Goal: Task Accomplishment & Management: Manage account settings

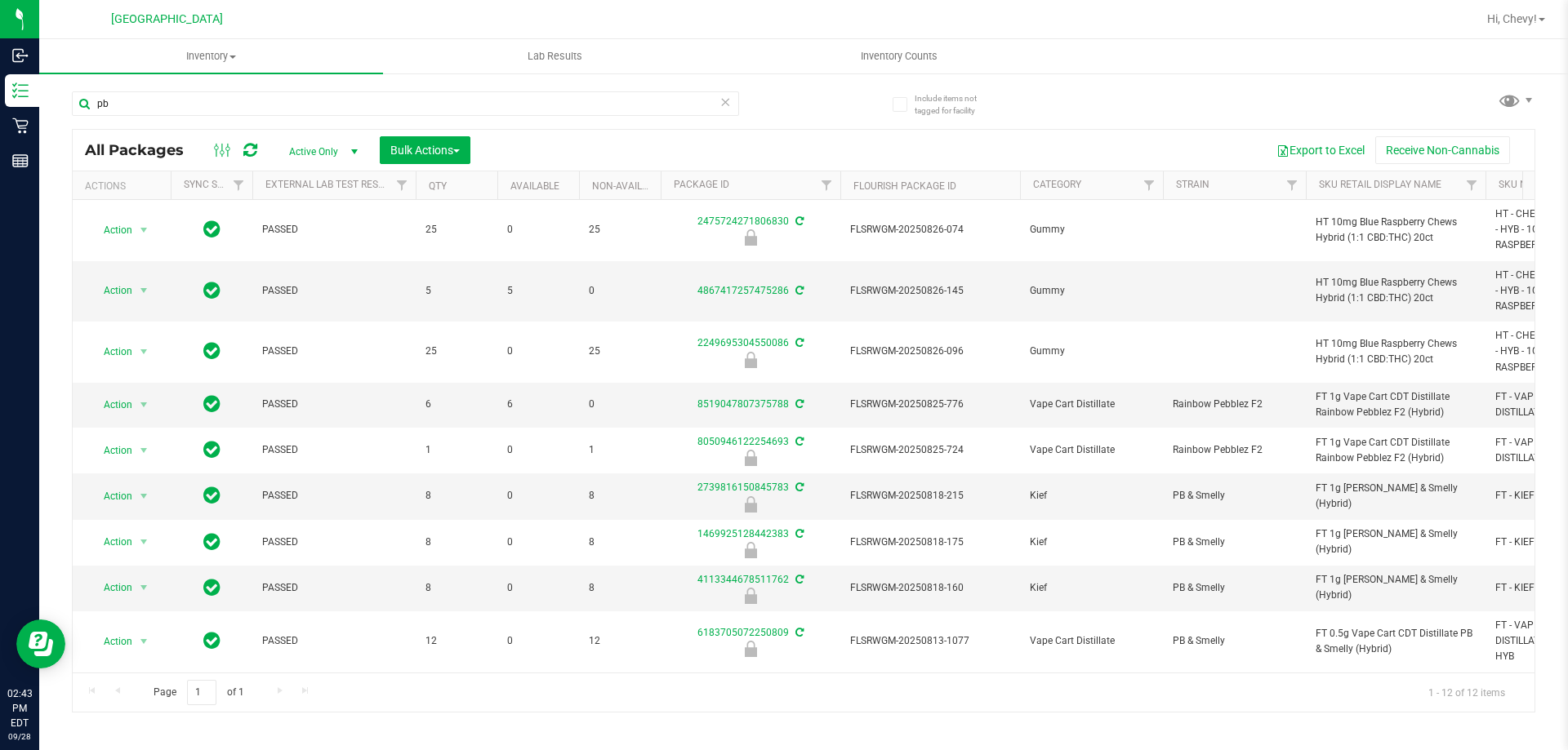
scroll to position [177, 0]
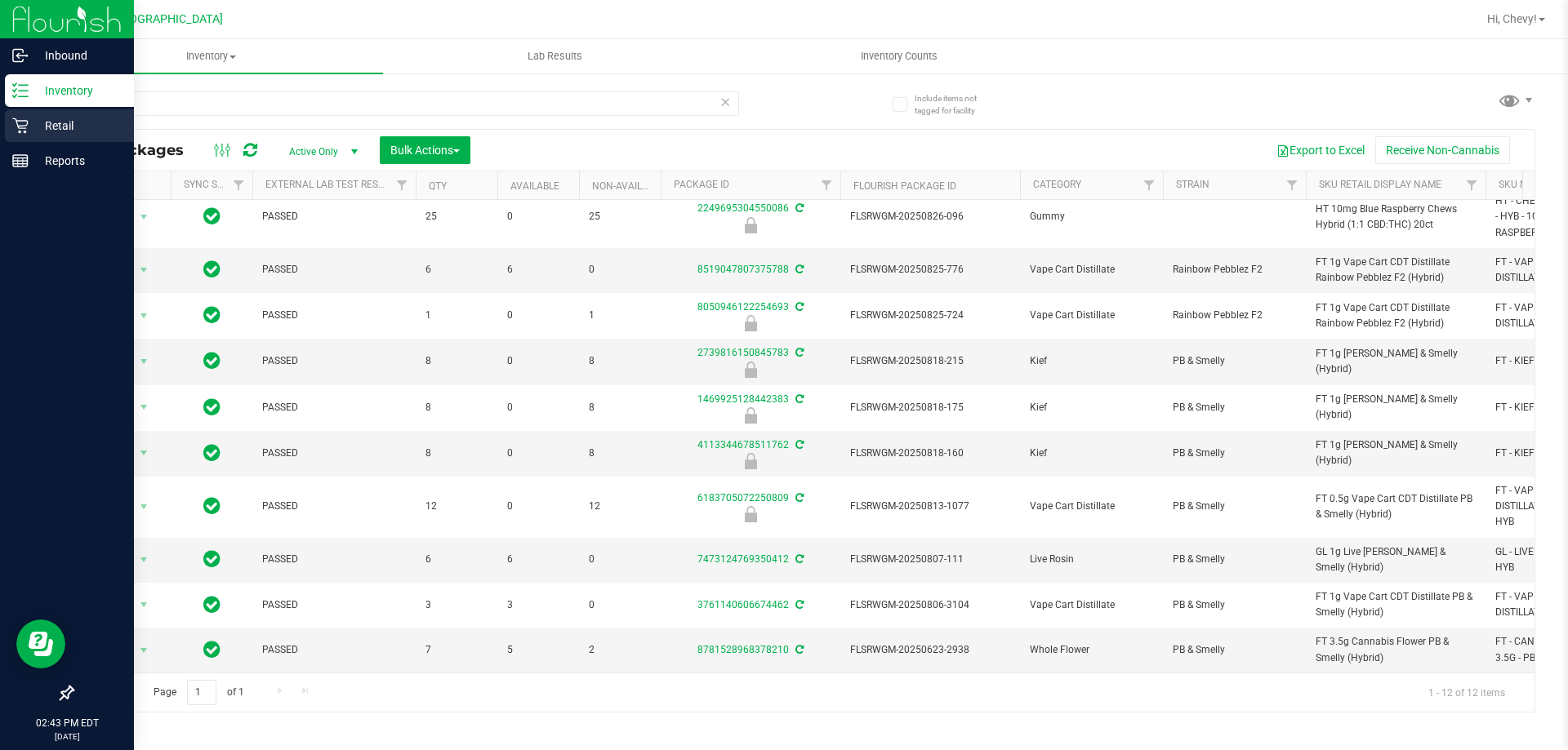
click at [30, 116] on p "Retail" at bounding box center [77, 126] width 98 height 20
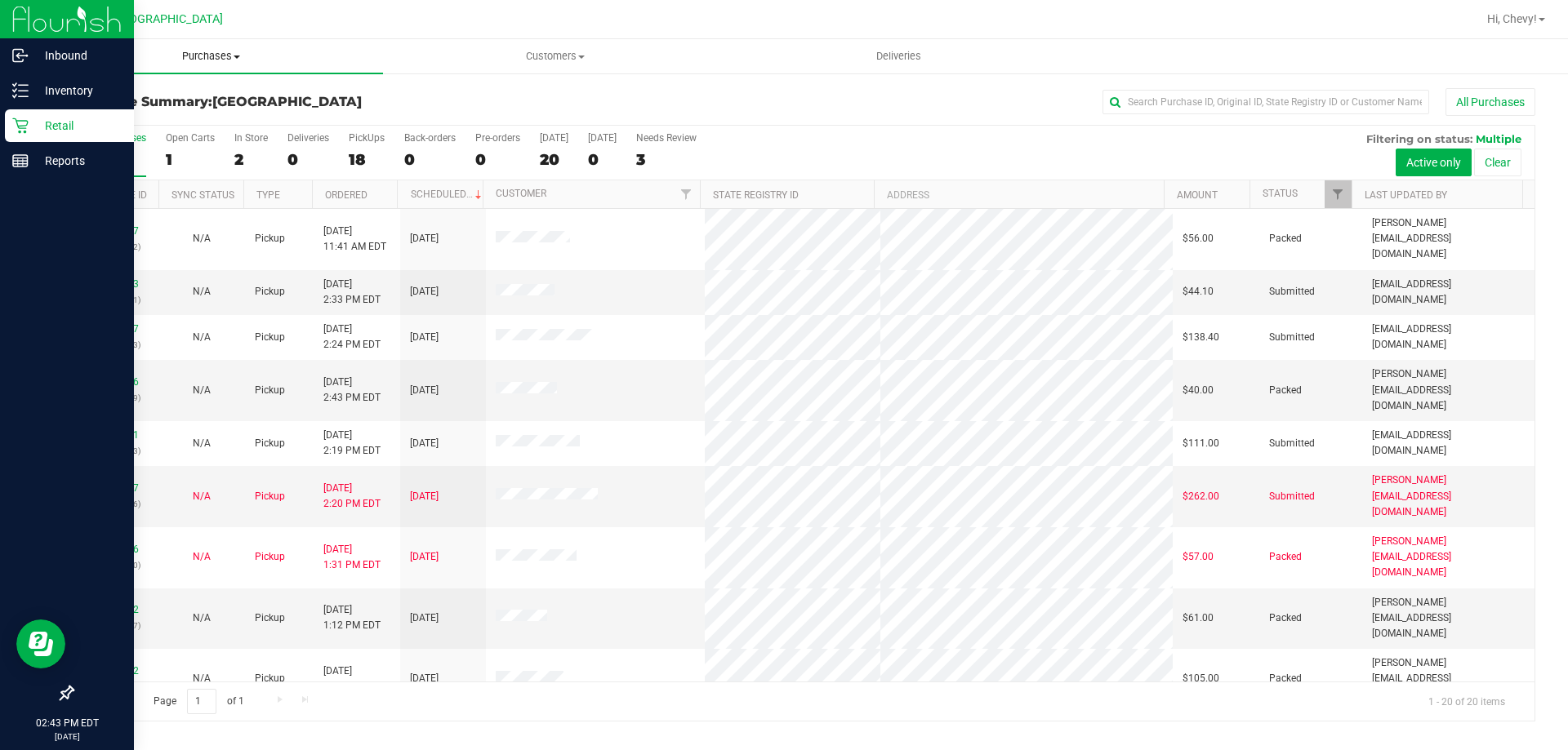
click at [224, 58] on span "Purchases" at bounding box center [211, 56] width 344 height 15
click at [215, 117] on li "Fulfillment" at bounding box center [211, 118] width 344 height 20
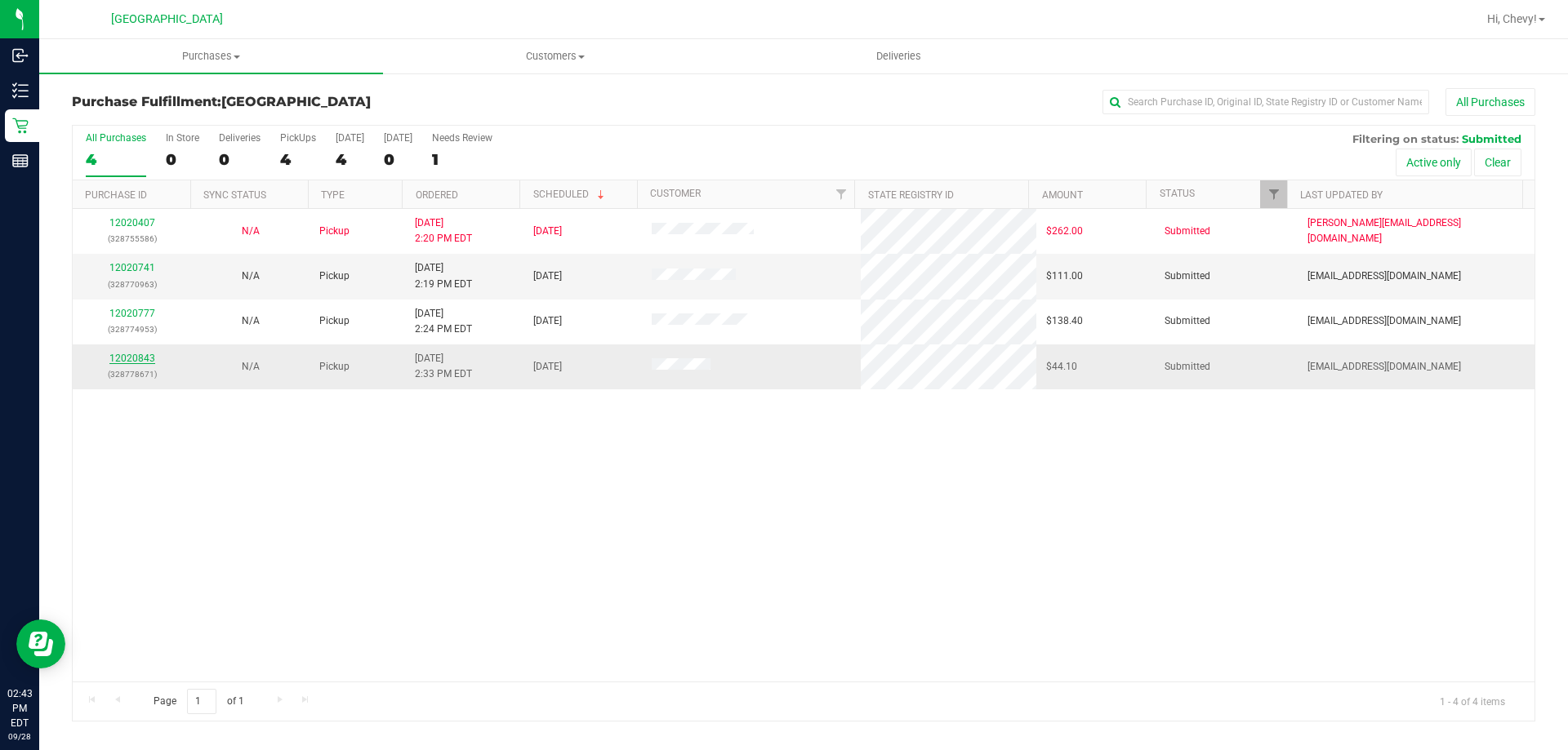
click at [143, 358] on link "12020843" at bounding box center [132, 358] width 46 height 11
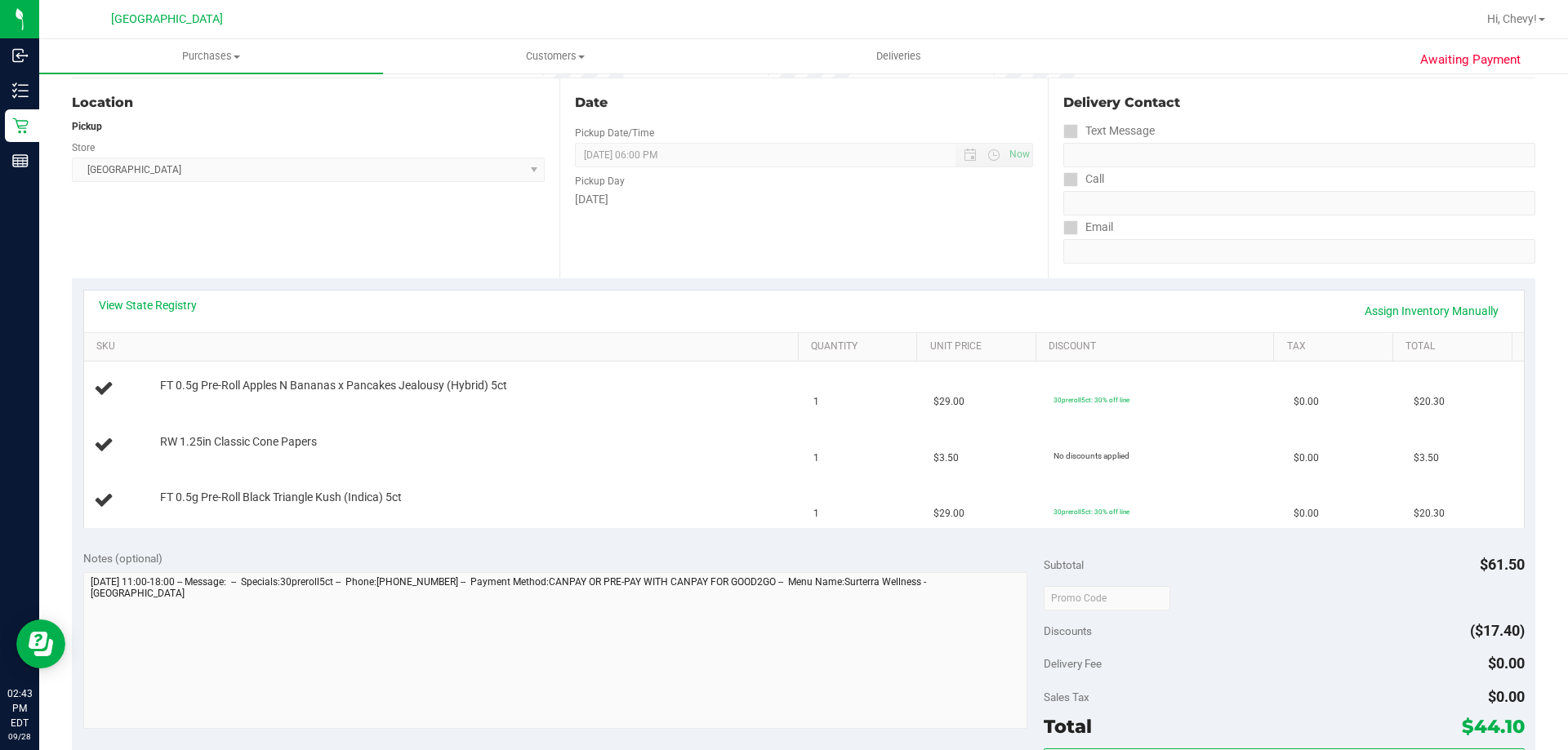
scroll to position [163, 0]
click at [195, 51] on span "Purchases" at bounding box center [211, 56] width 344 height 15
click at [178, 125] on li "Fulfillment" at bounding box center [211, 118] width 344 height 20
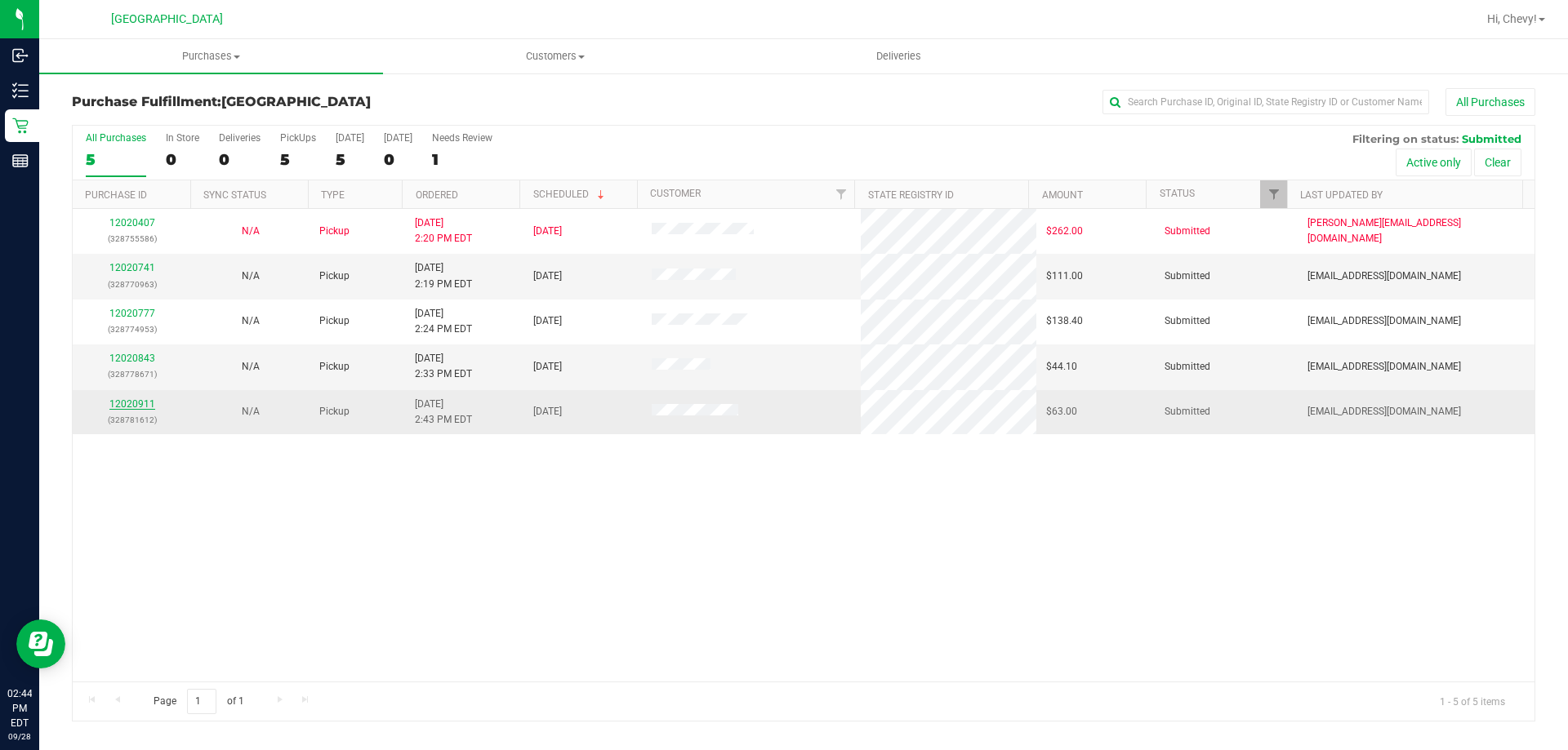
click at [142, 401] on link "12020911" at bounding box center [132, 403] width 46 height 11
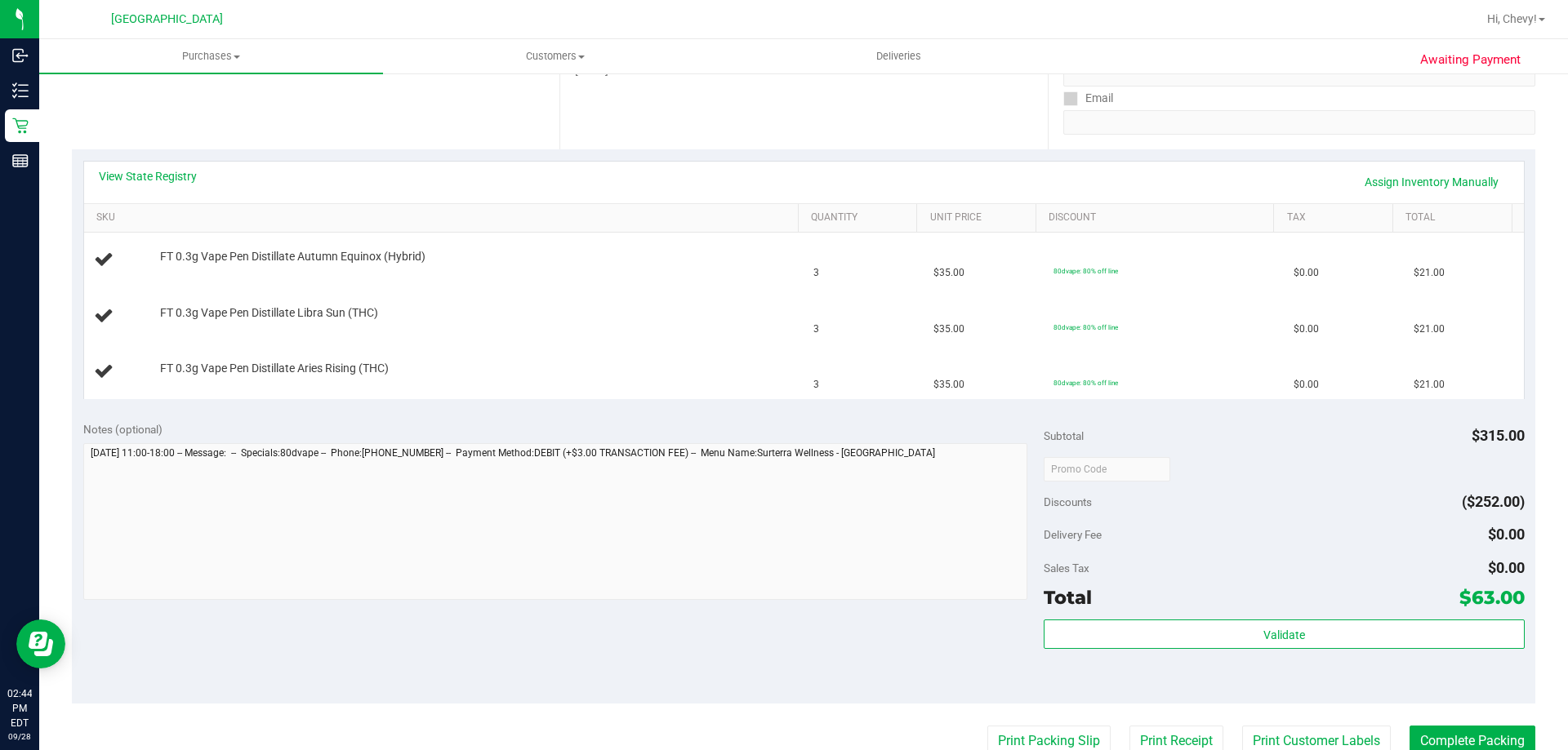
scroll to position [290, 0]
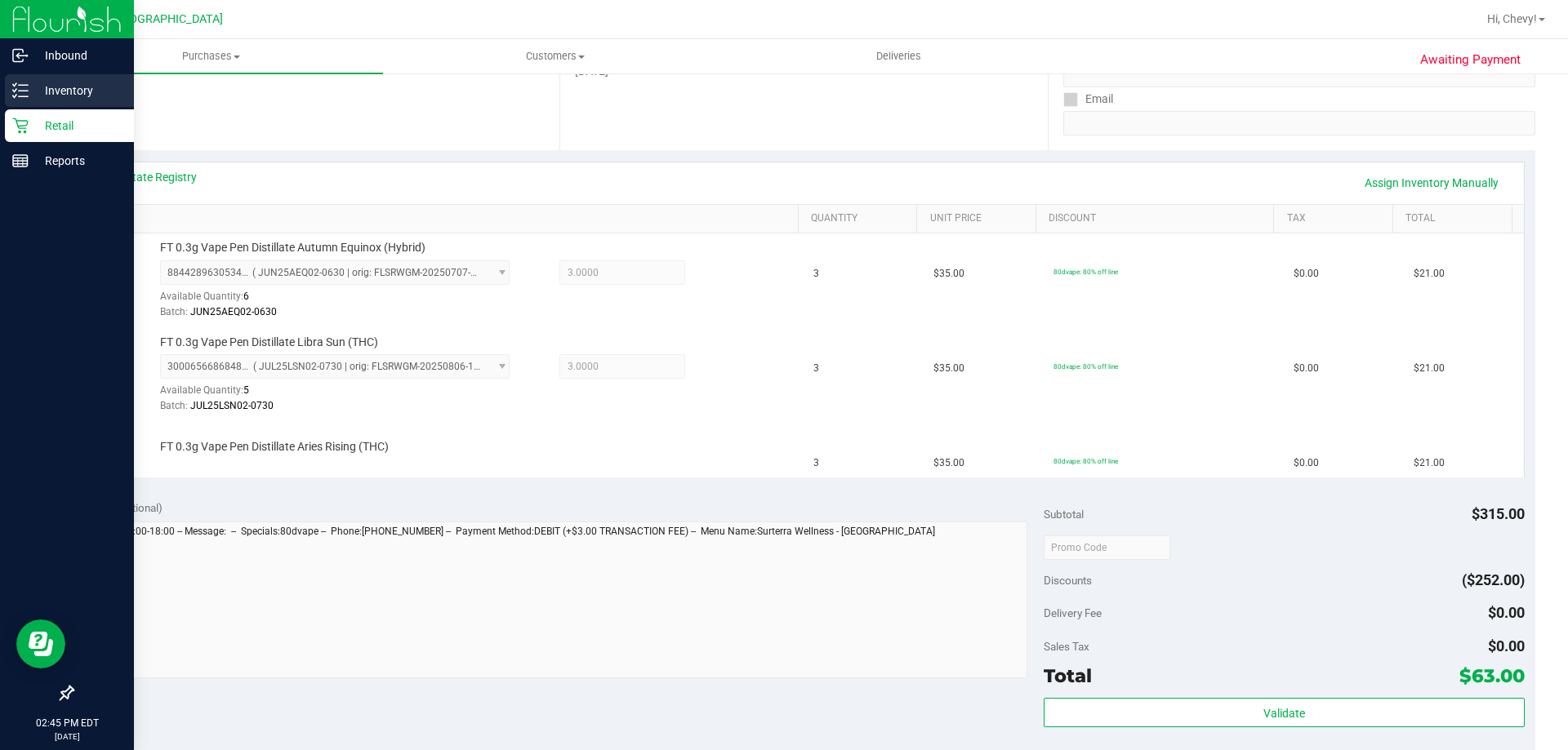
click at [33, 89] on p "Inventory" at bounding box center [77, 91] width 98 height 20
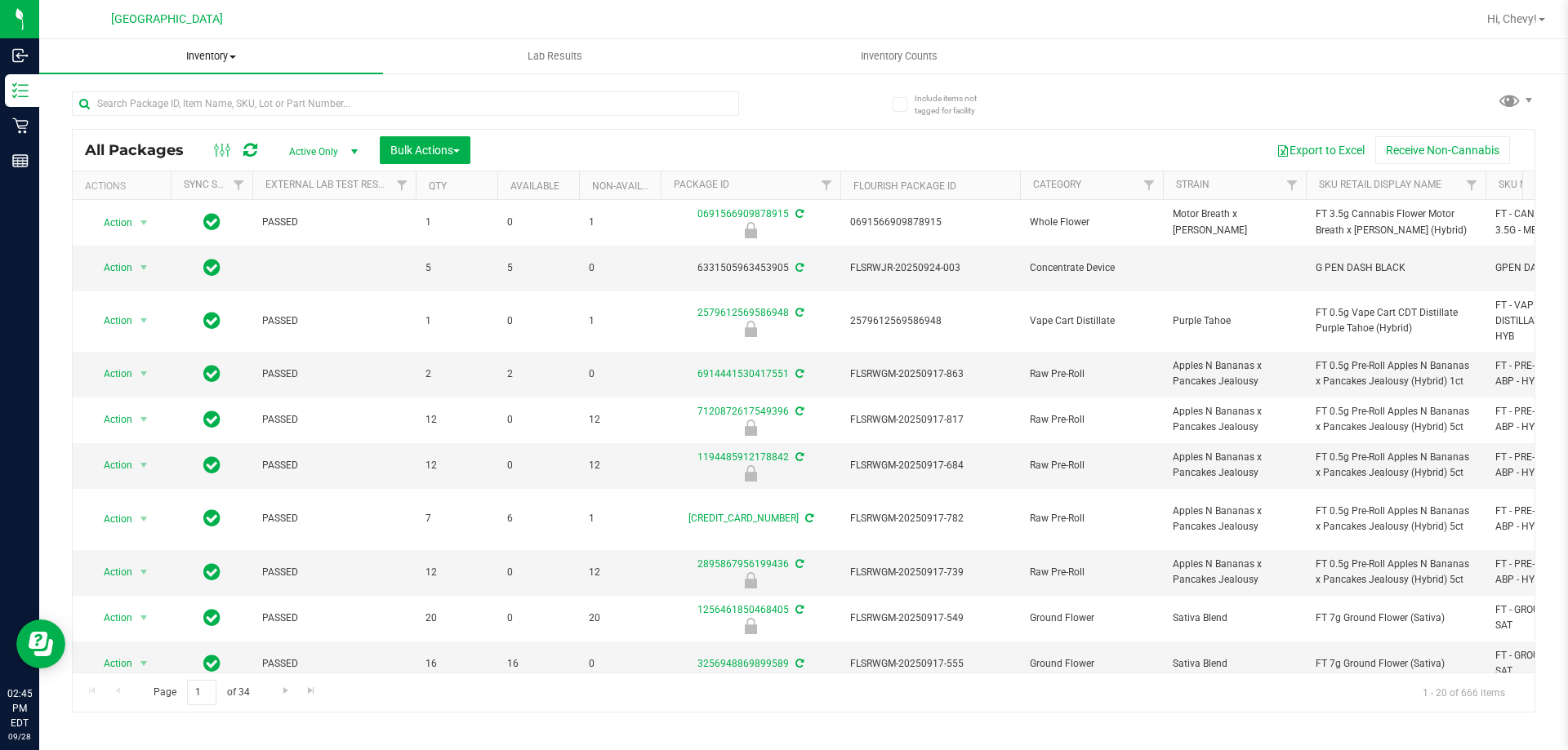
click at [194, 61] on span "Inventory" at bounding box center [211, 56] width 344 height 15
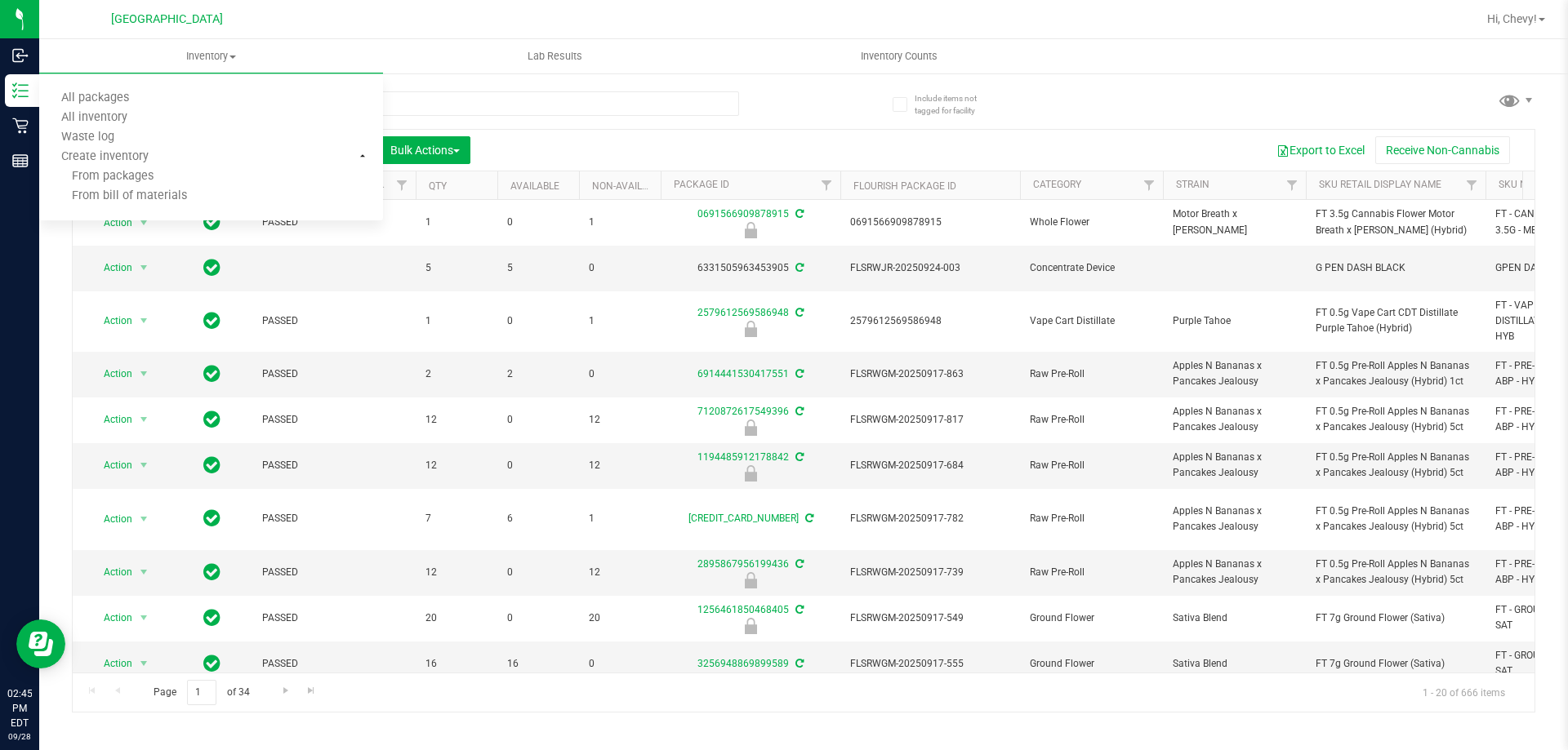
click at [327, 17] on div at bounding box center [884, 19] width 1184 height 32
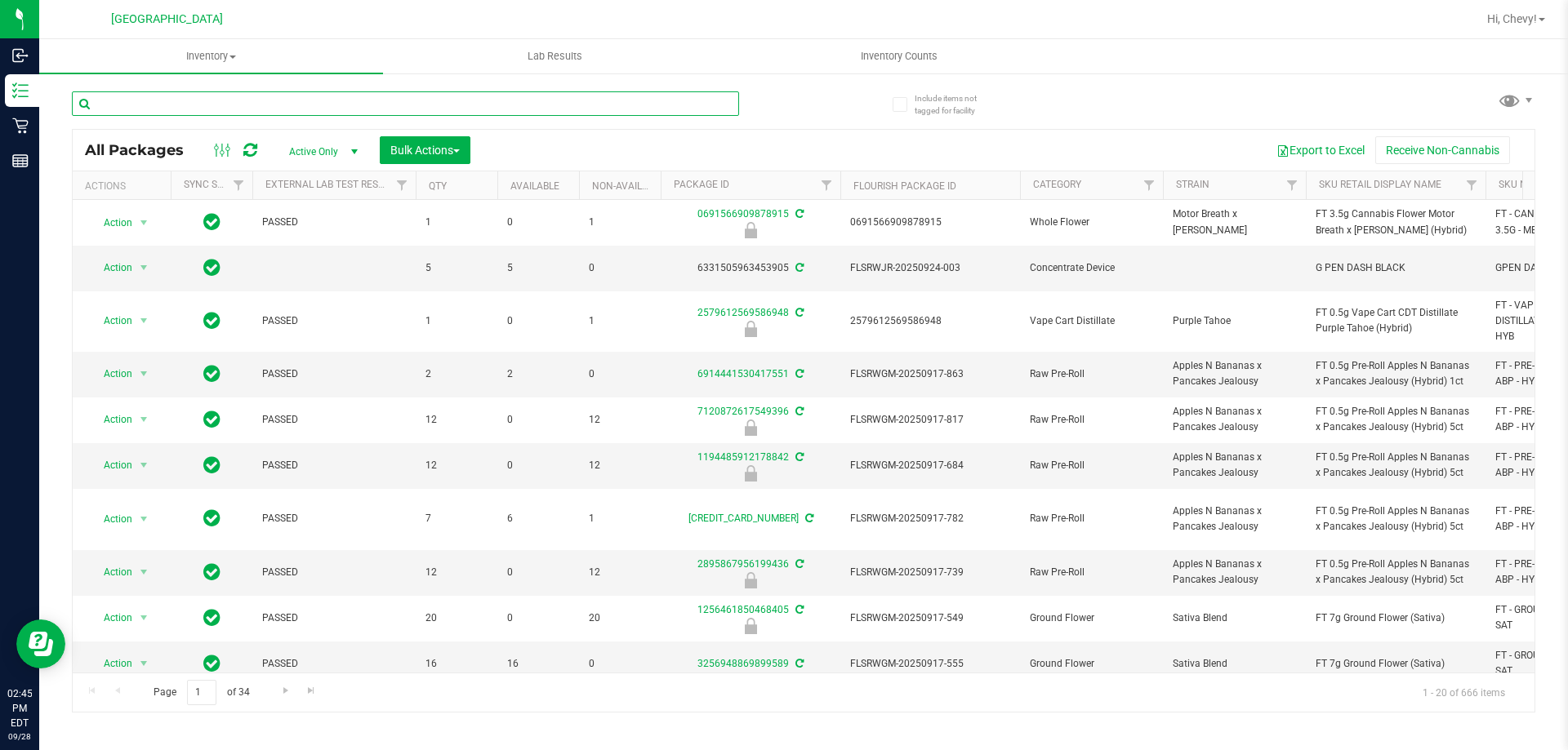
click at [209, 102] on input "text" at bounding box center [405, 103] width 667 height 25
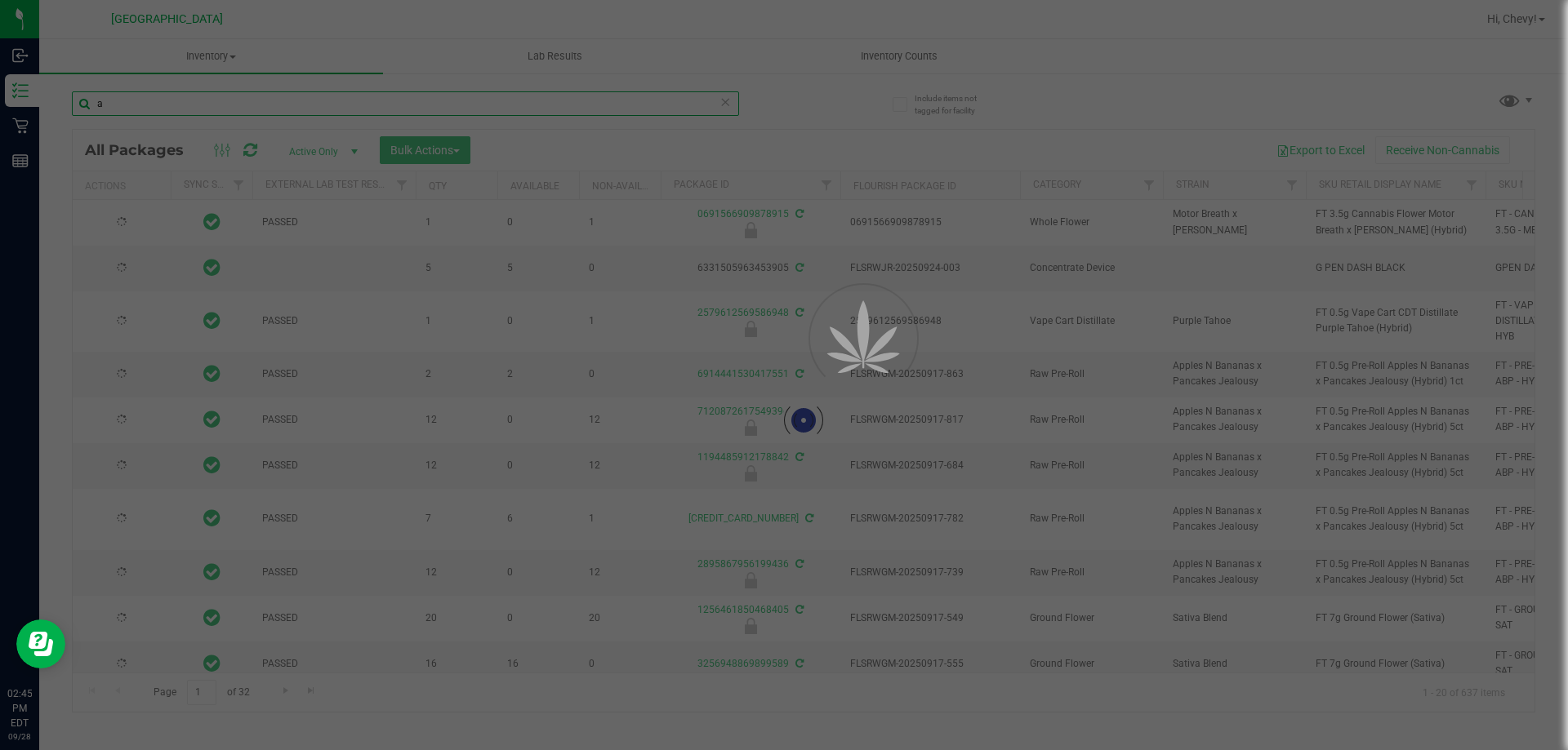
type input "a"
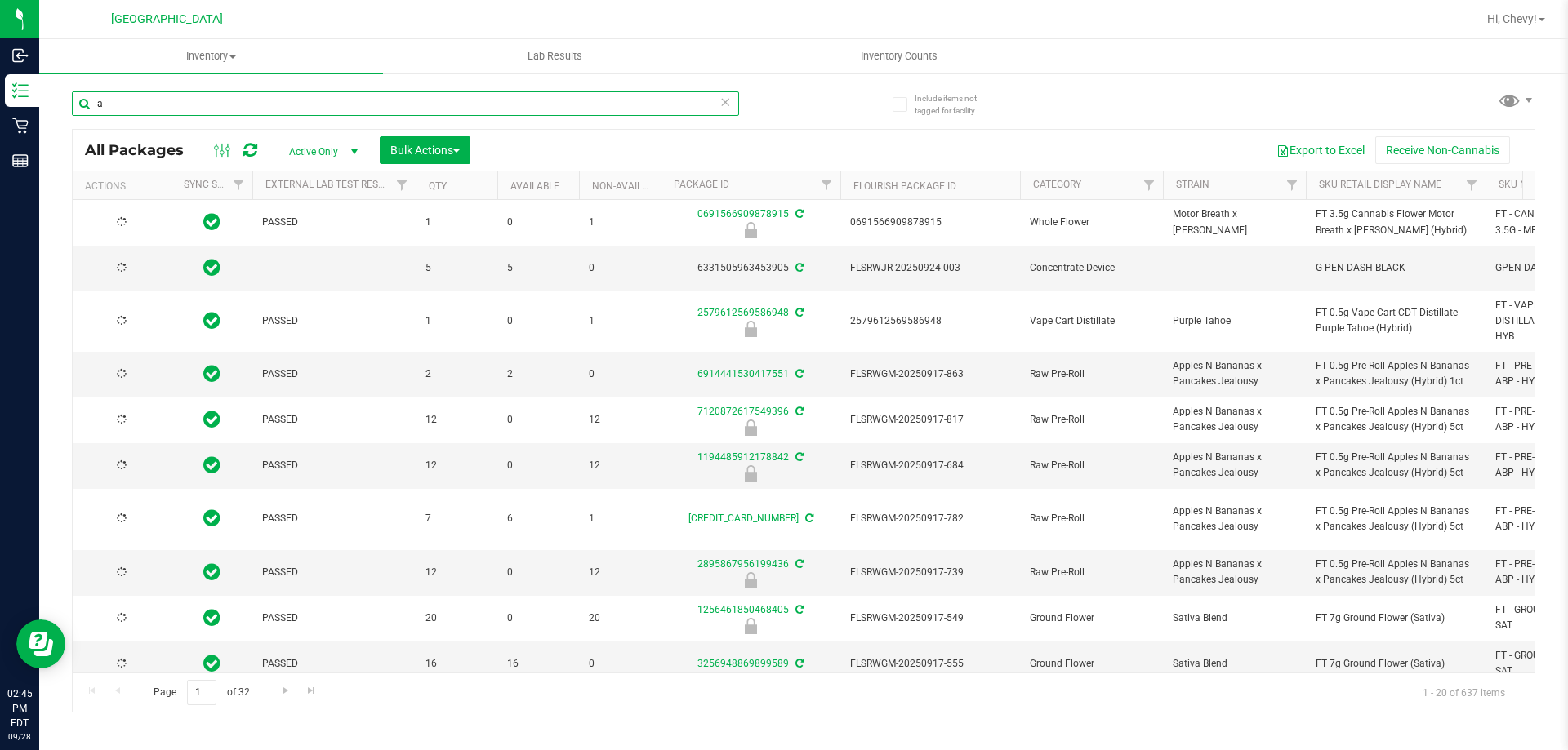
type input "[DATE]"
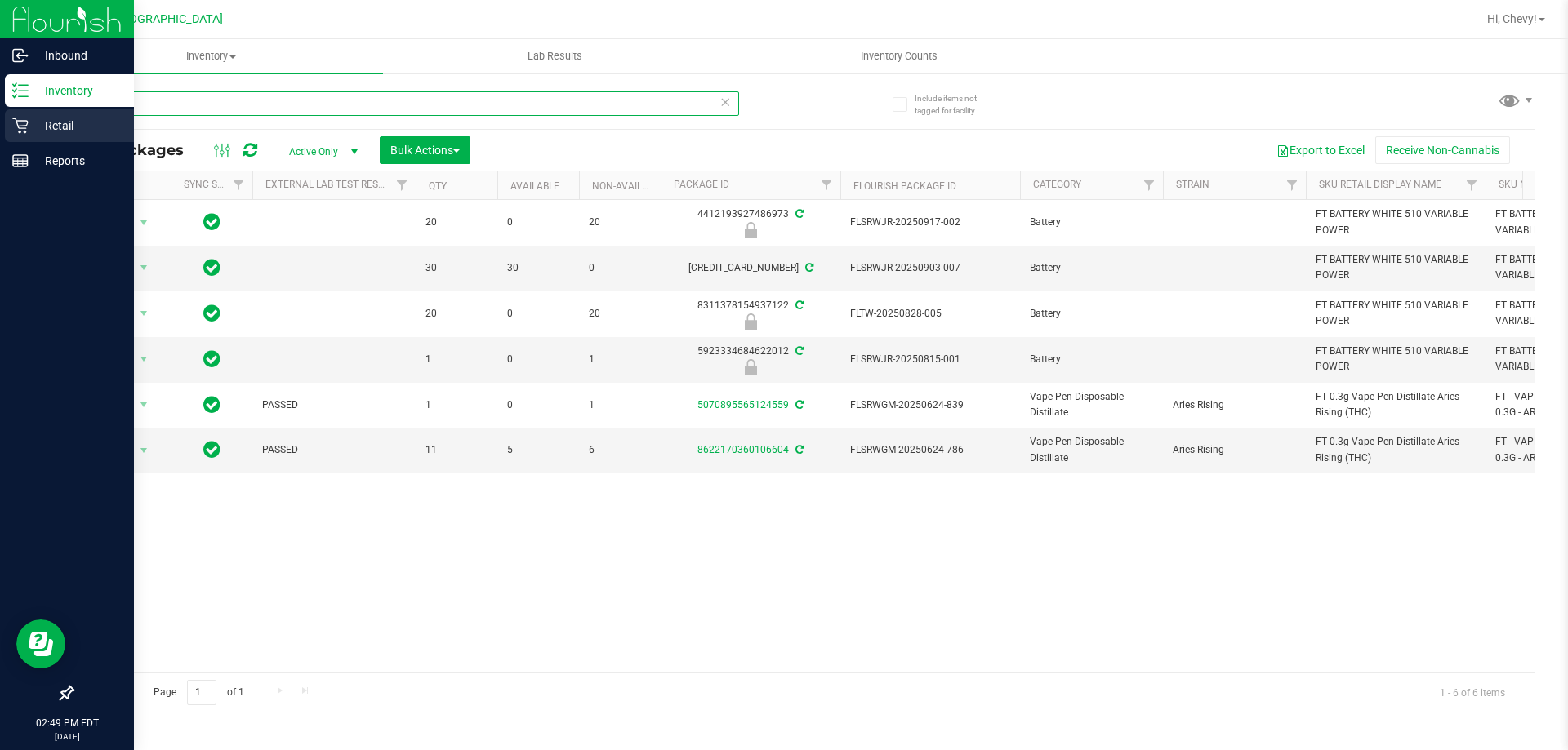
type input "ari"
click at [6, 121] on div "Retail" at bounding box center [69, 126] width 129 height 32
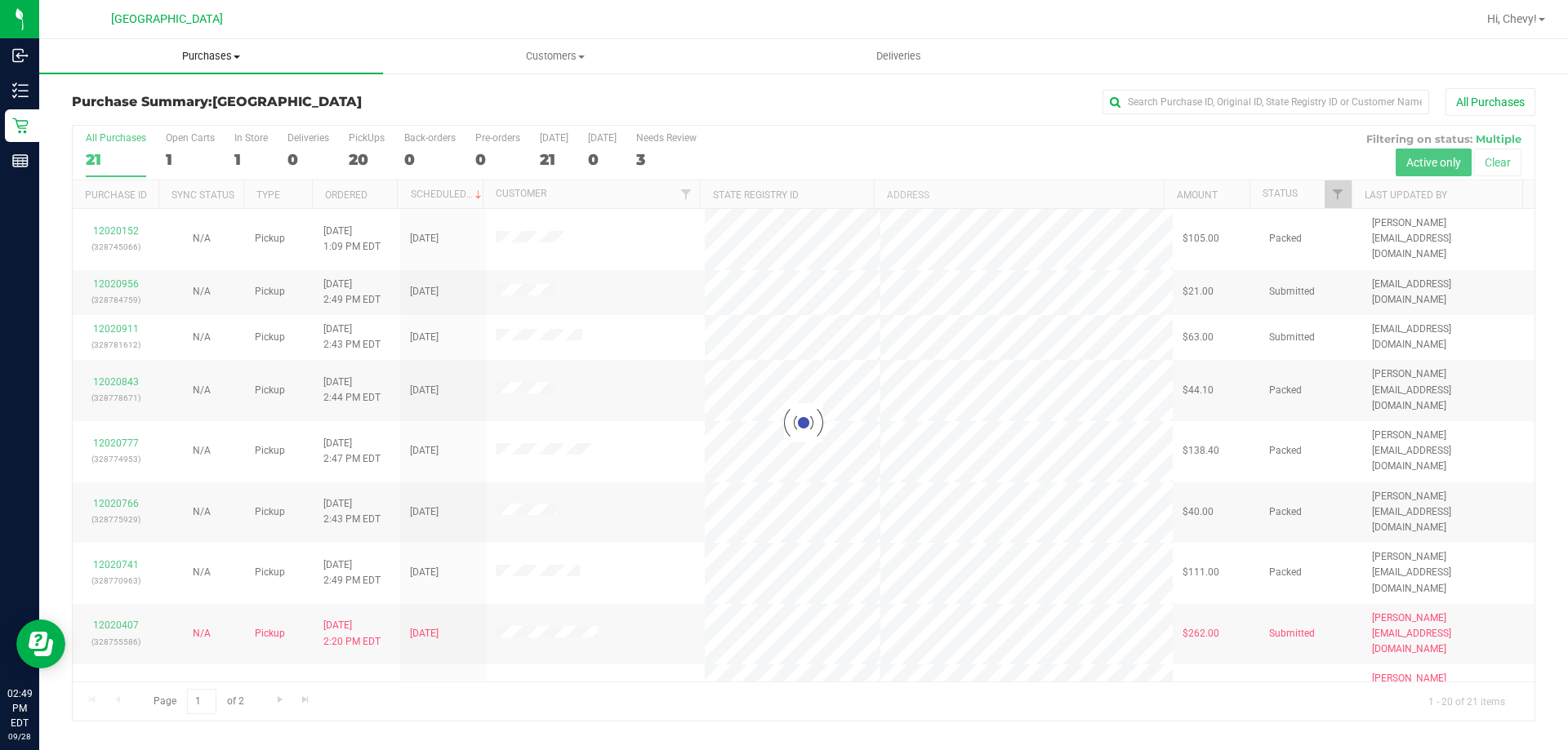
click at [223, 50] on span "Purchases" at bounding box center [211, 56] width 344 height 15
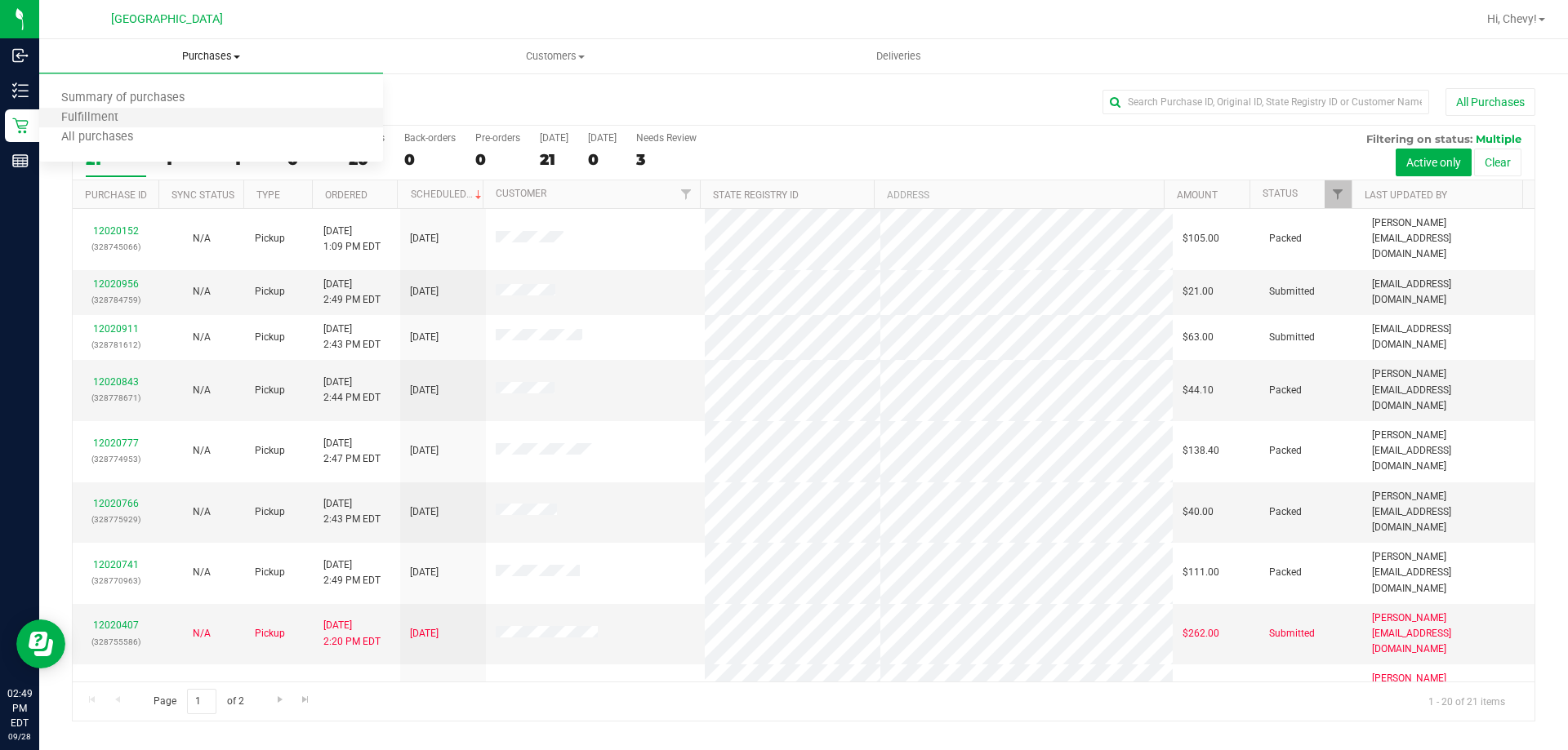
click at [183, 125] on li "Fulfillment" at bounding box center [211, 118] width 344 height 20
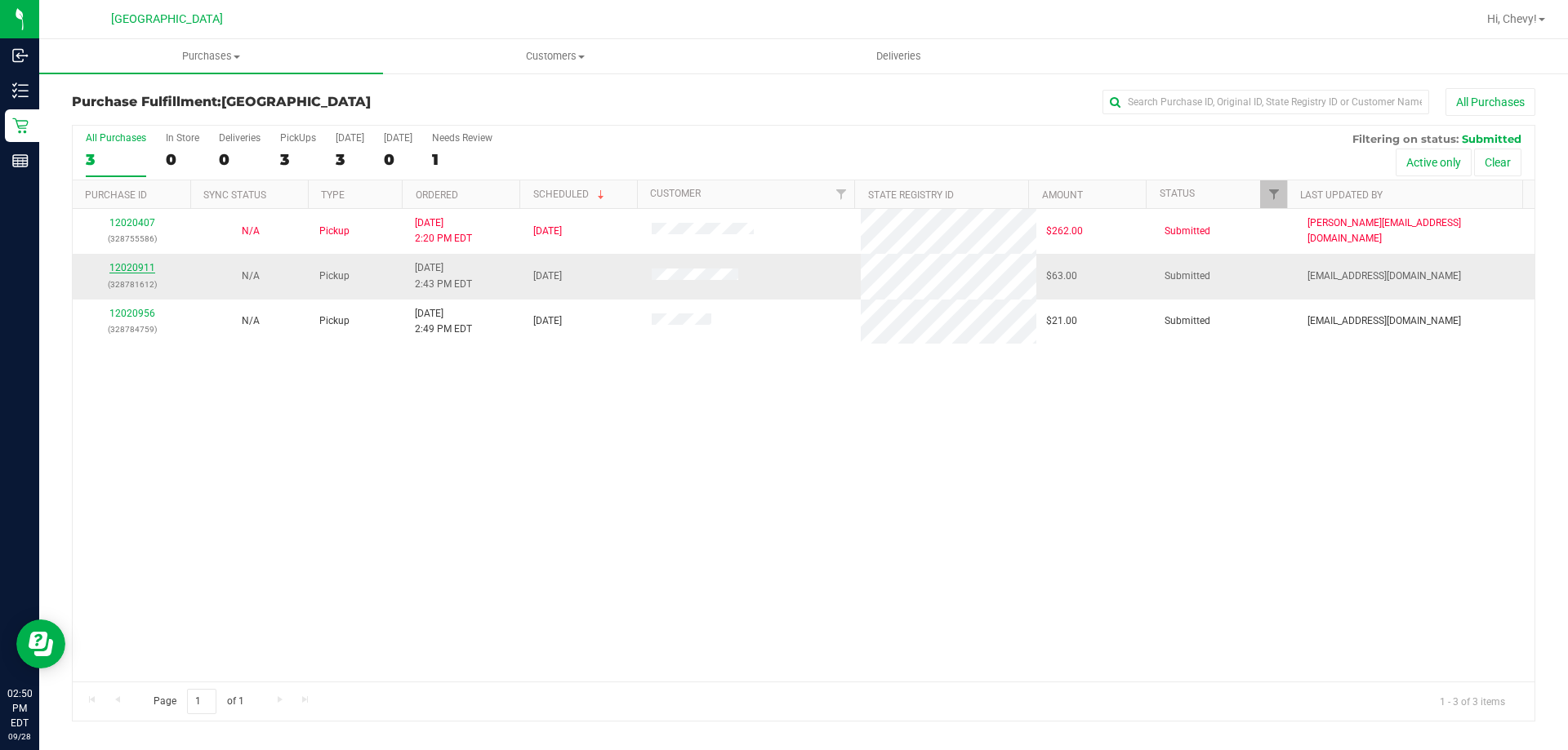
click at [144, 265] on link "12020911" at bounding box center [132, 267] width 46 height 11
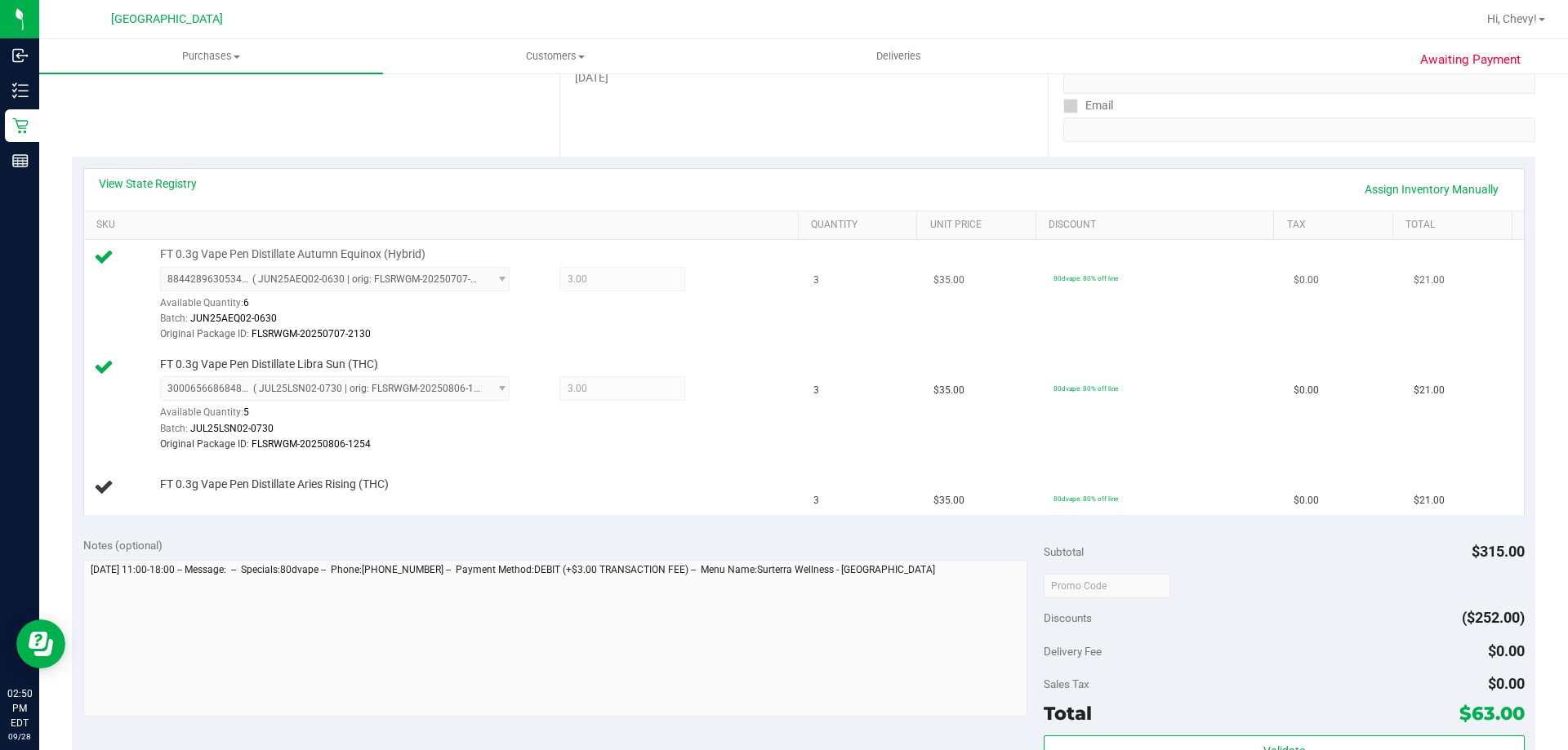
scroll to position [326, 0]
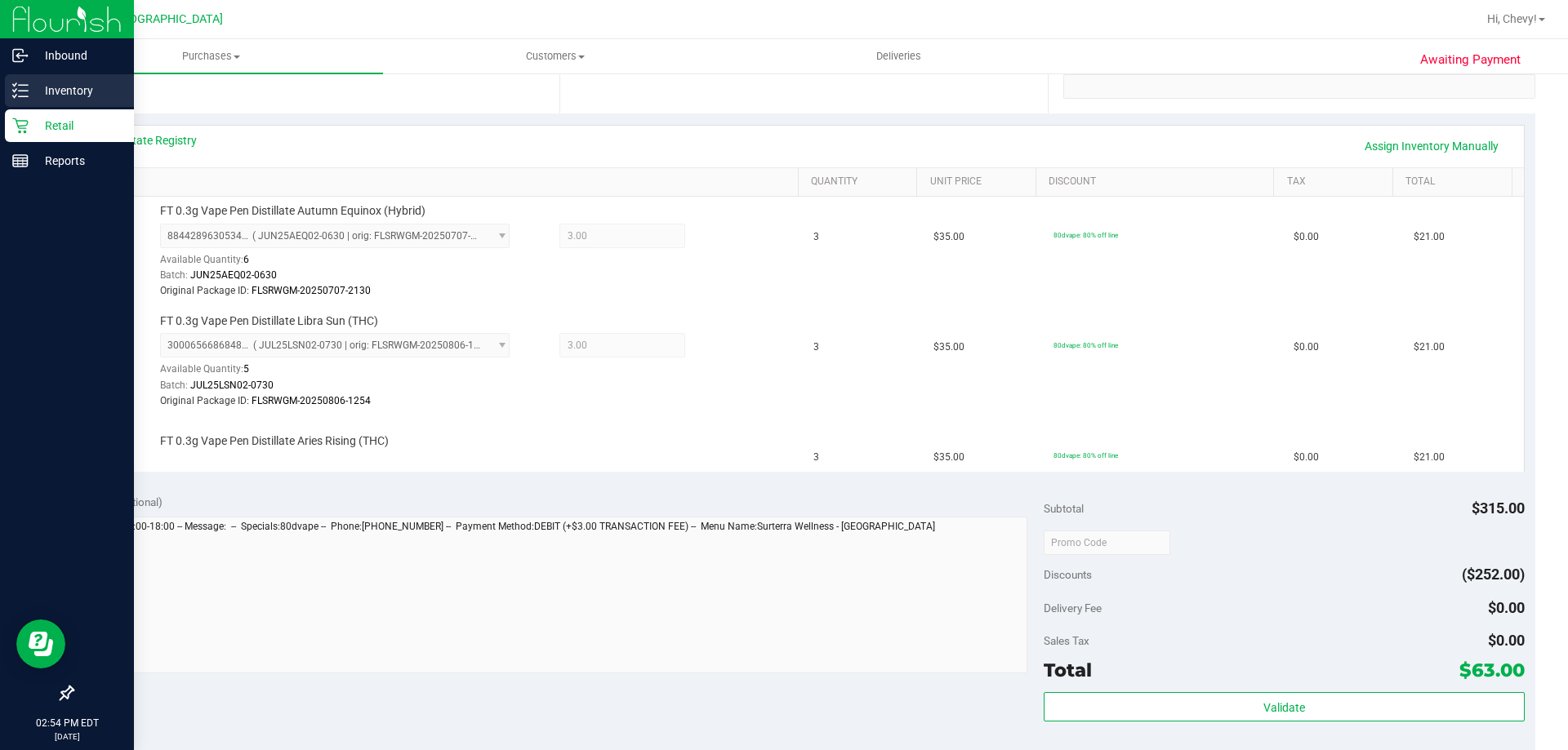
click at [23, 97] on line at bounding box center [23, 97] width 9 height 0
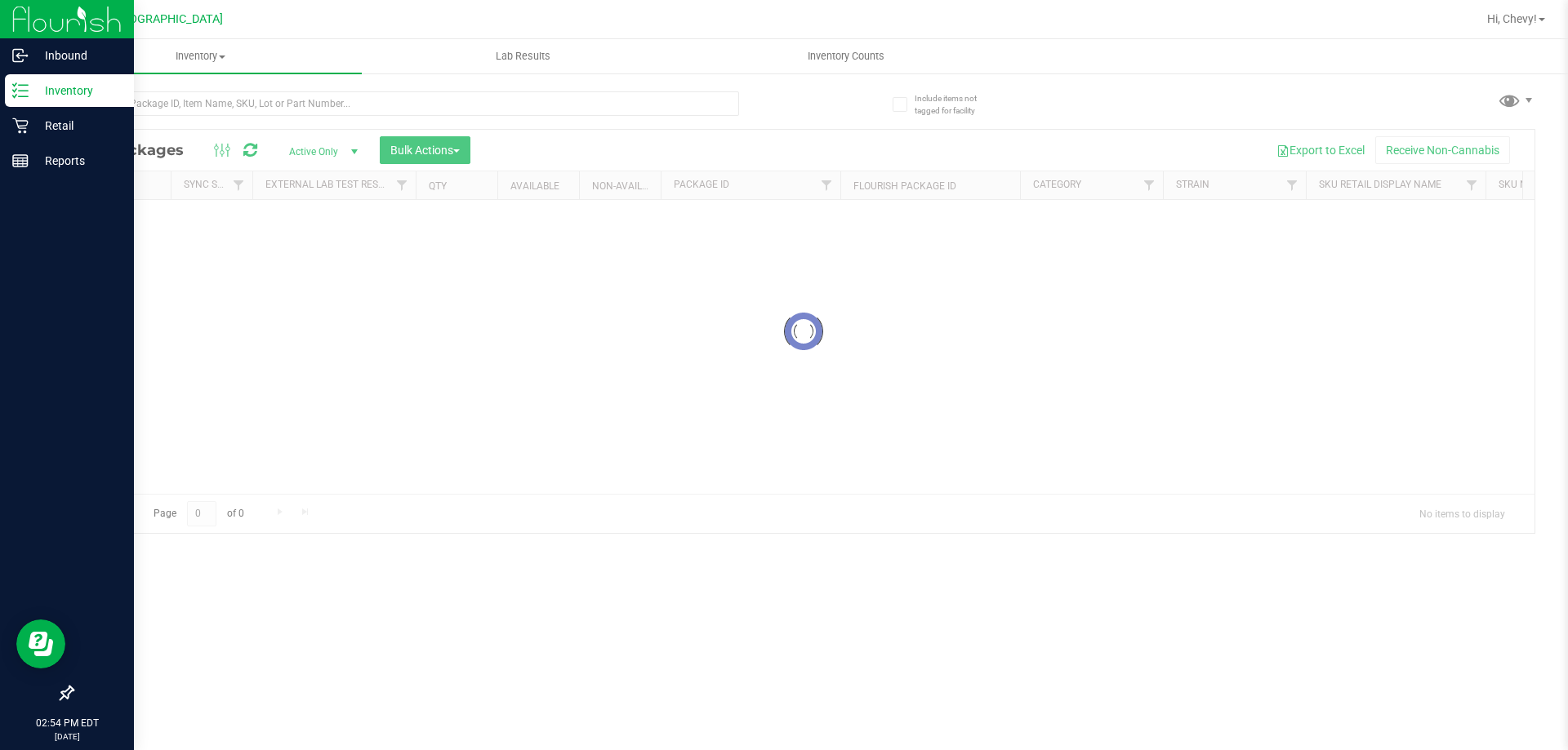
click at [59, 97] on p "Inventory" at bounding box center [77, 91] width 98 height 20
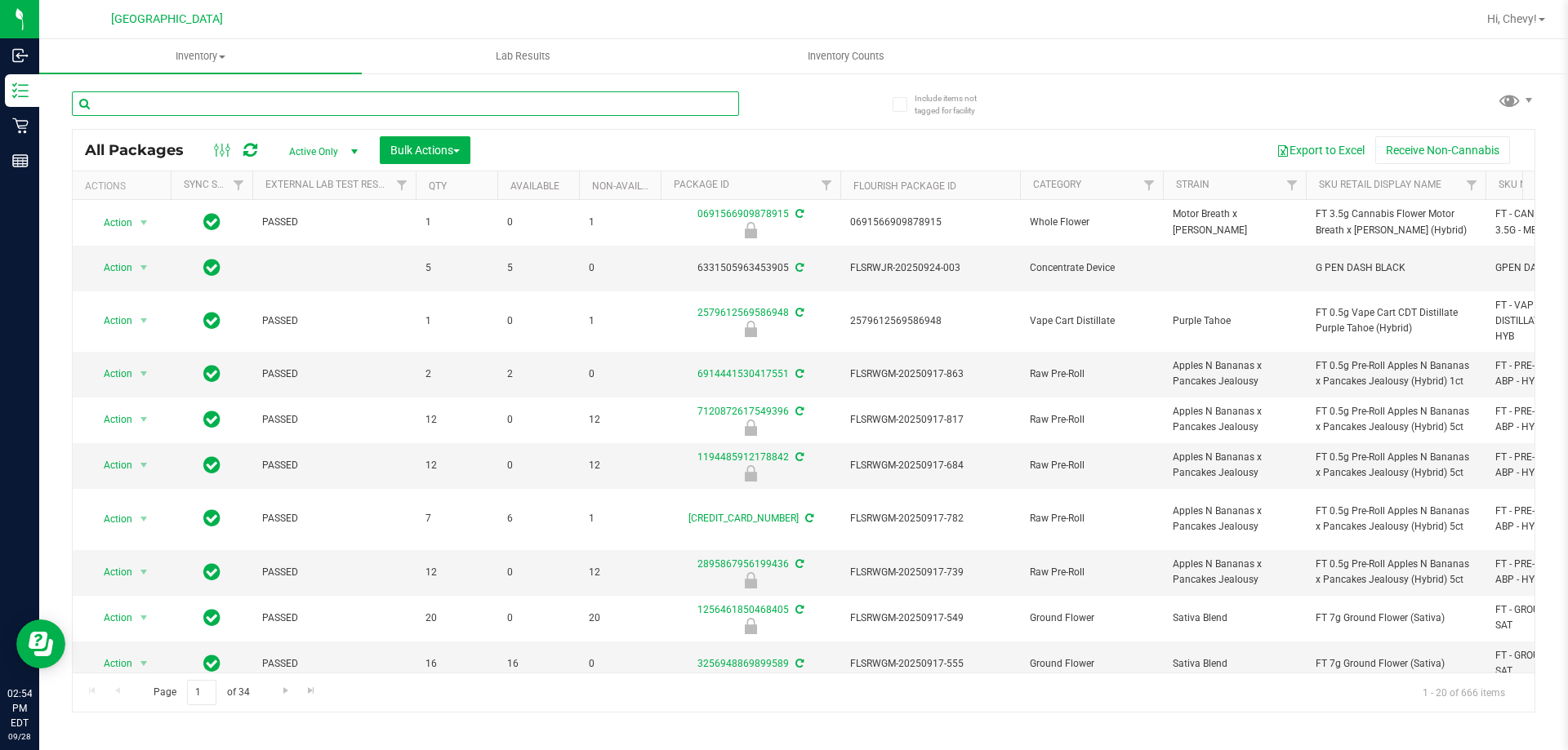
click at [228, 103] on input "text" at bounding box center [405, 103] width 667 height 25
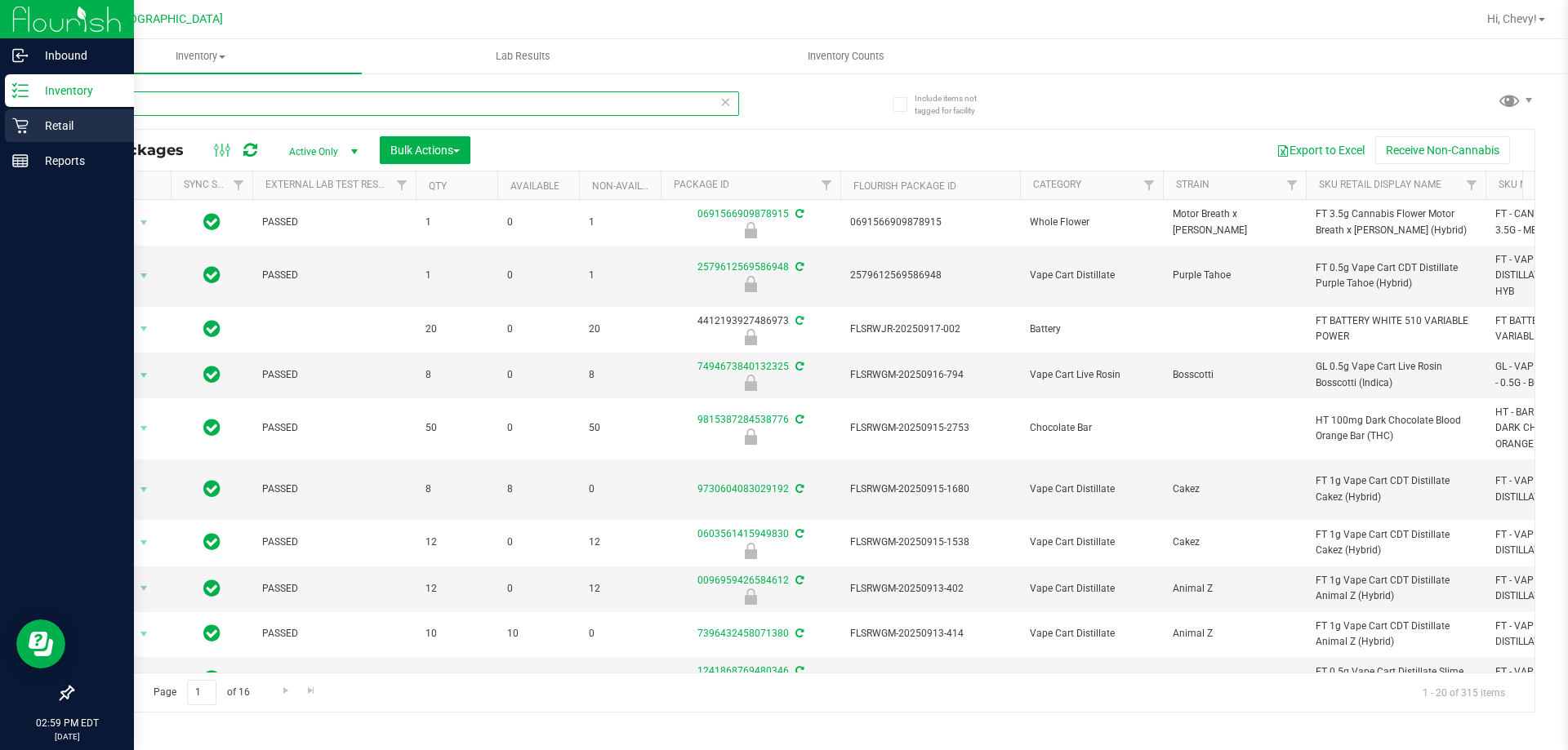
type input "ar"
click at [30, 119] on p "Retail" at bounding box center [77, 126] width 98 height 20
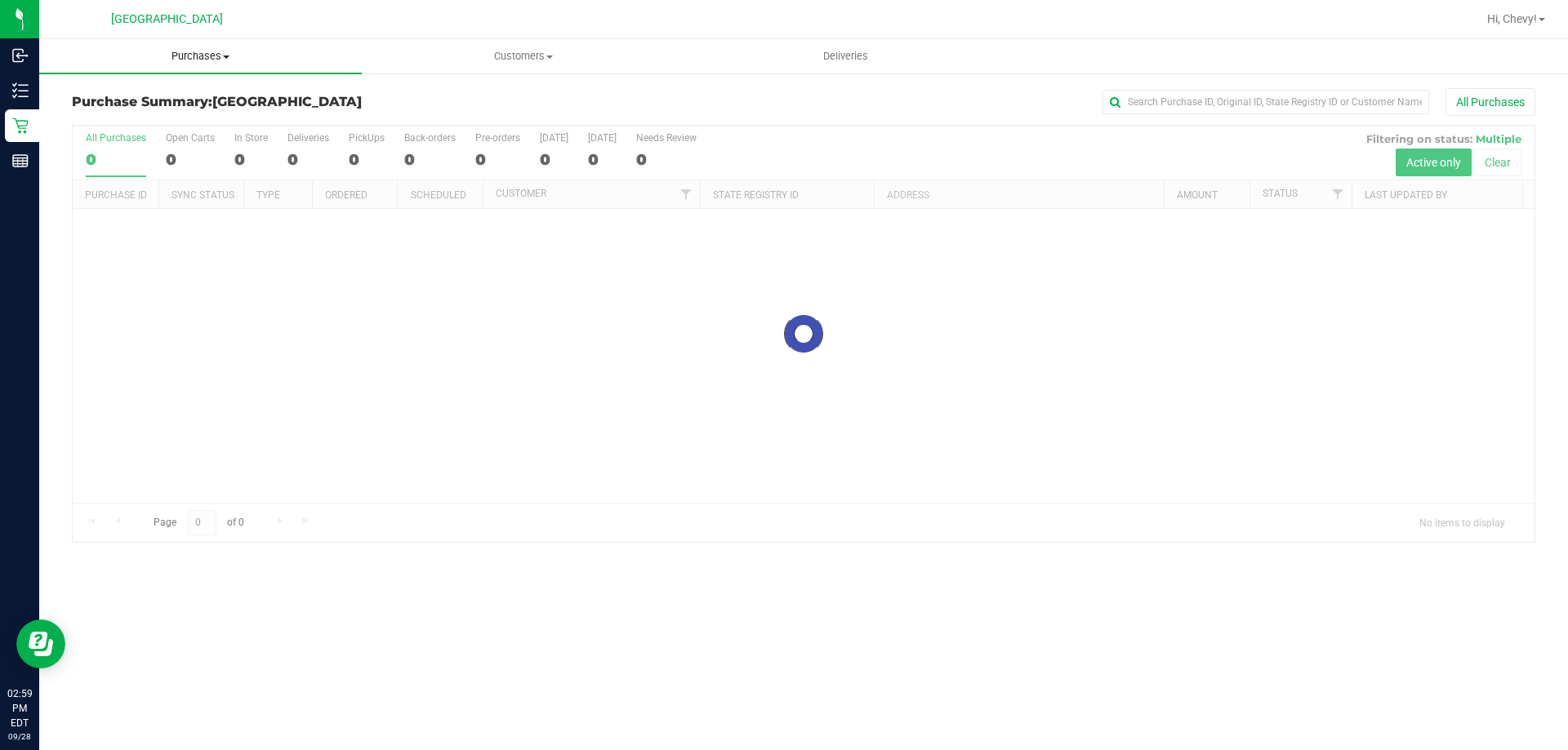
click at [210, 57] on span "Purchases" at bounding box center [200, 56] width 322 height 15
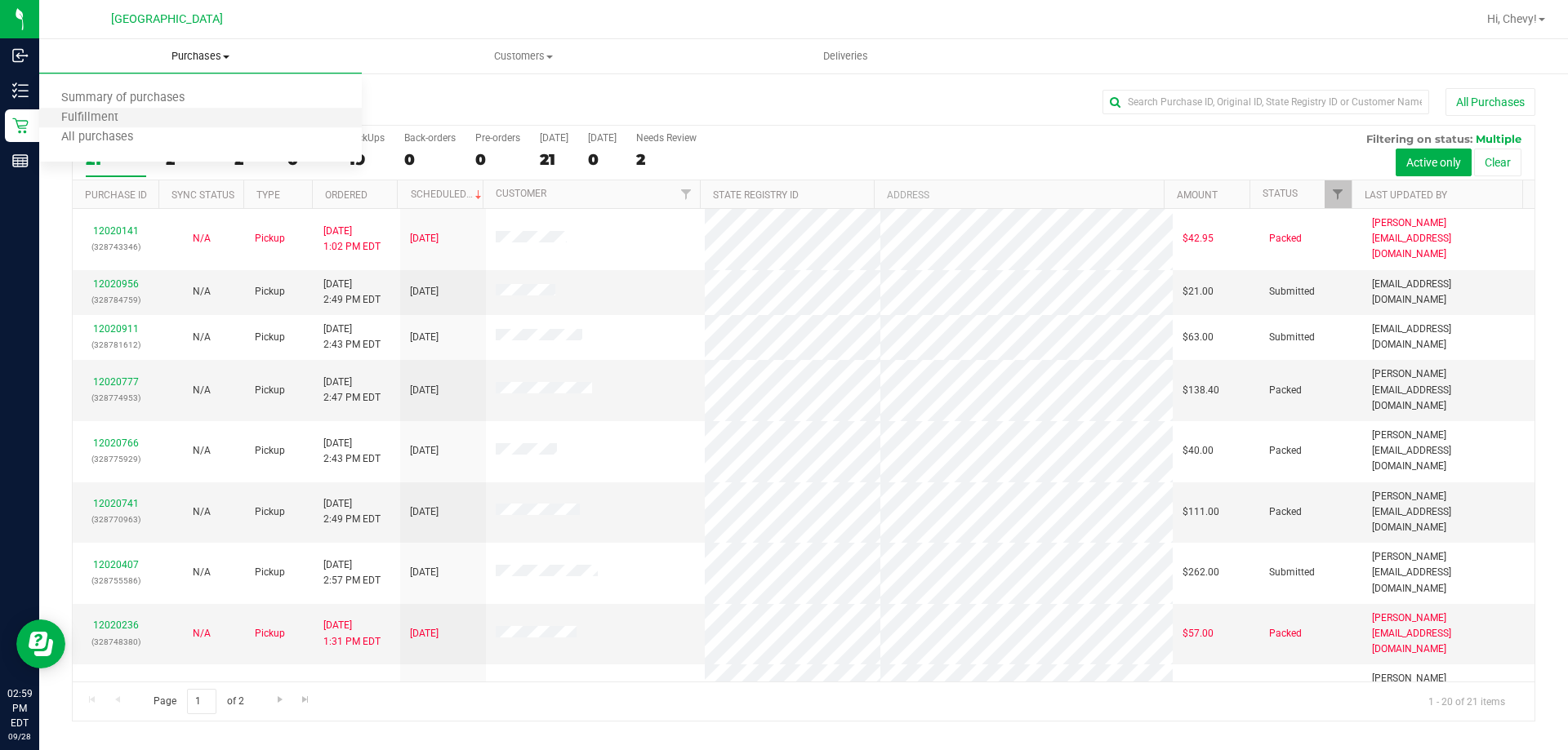
click at [193, 122] on li "Fulfillment" at bounding box center [200, 118] width 322 height 20
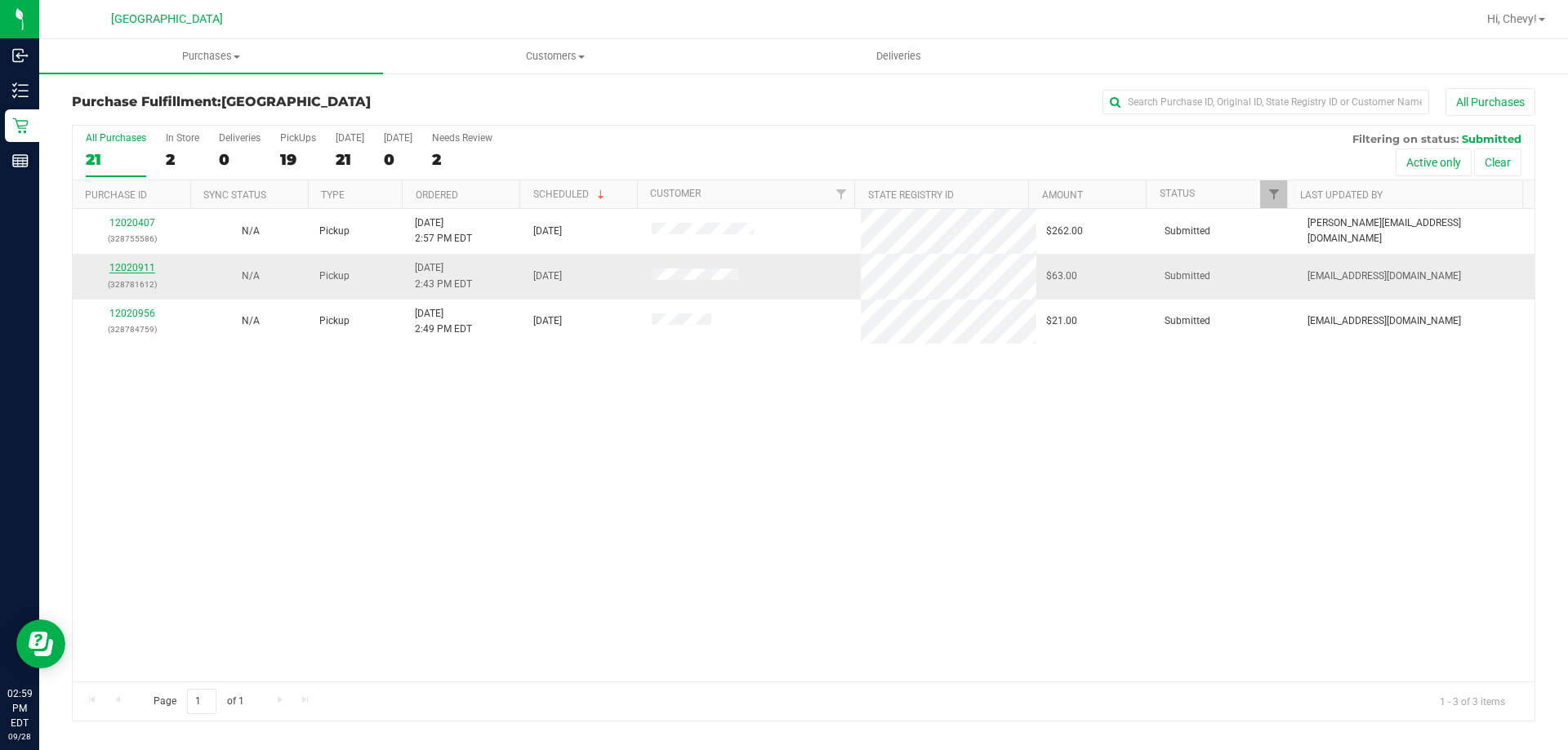
click at [132, 267] on link "12020911" at bounding box center [132, 267] width 46 height 11
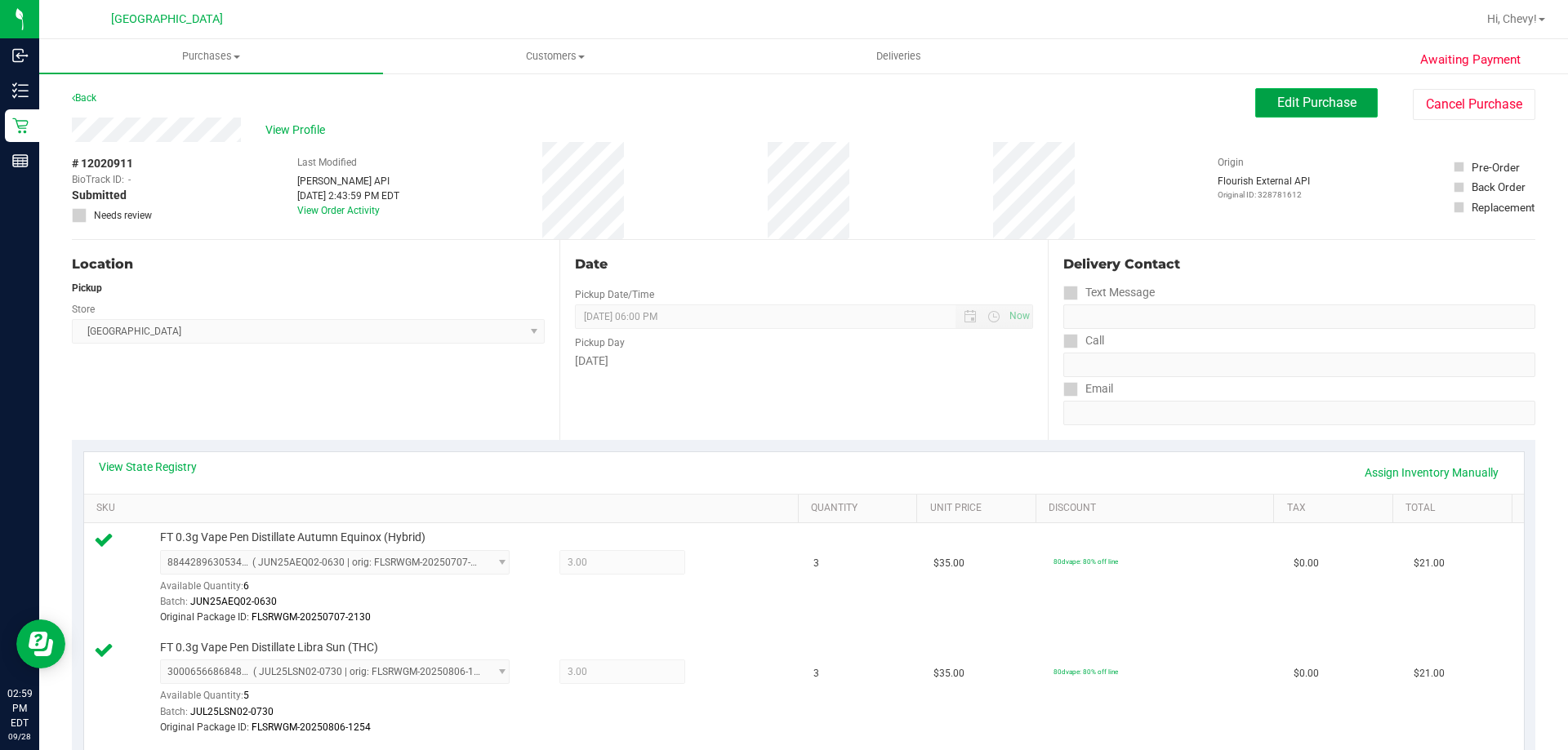
click at [1277, 112] on button "Edit Purchase" at bounding box center [1316, 103] width 122 height 29
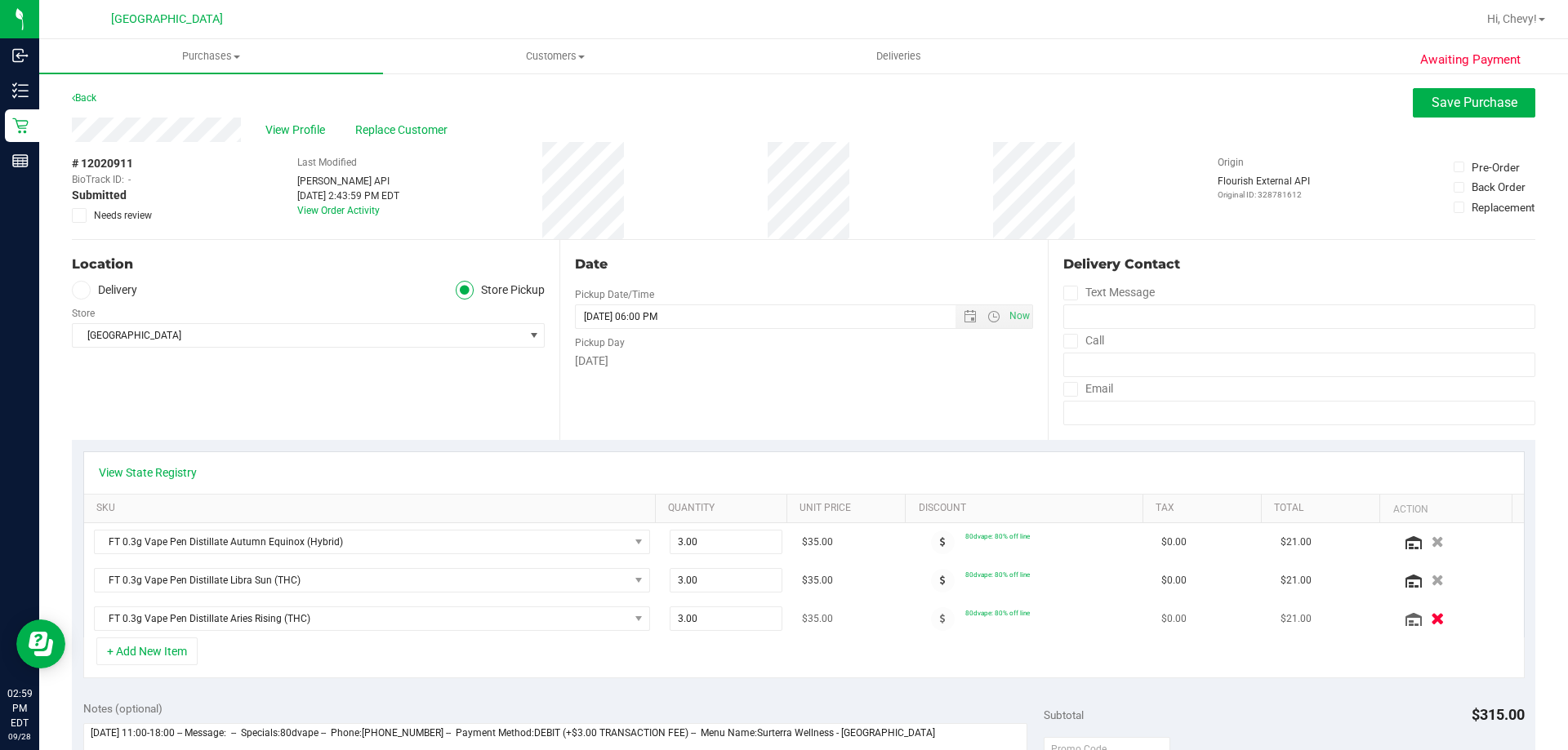
click at [1430, 619] on icon "button" at bounding box center [1437, 619] width 14 height 12
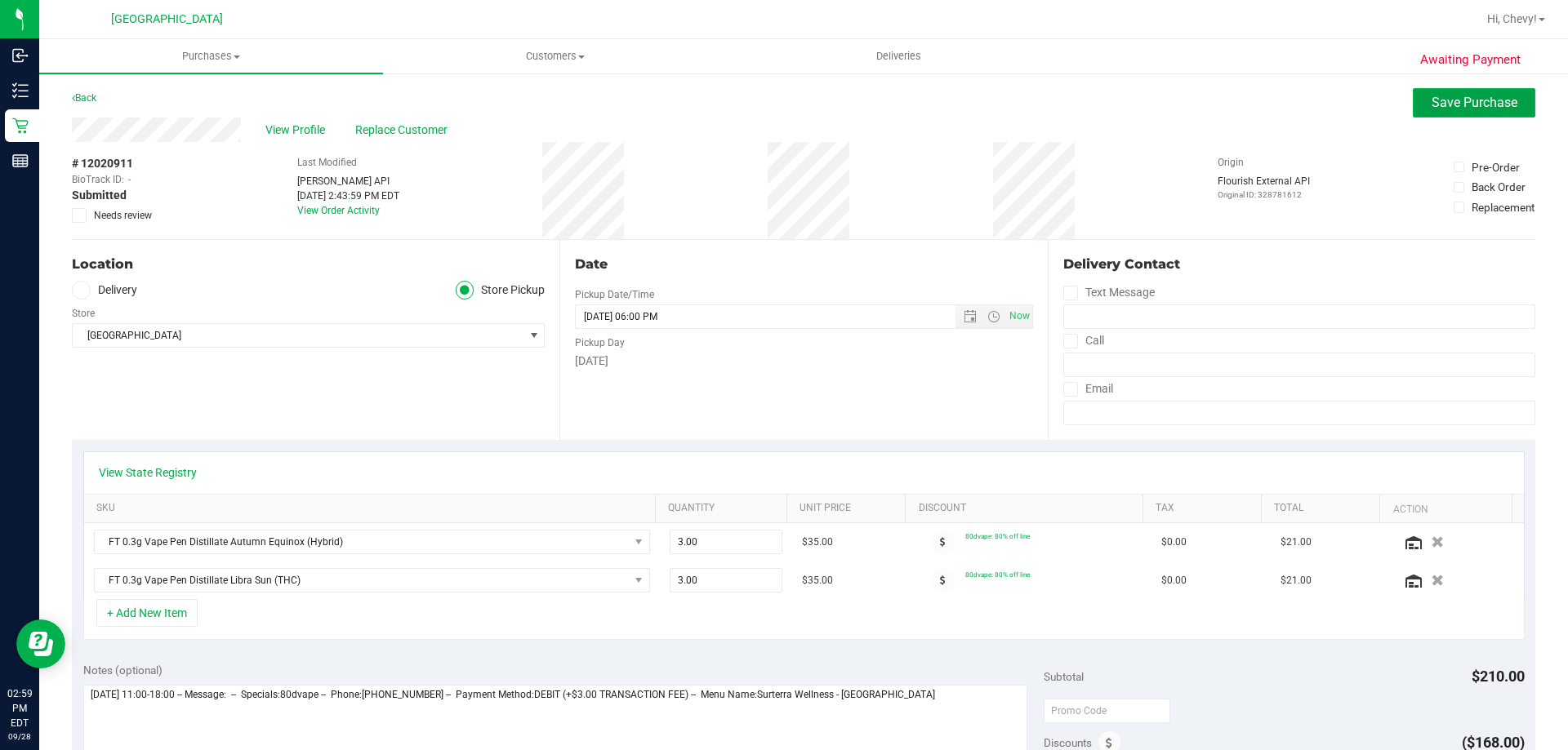
click at [1431, 97] on span "Save Purchase" at bounding box center [1474, 103] width 85 height 15
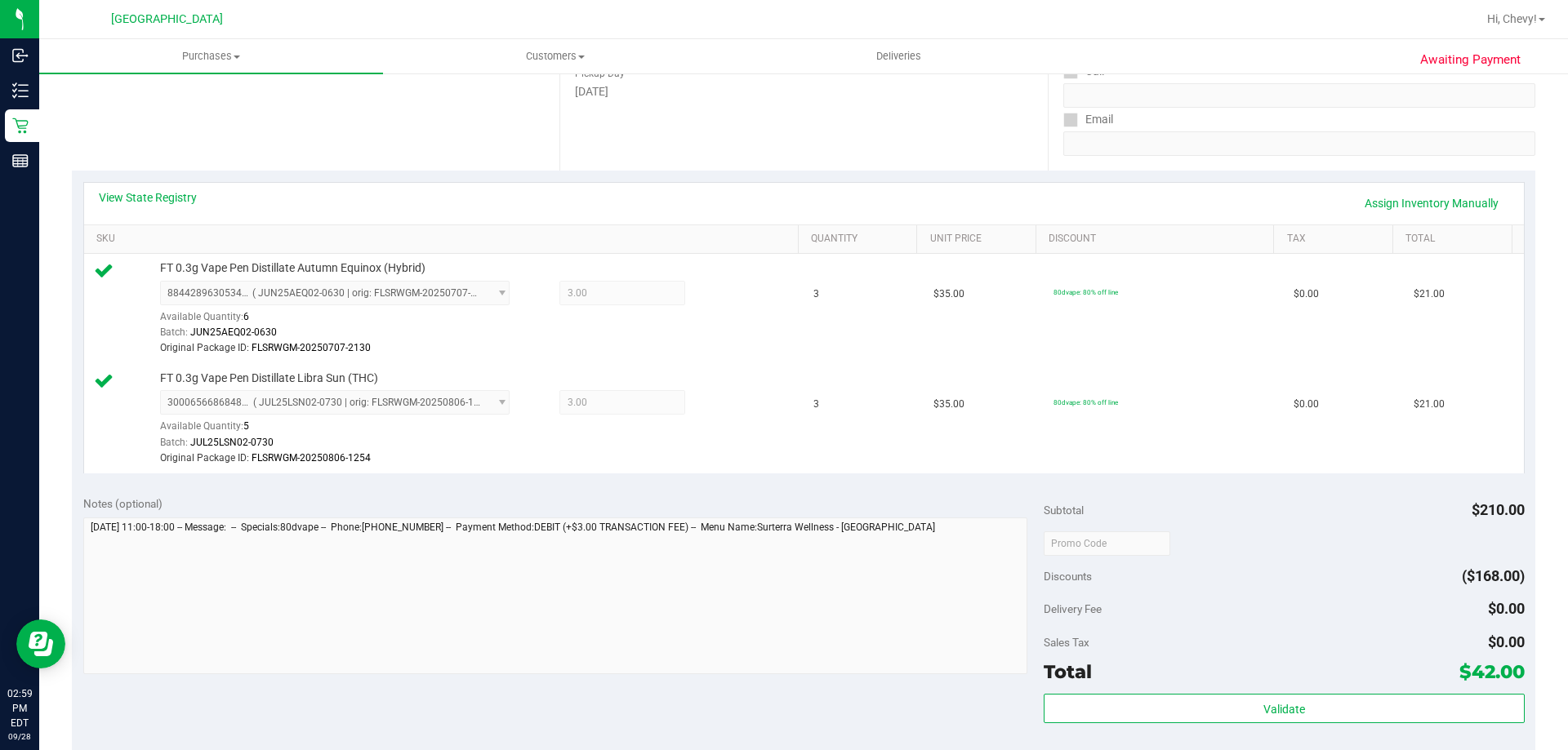
scroll to position [326, 0]
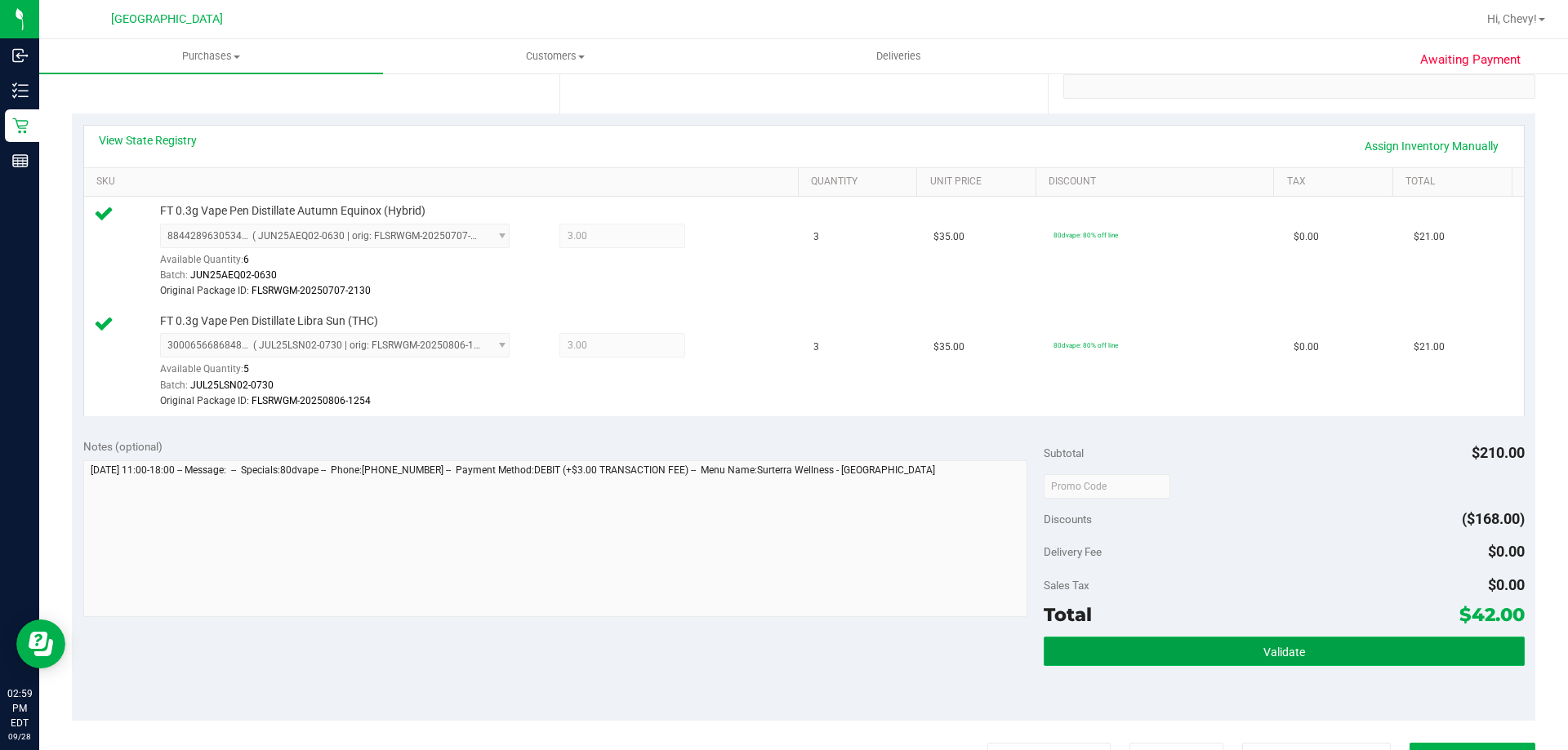
click at [1201, 658] on button "Validate" at bounding box center [1283, 651] width 480 height 29
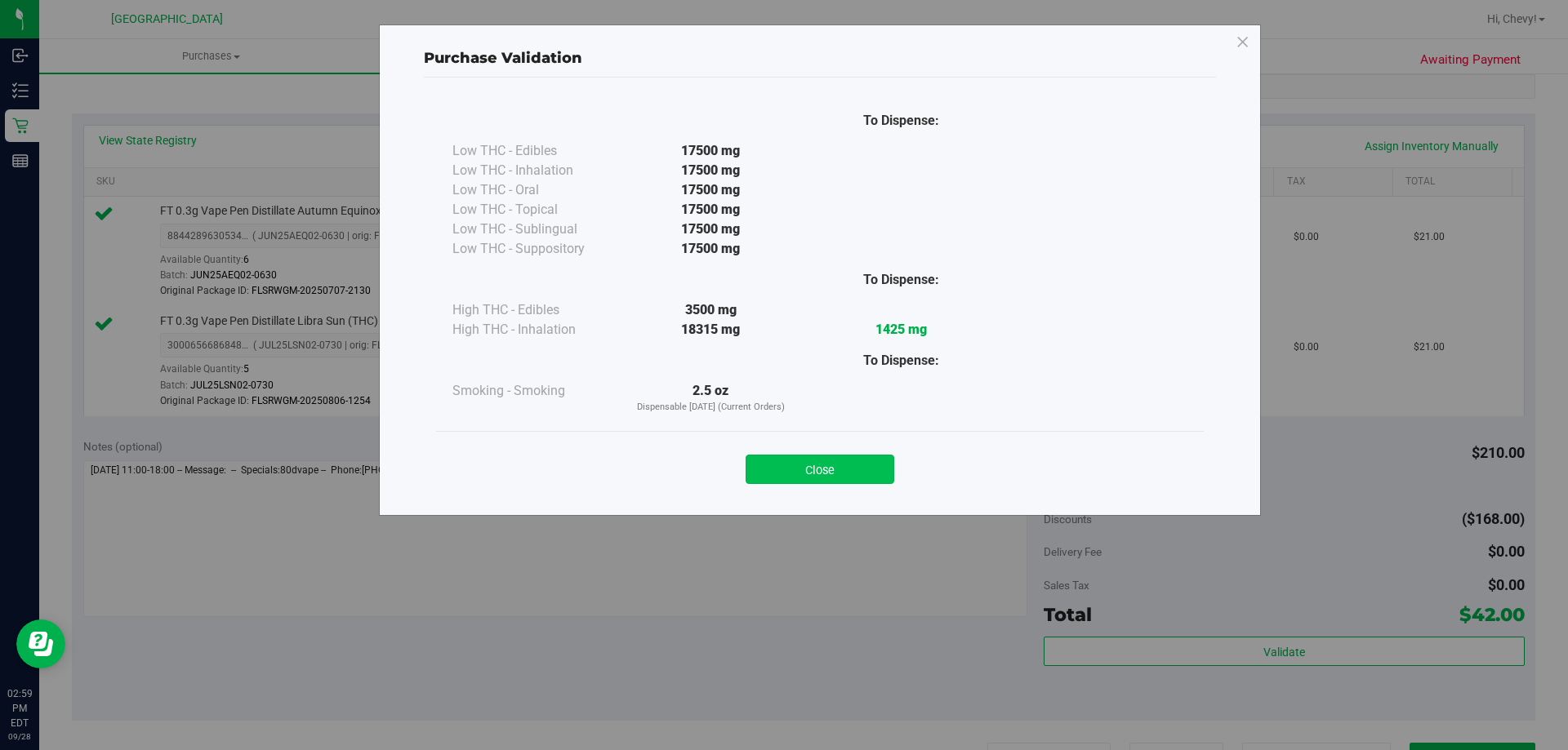
click at [860, 477] on button "Close" at bounding box center [819, 469] width 149 height 29
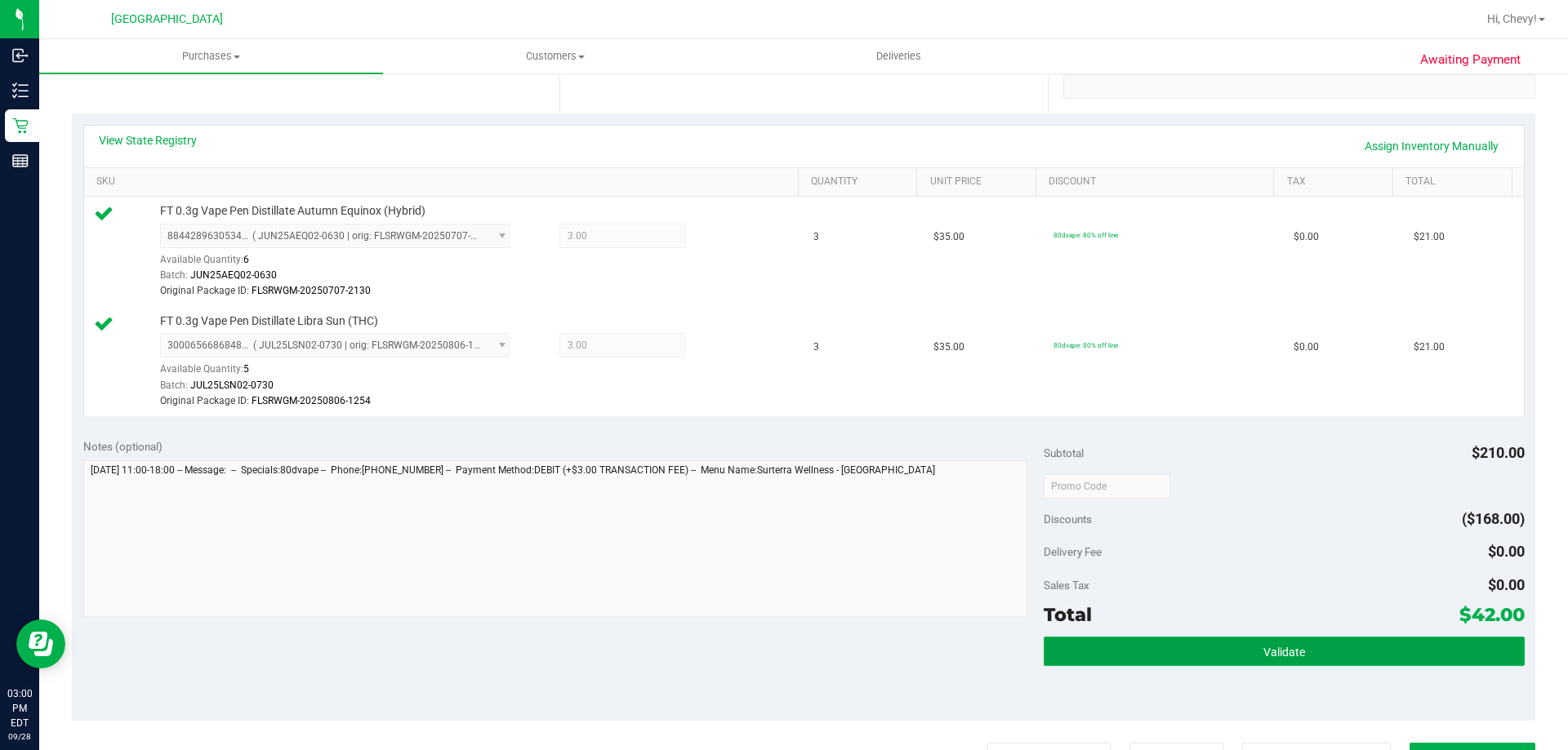
click at [1430, 665] on button "Validate" at bounding box center [1283, 651] width 480 height 29
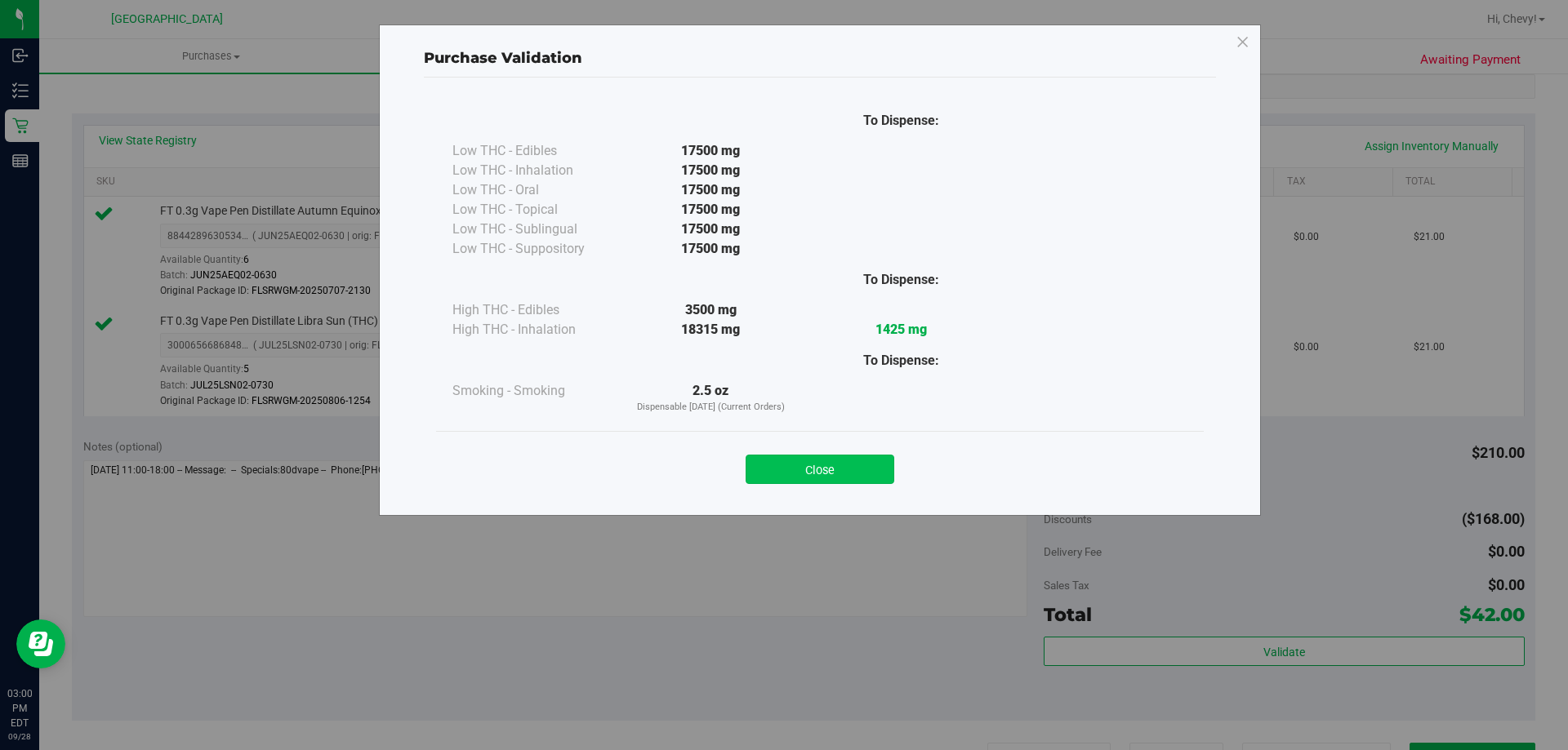
click at [856, 456] on button "Close" at bounding box center [819, 469] width 149 height 29
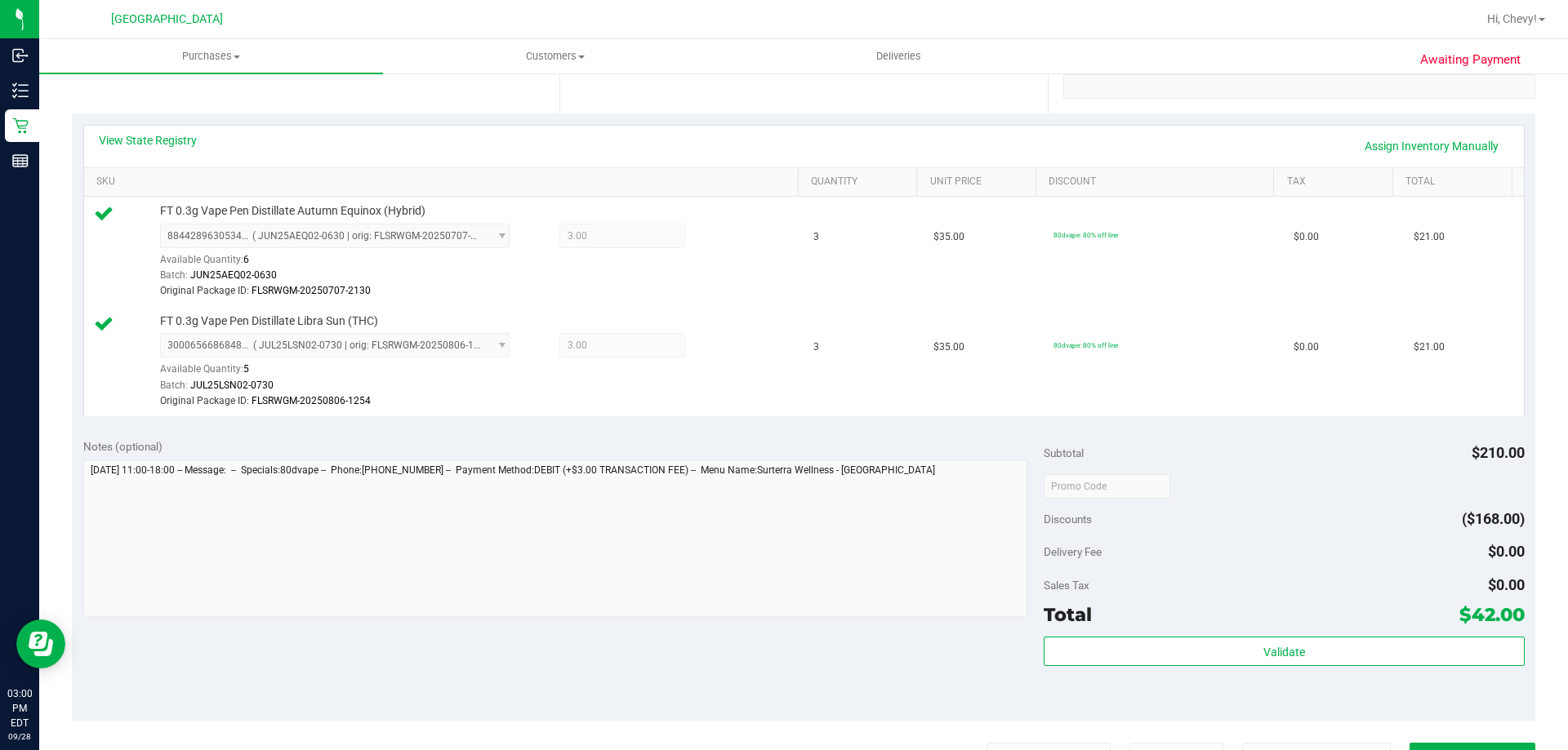
scroll to position [710, 0]
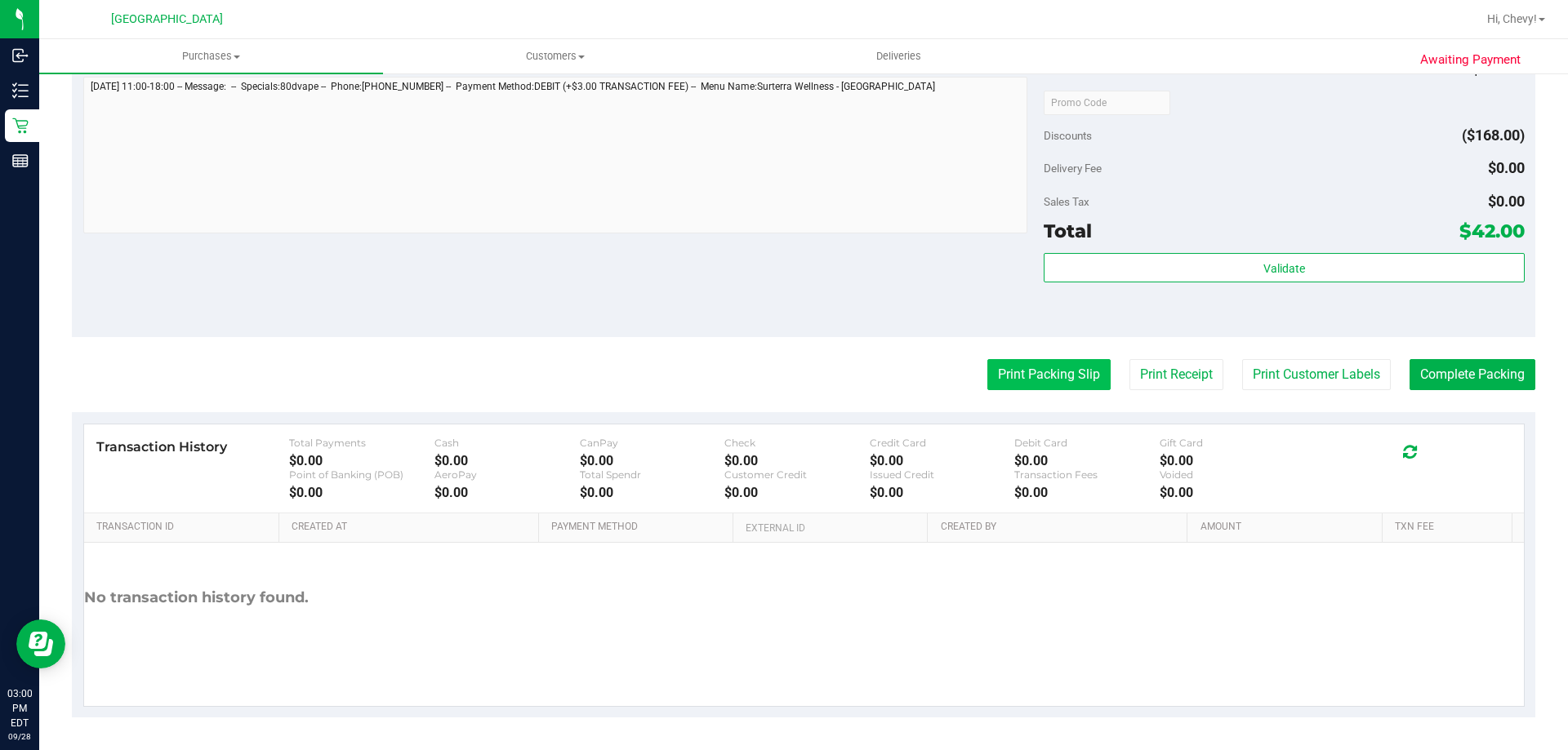
click at [1007, 368] on button "Print Packing Slip" at bounding box center [1048, 374] width 123 height 31
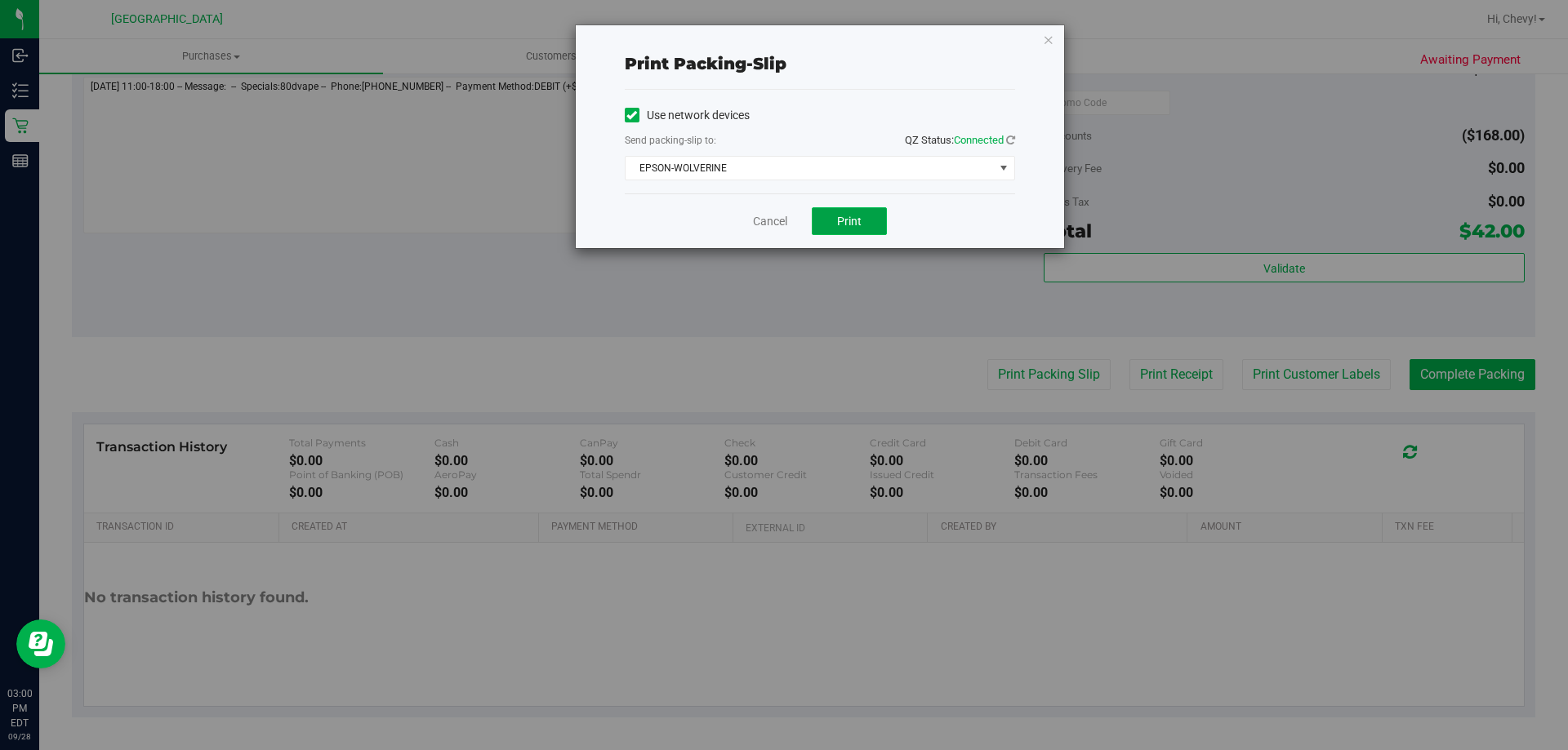
click at [843, 226] on span "Print" at bounding box center [849, 220] width 25 height 13
click at [1042, 37] on icon "button" at bounding box center [1048, 38] width 11 height 20
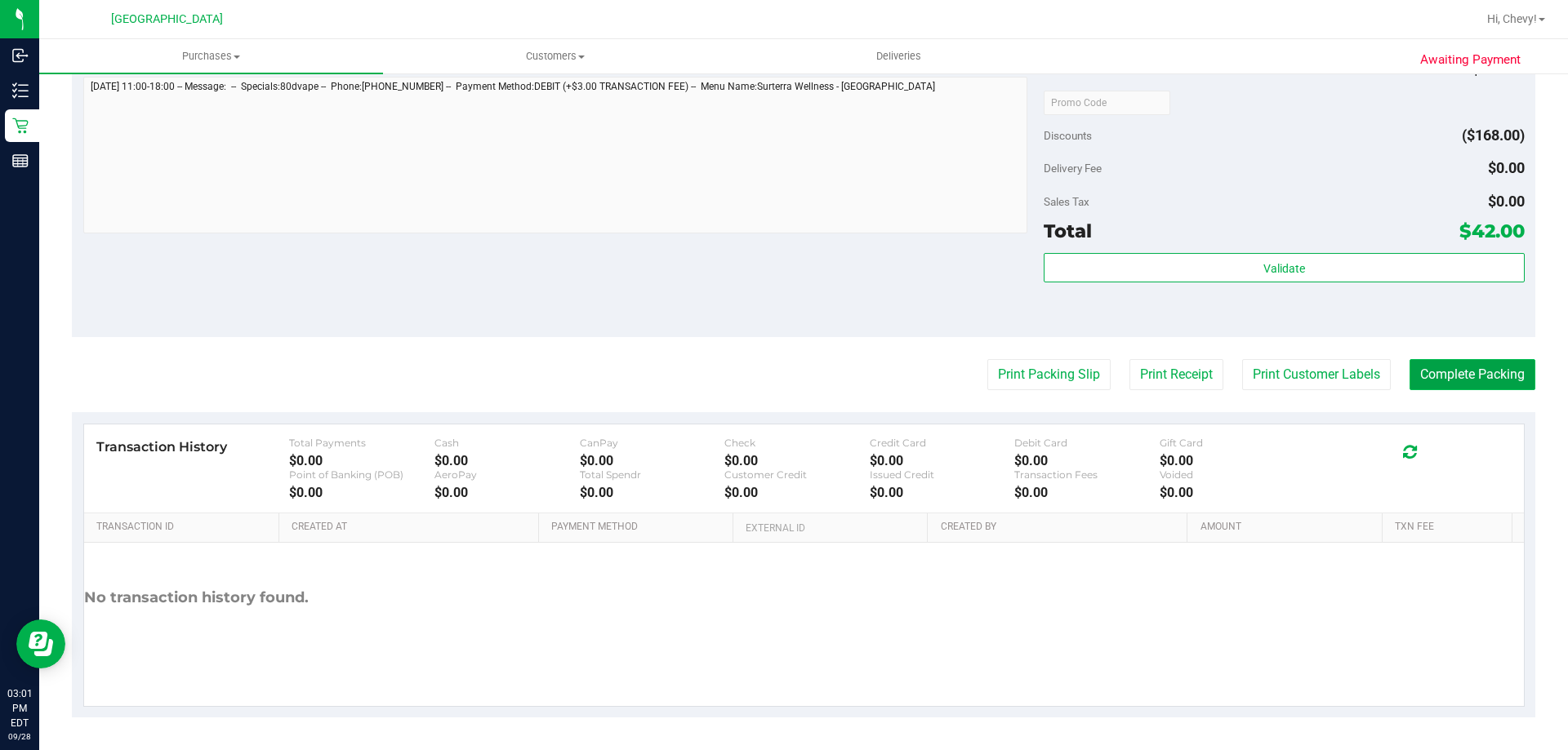
click at [1442, 382] on button "Complete Packing" at bounding box center [1471, 374] width 126 height 31
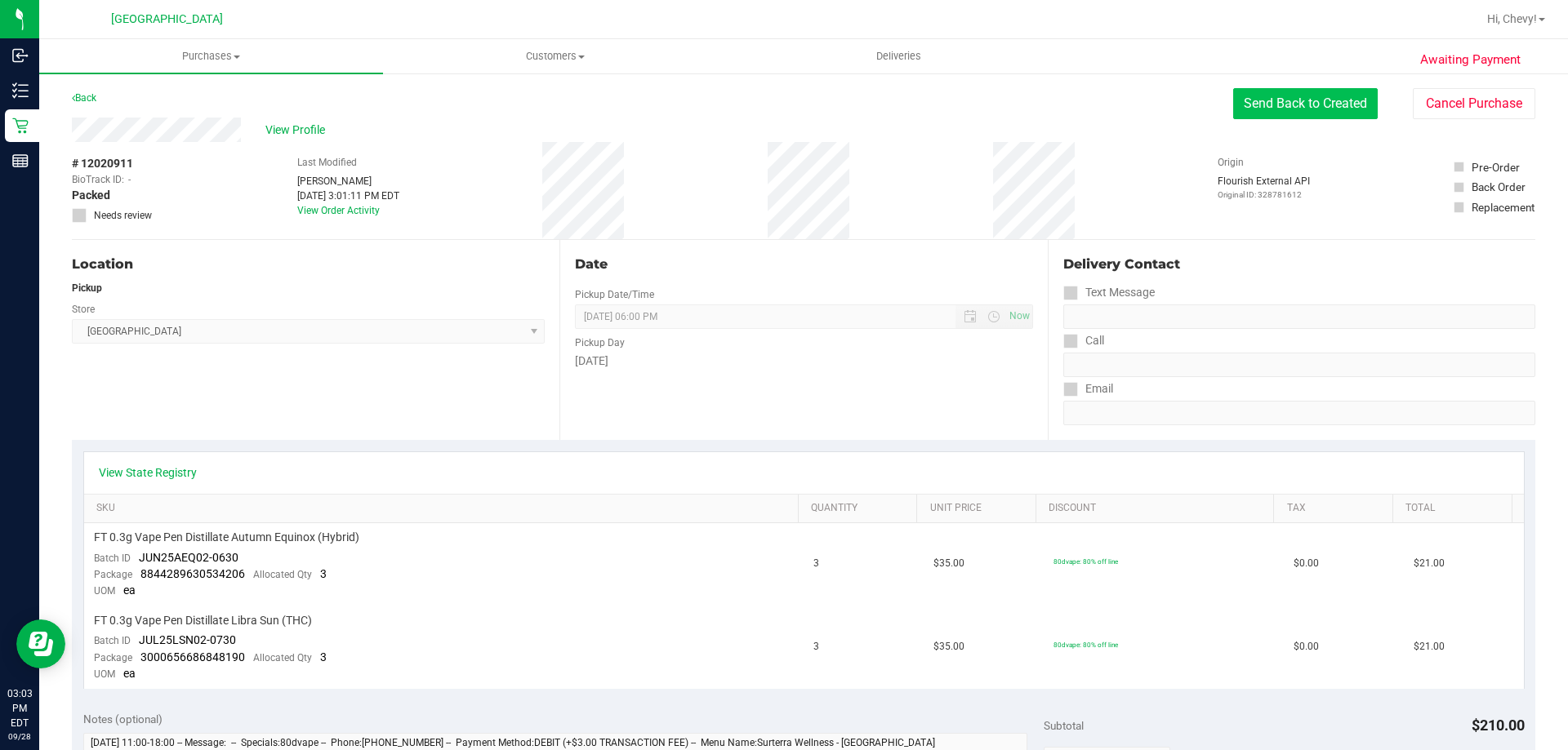
click at [1283, 109] on button "Send Back to Created" at bounding box center [1305, 103] width 144 height 31
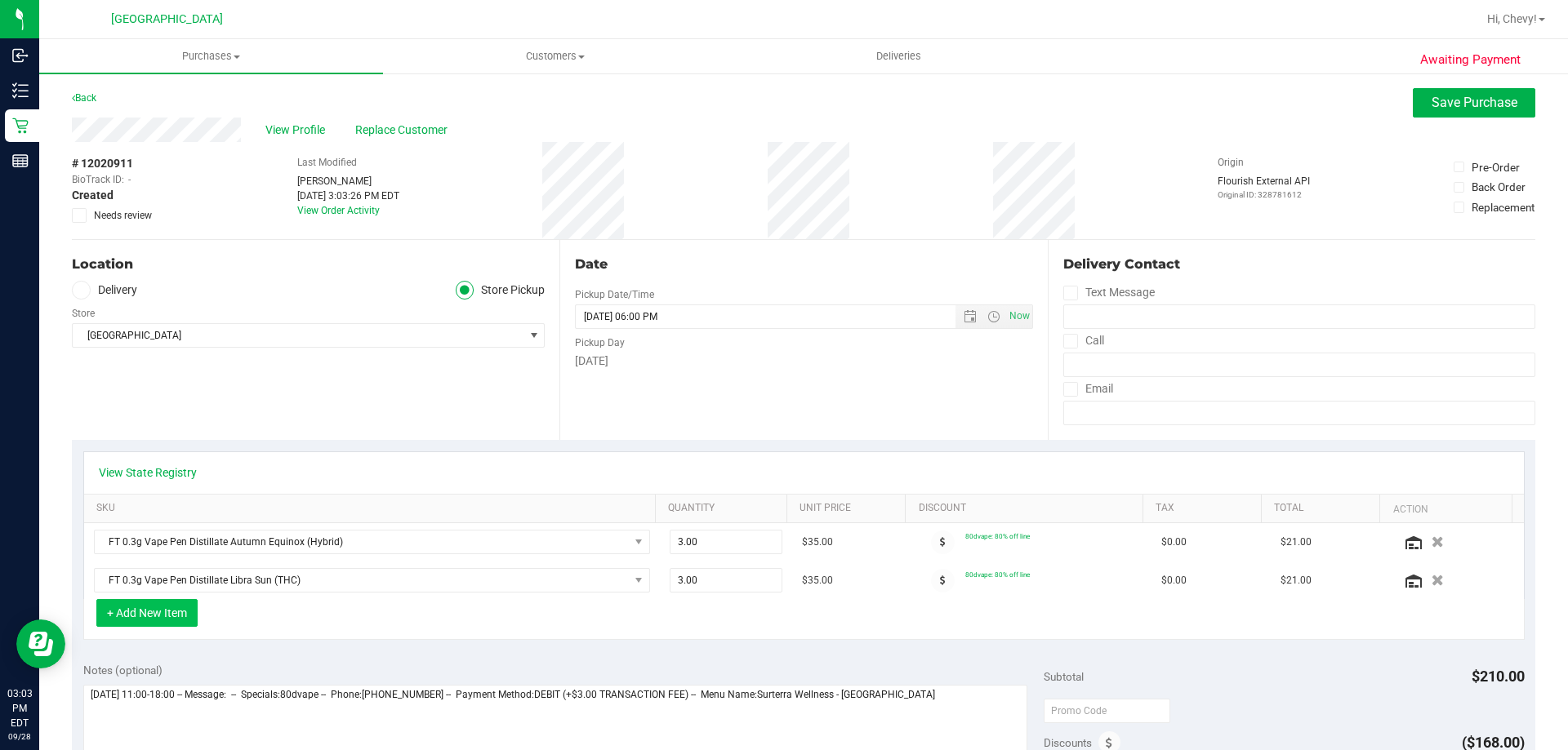
click at [192, 616] on button "+ Add New Item" at bounding box center [147, 612] width 101 height 27
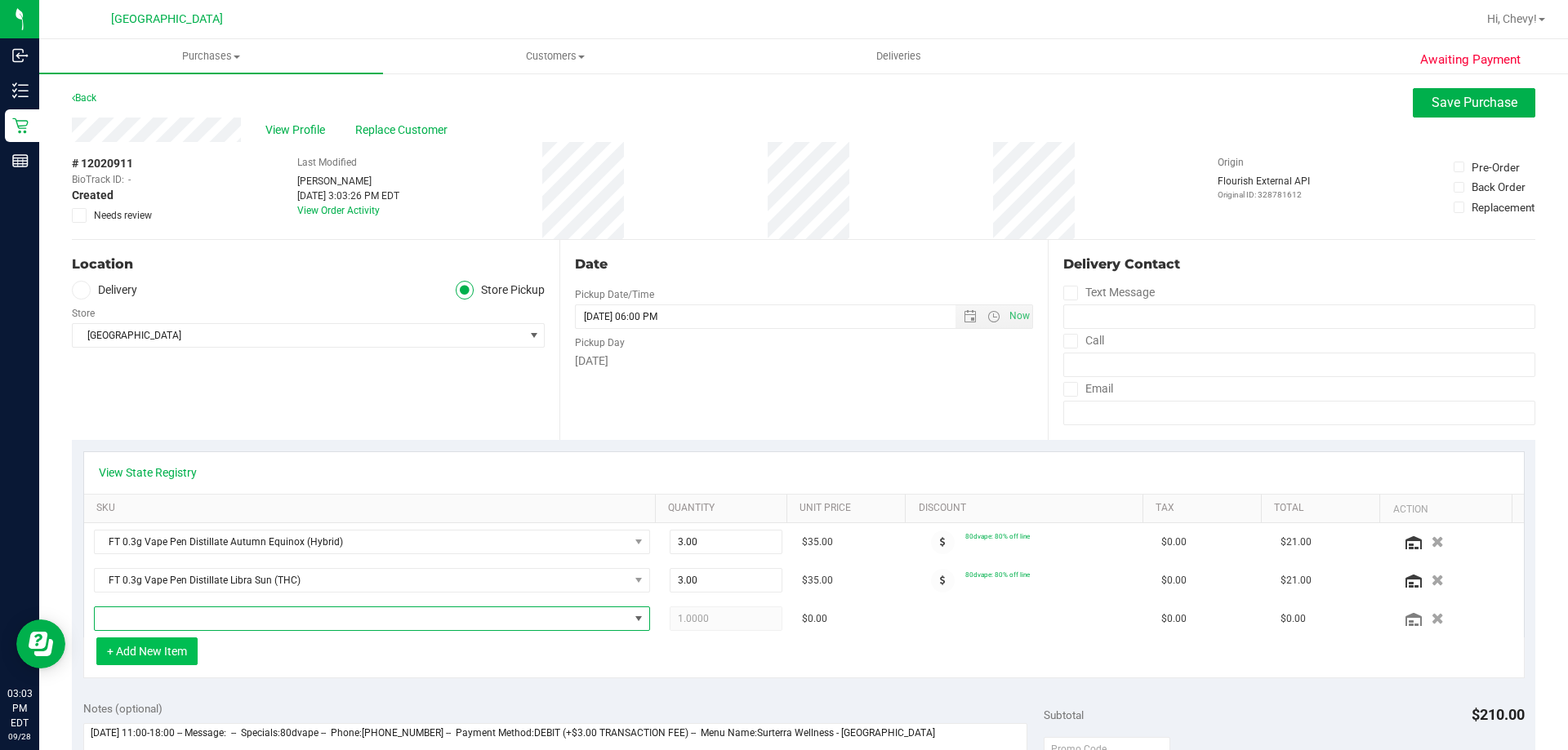
click at [192, 616] on span "NO DATA FOUND" at bounding box center [361, 618] width 534 height 23
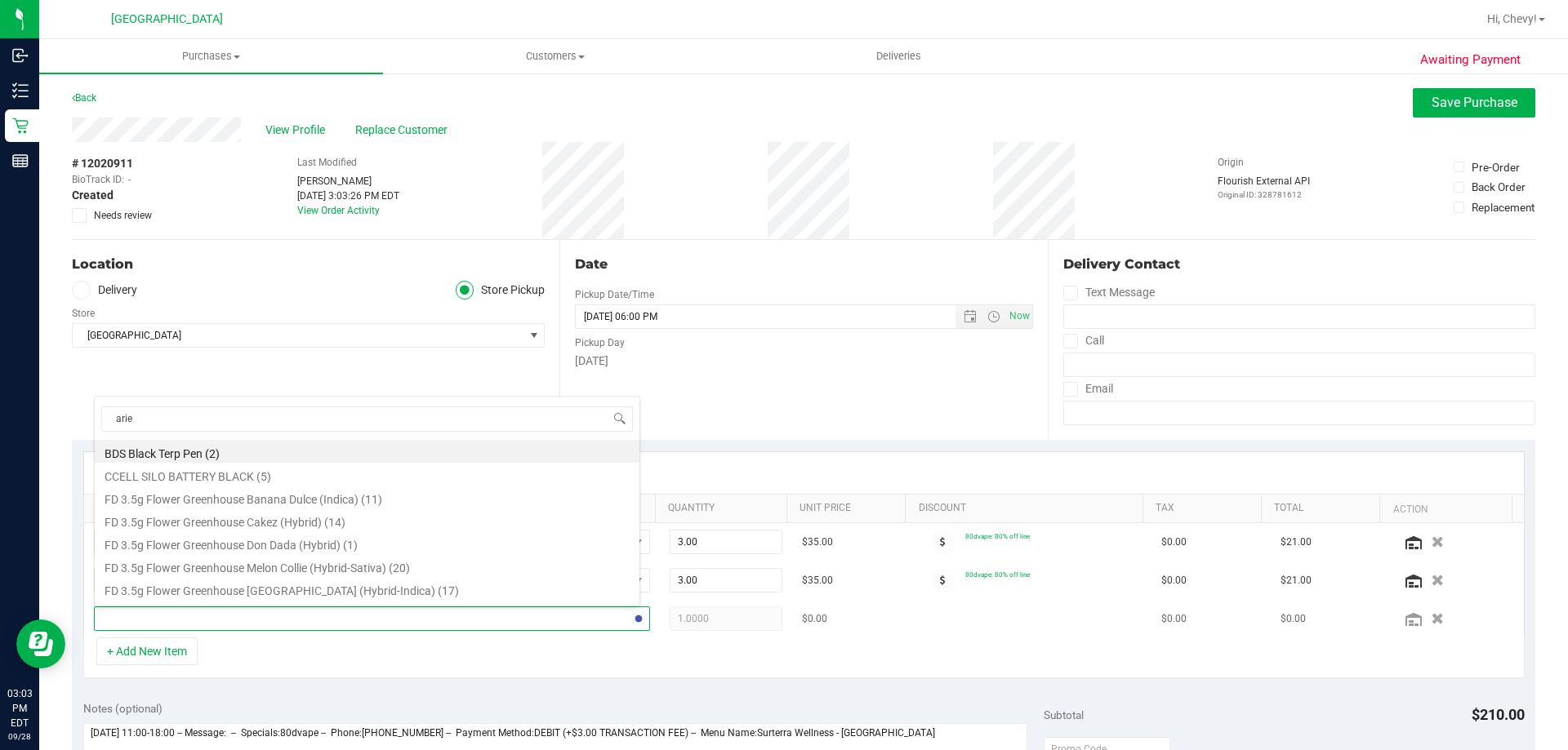
type input "aries"
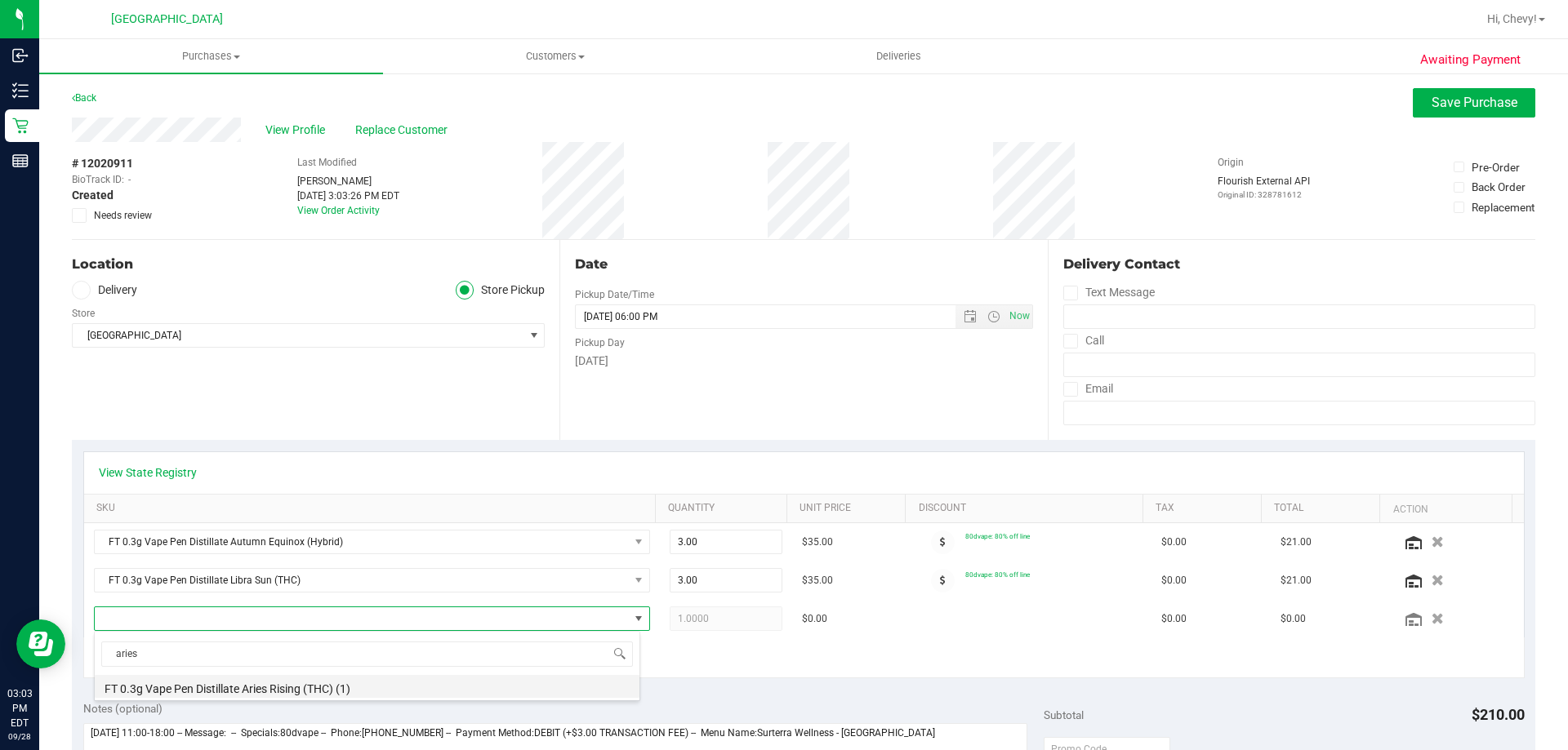
click at [207, 694] on li "FT 0.3g Vape Pen Distillate Aries Rising (THC) (1)" at bounding box center [367, 686] width 544 height 23
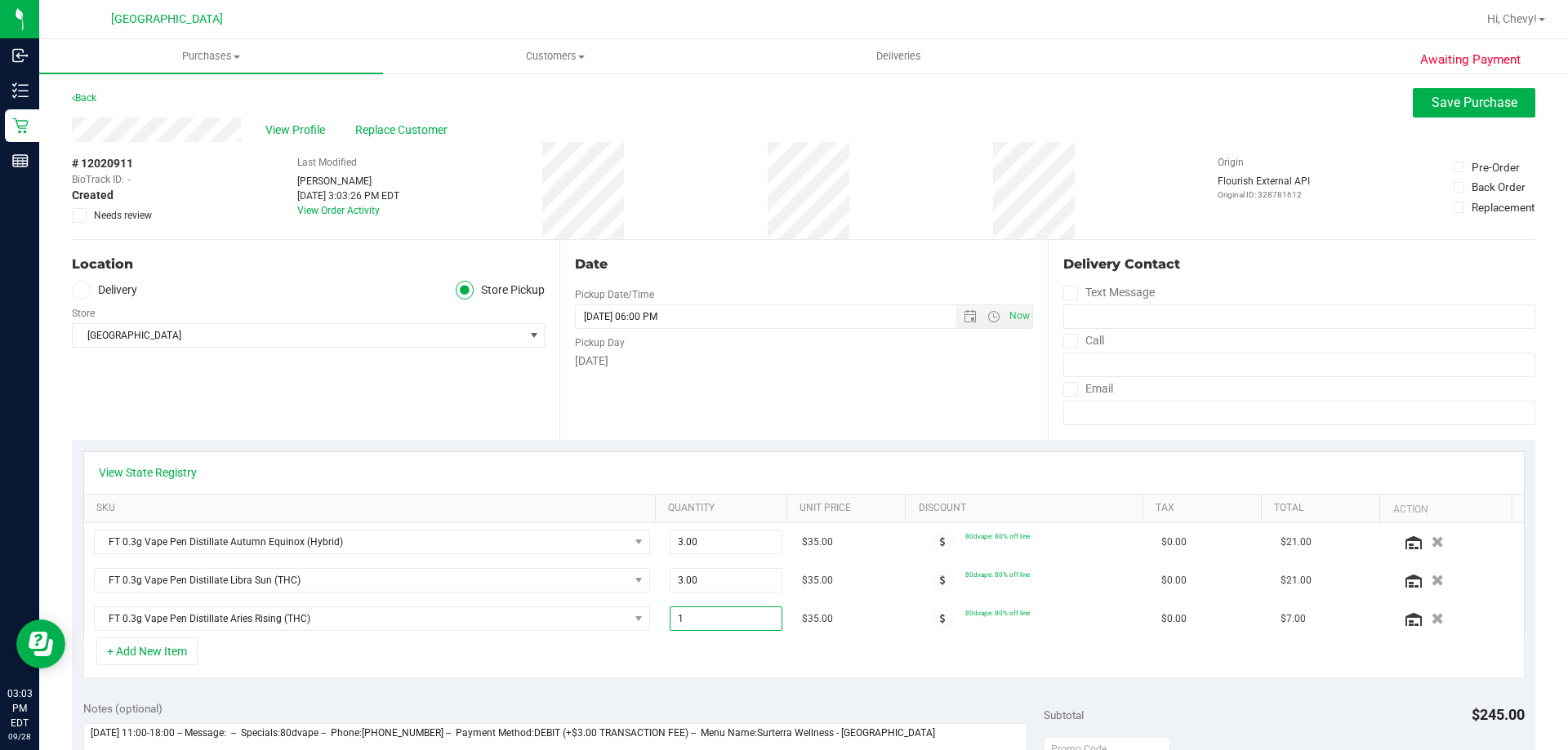
click at [673, 621] on span "1.00 1" at bounding box center [726, 618] width 114 height 25
click at [796, 636] on td "$35.00" at bounding box center [852, 618] width 120 height 38
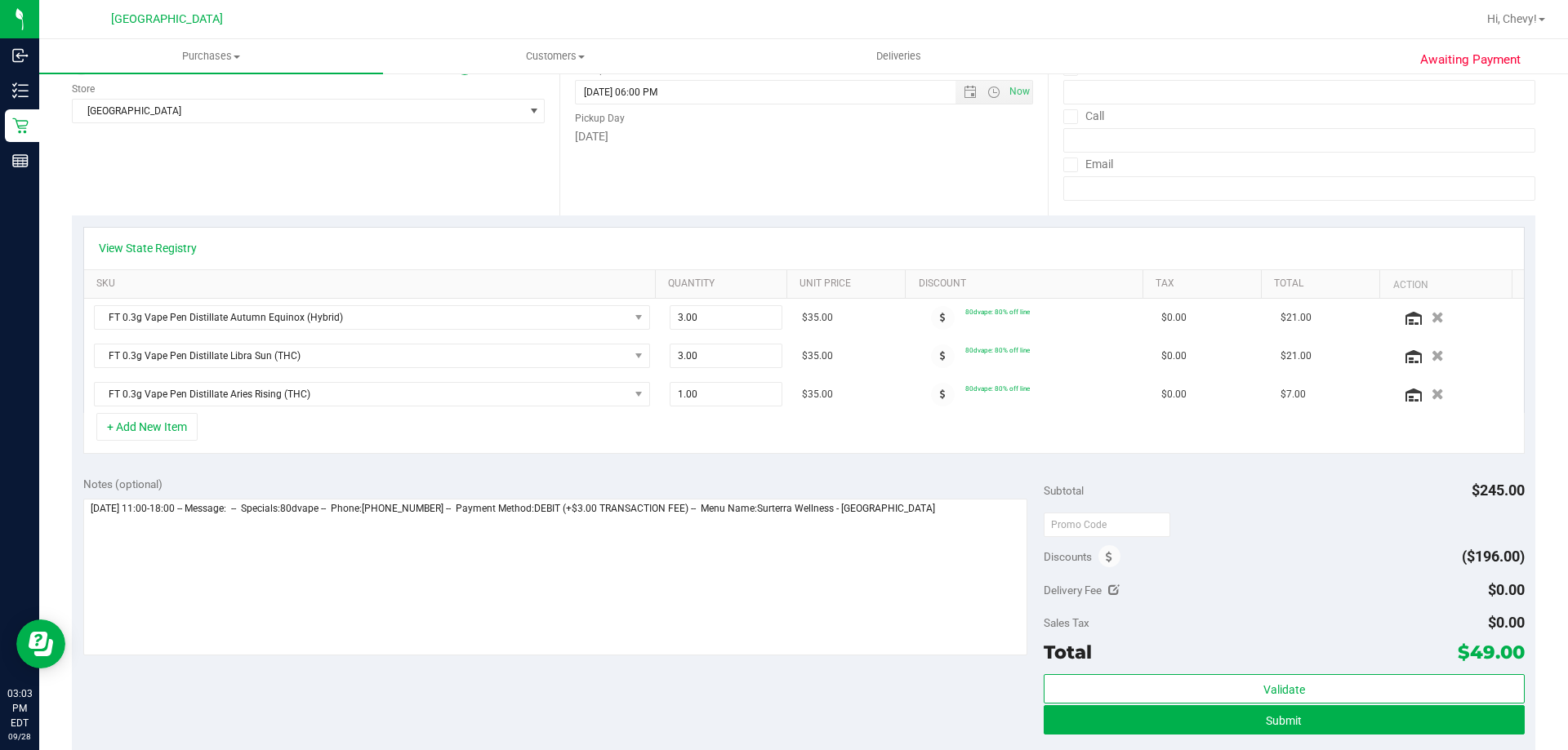
scroll to position [245, 0]
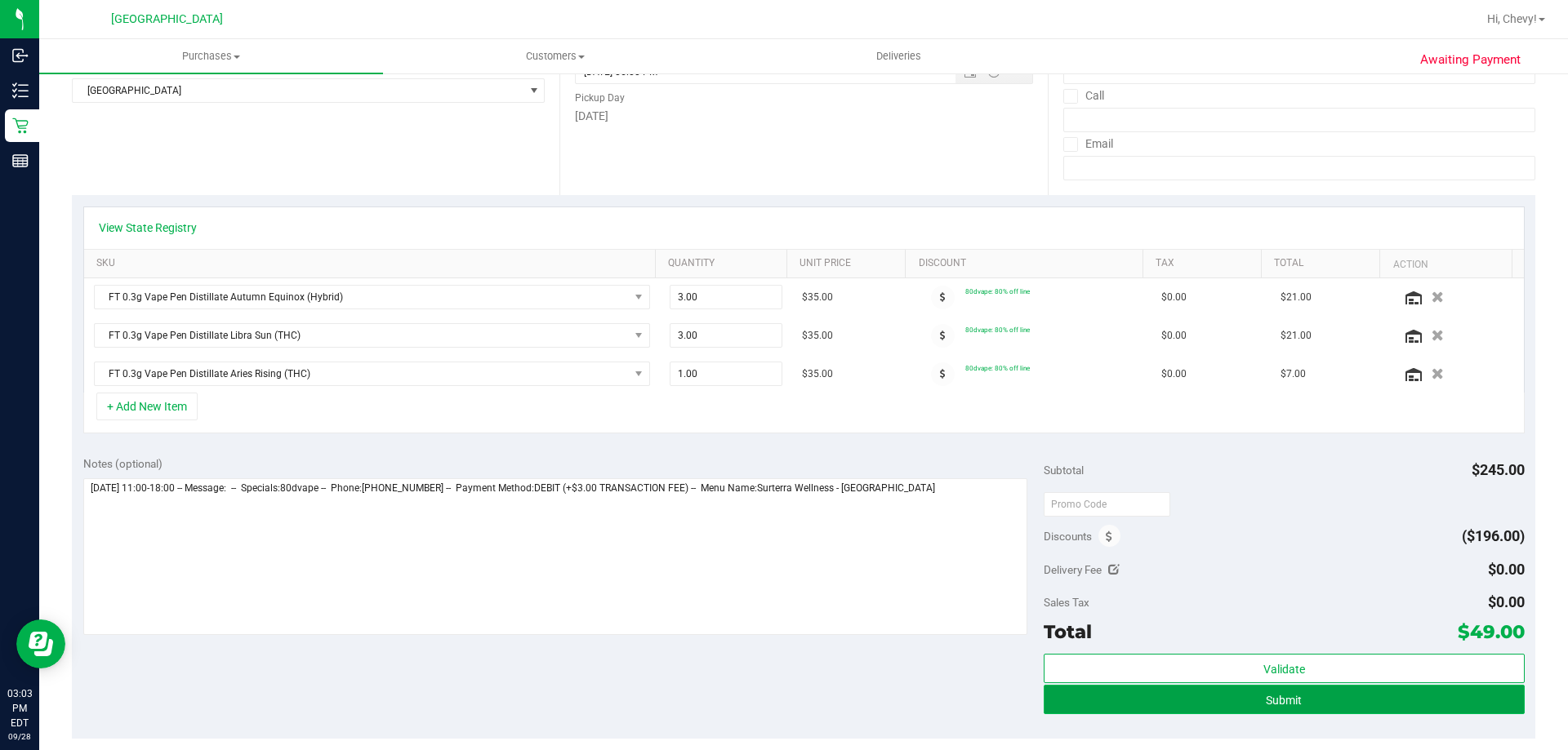
click at [1273, 697] on span "Submit" at bounding box center [1283, 700] width 36 height 13
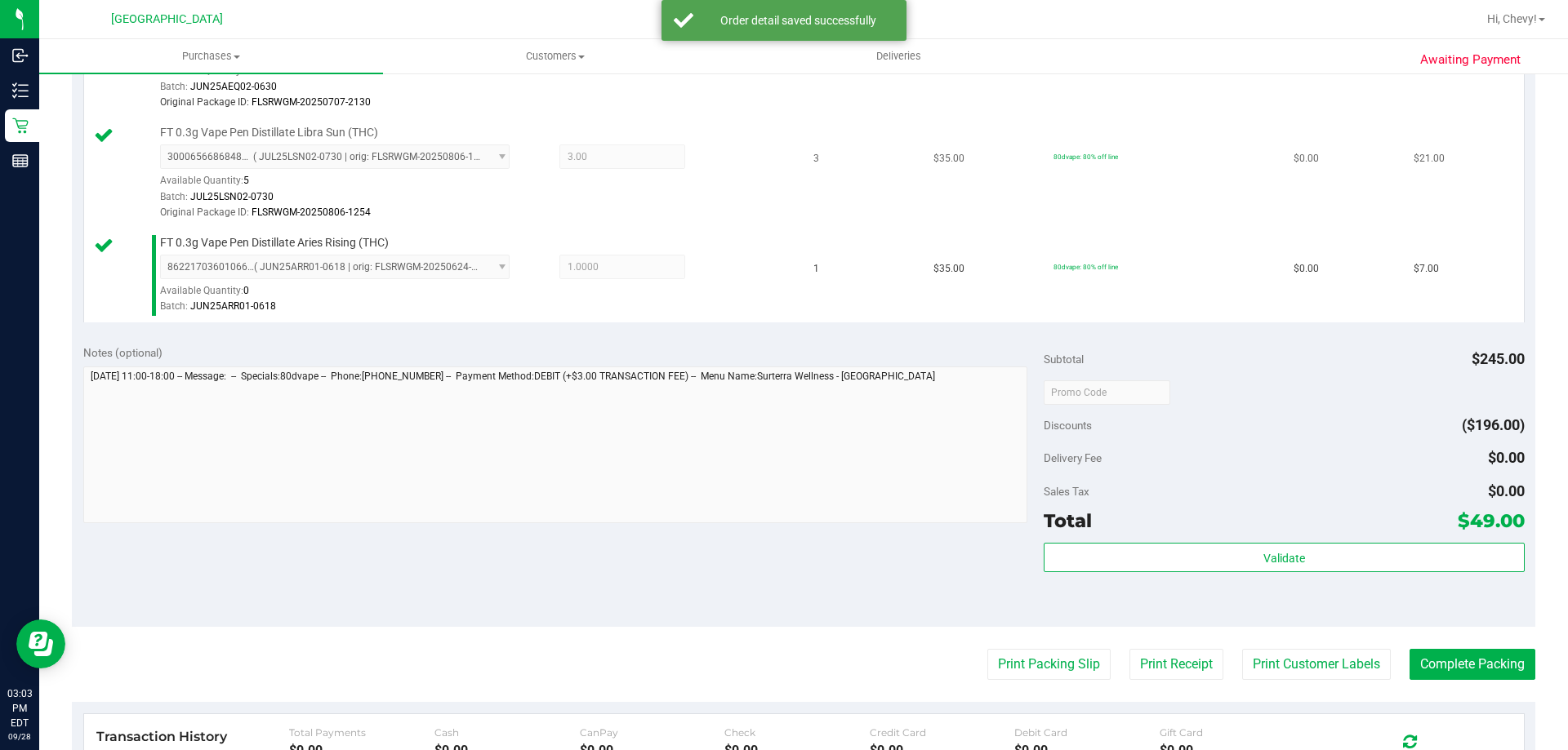
scroll to position [571, 0]
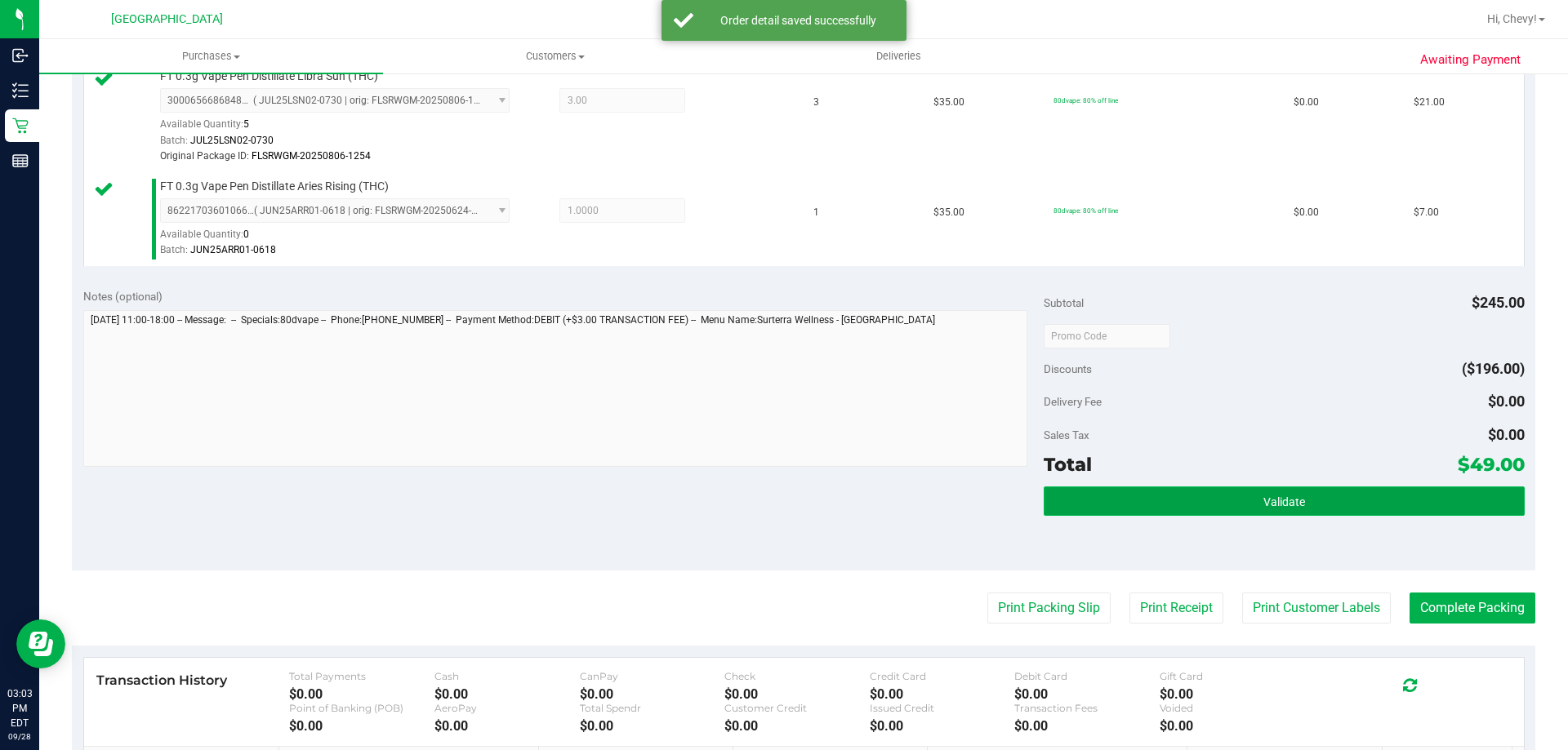
click at [1242, 504] on button "Validate" at bounding box center [1283, 501] width 480 height 29
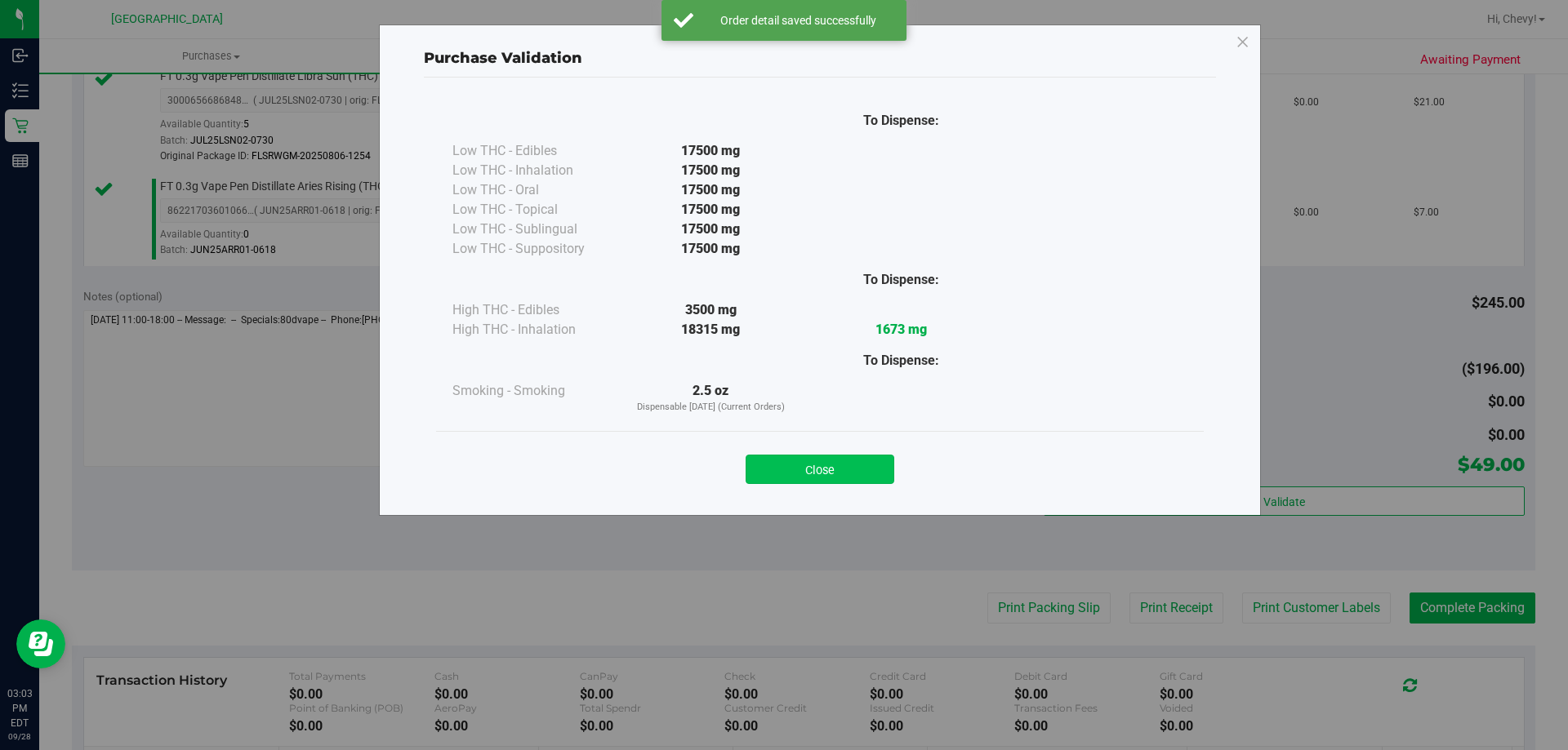
click at [770, 465] on button "Close" at bounding box center [819, 469] width 149 height 29
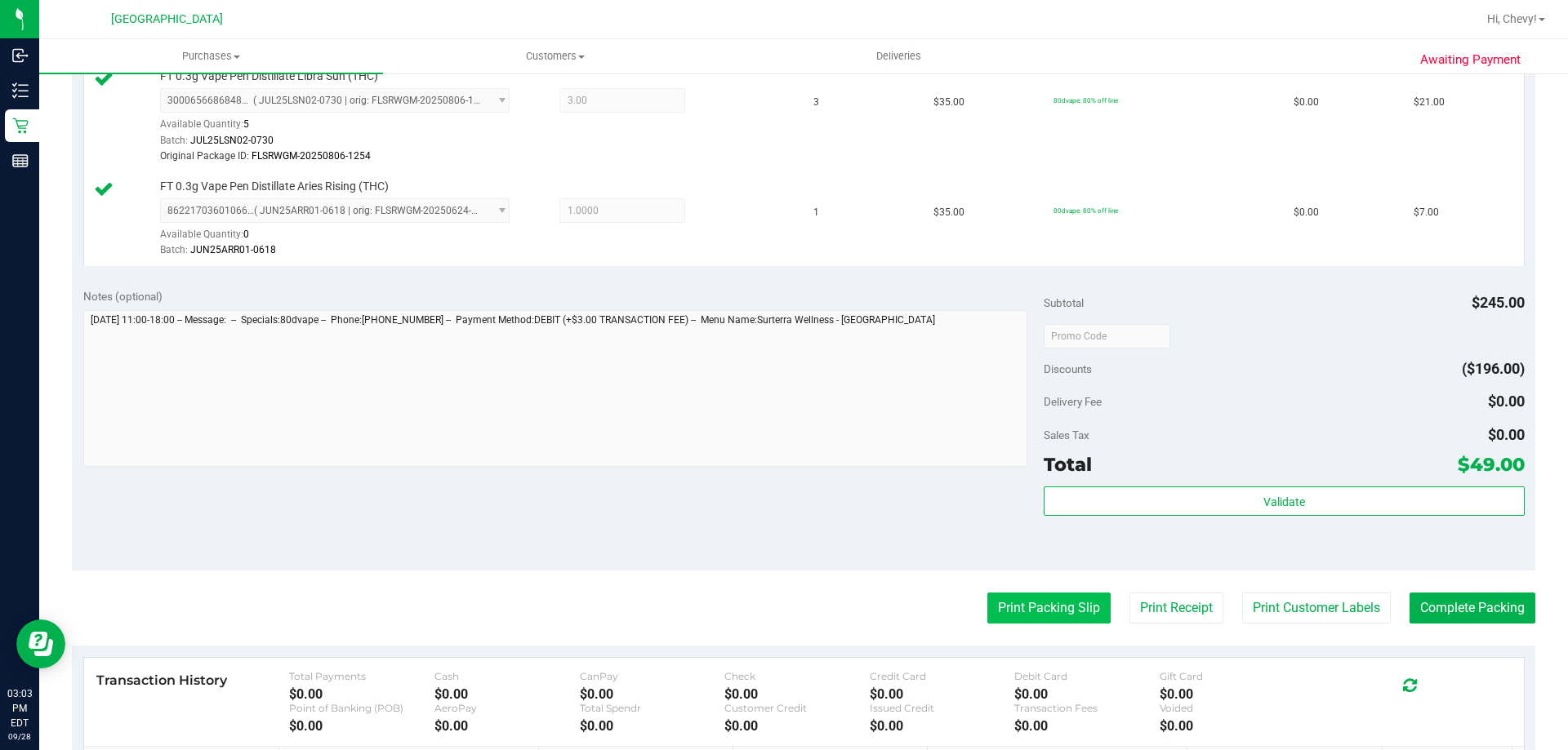
click at [1034, 597] on button "Print Packing Slip" at bounding box center [1048, 608] width 123 height 31
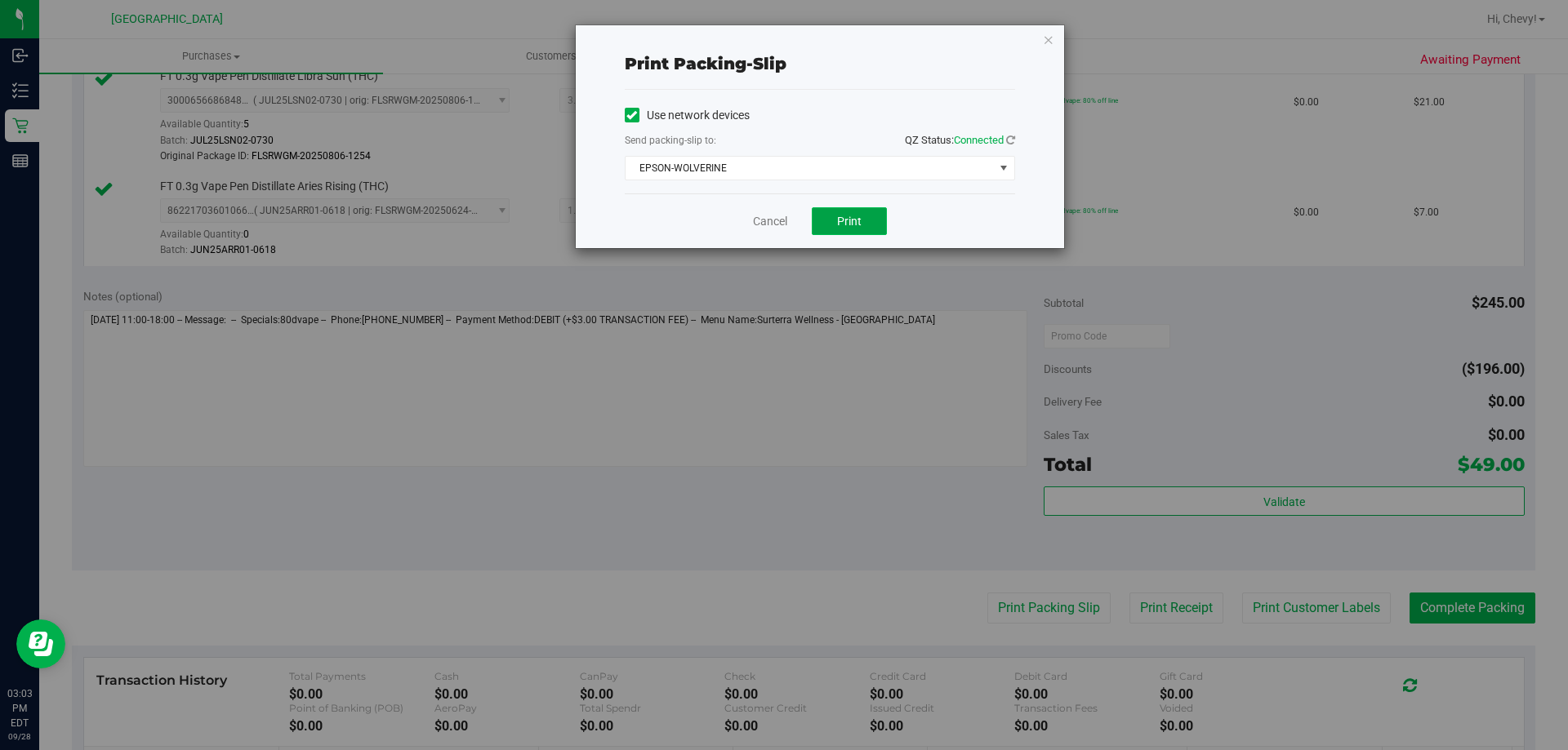
click at [859, 222] on span "Print" at bounding box center [849, 220] width 25 height 13
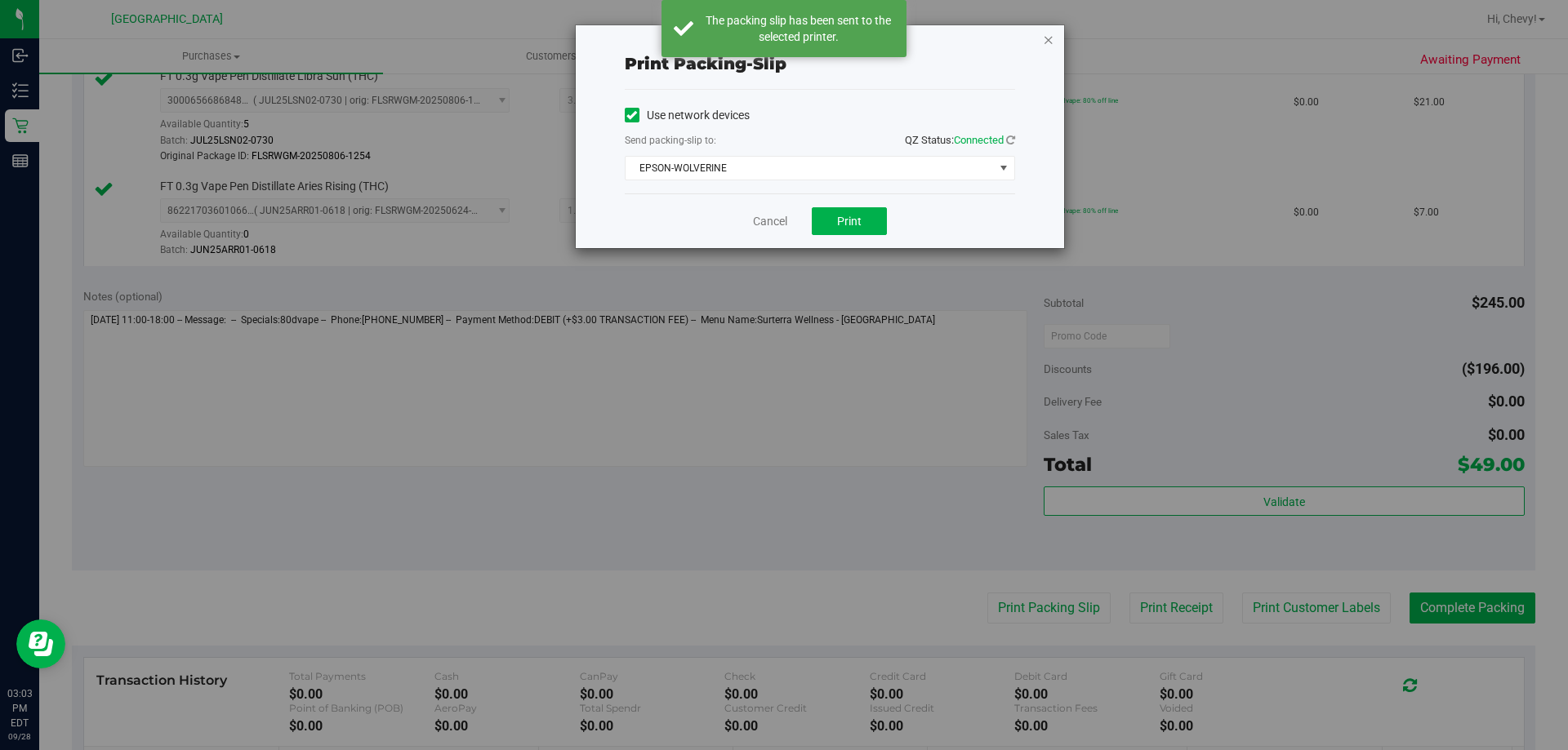
click at [1047, 39] on icon "button" at bounding box center [1048, 38] width 11 height 20
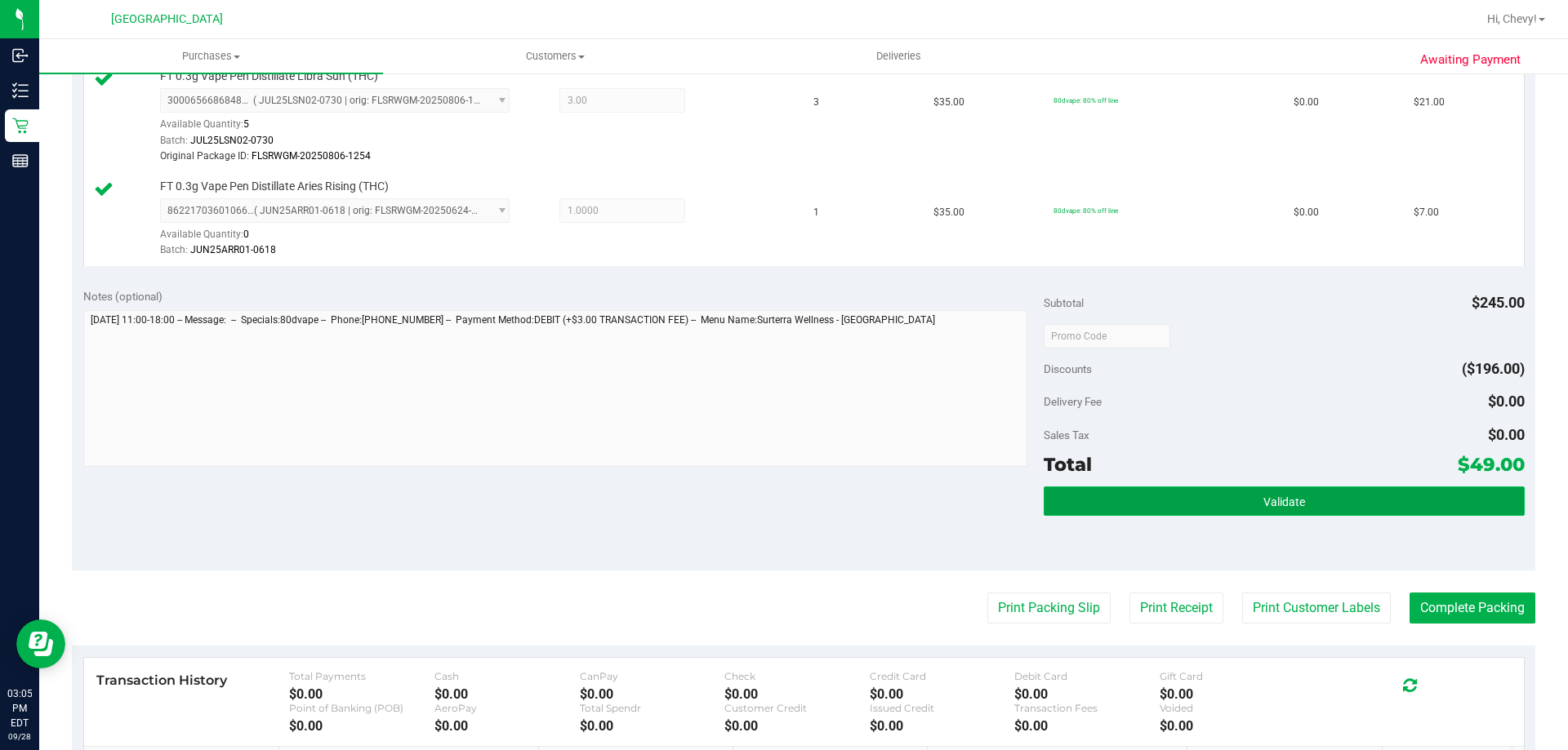
click at [1333, 492] on button "Validate" at bounding box center [1283, 501] width 480 height 29
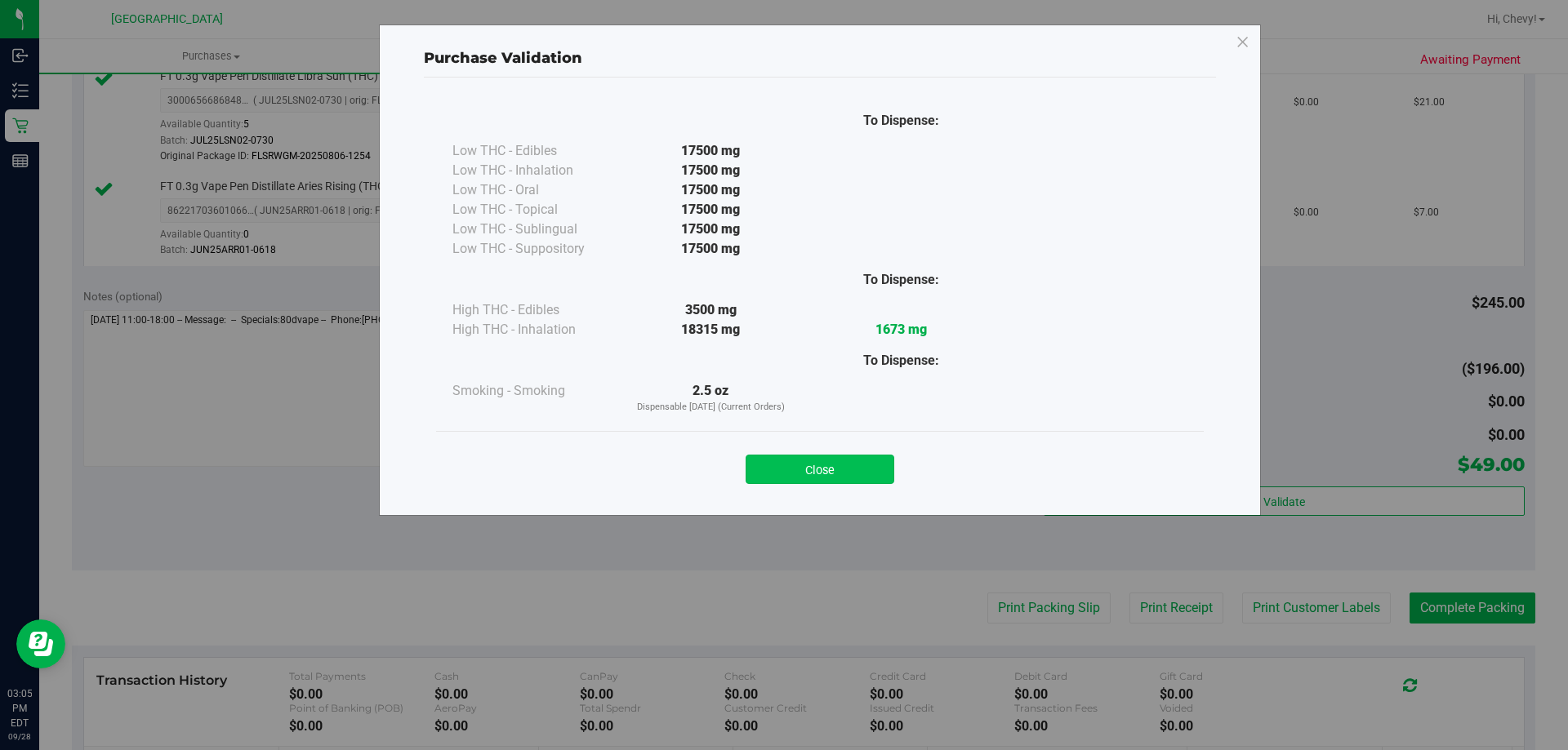
click at [801, 469] on button "Close" at bounding box center [819, 469] width 149 height 29
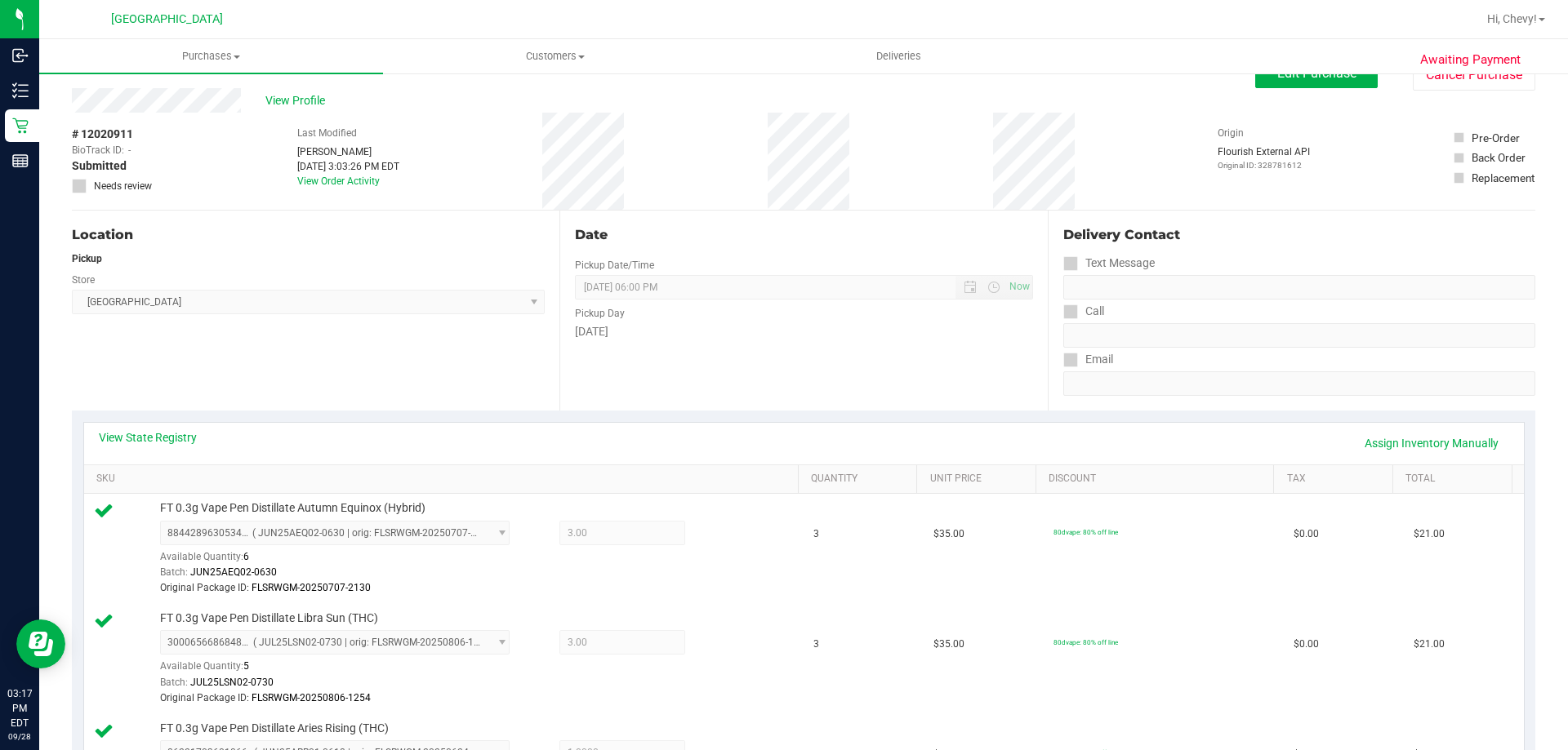
scroll to position [0, 0]
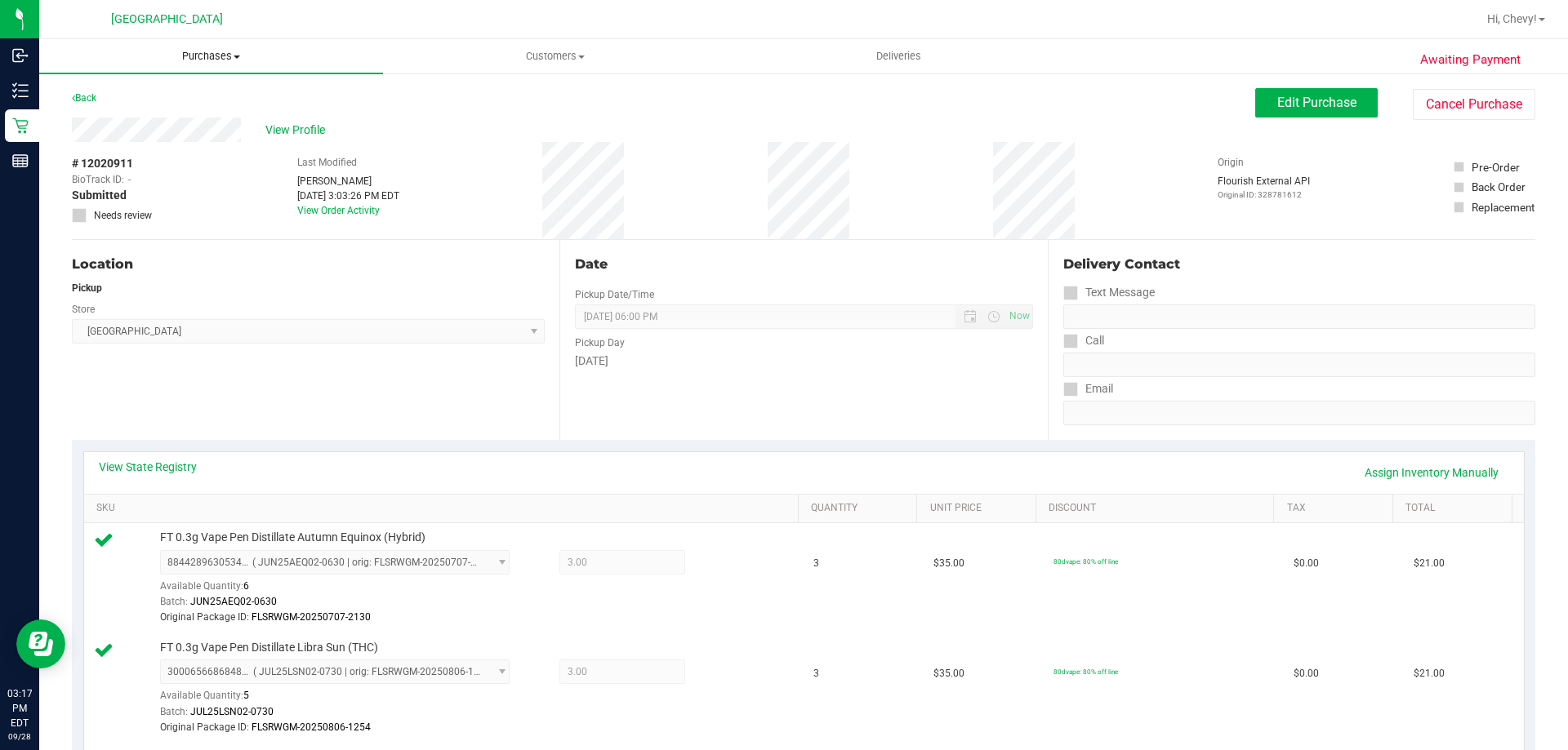
click at [215, 51] on span "Purchases" at bounding box center [211, 56] width 344 height 15
click at [185, 125] on li "Fulfillment" at bounding box center [211, 118] width 344 height 20
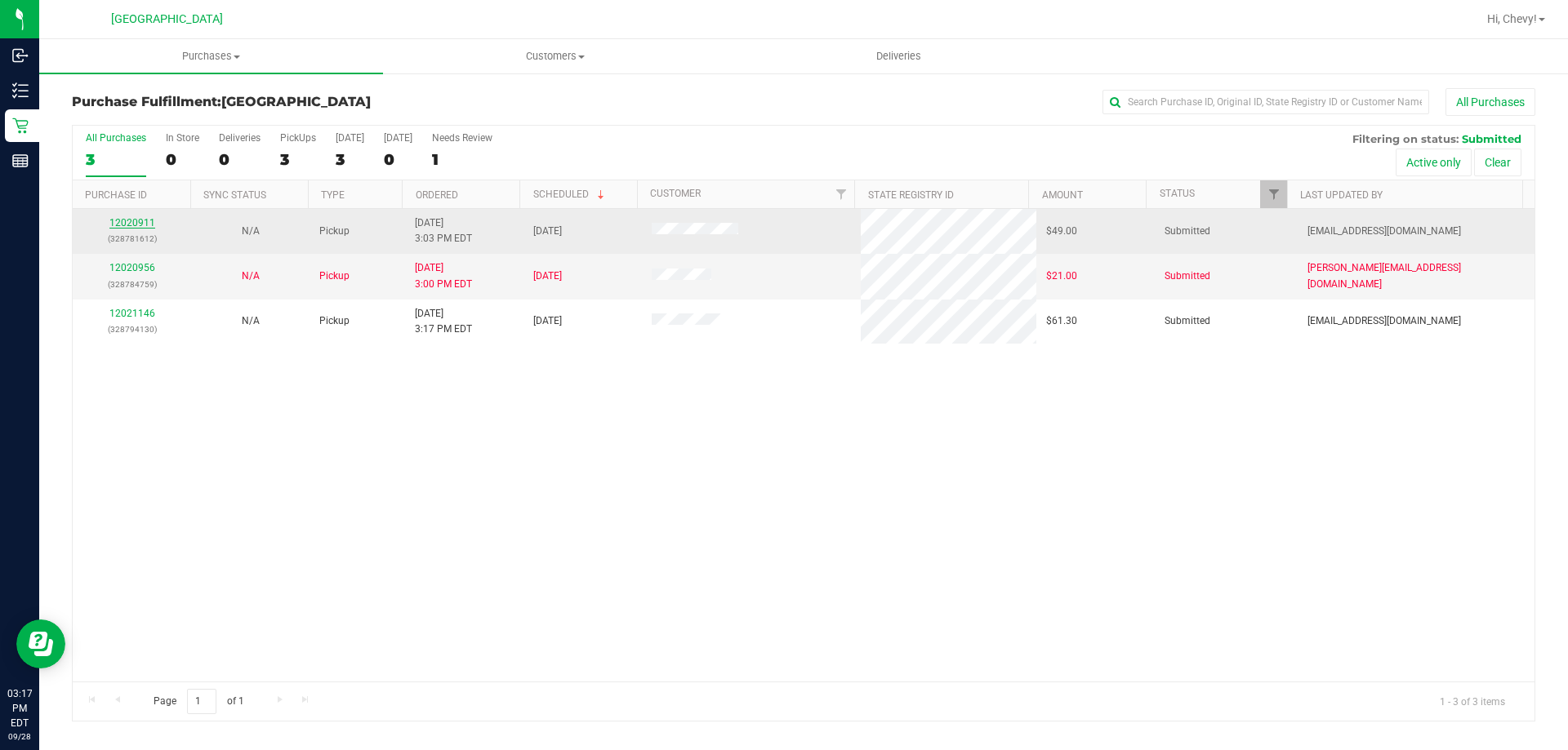
click at [135, 220] on link "12020911" at bounding box center [132, 222] width 46 height 11
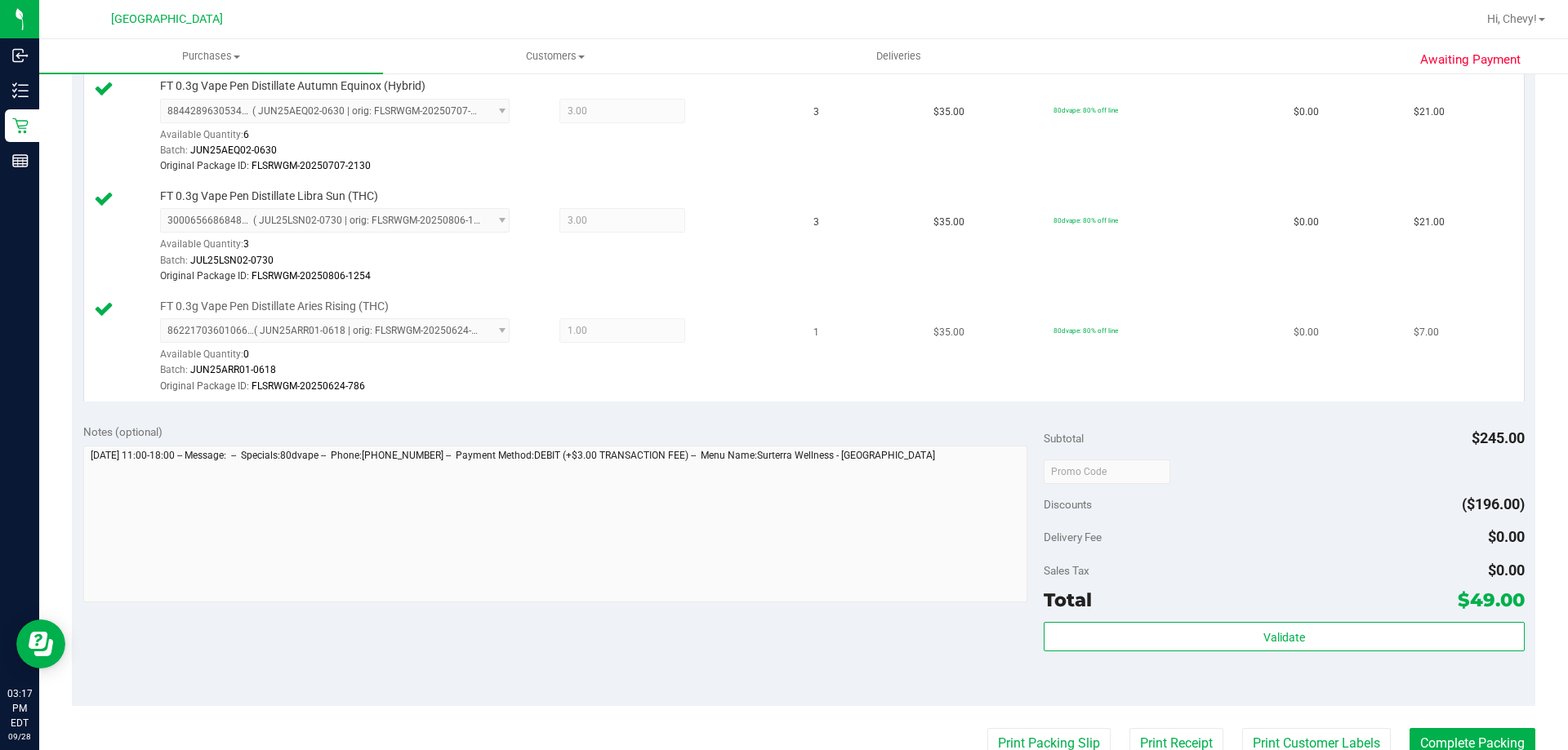
scroll to position [489, 0]
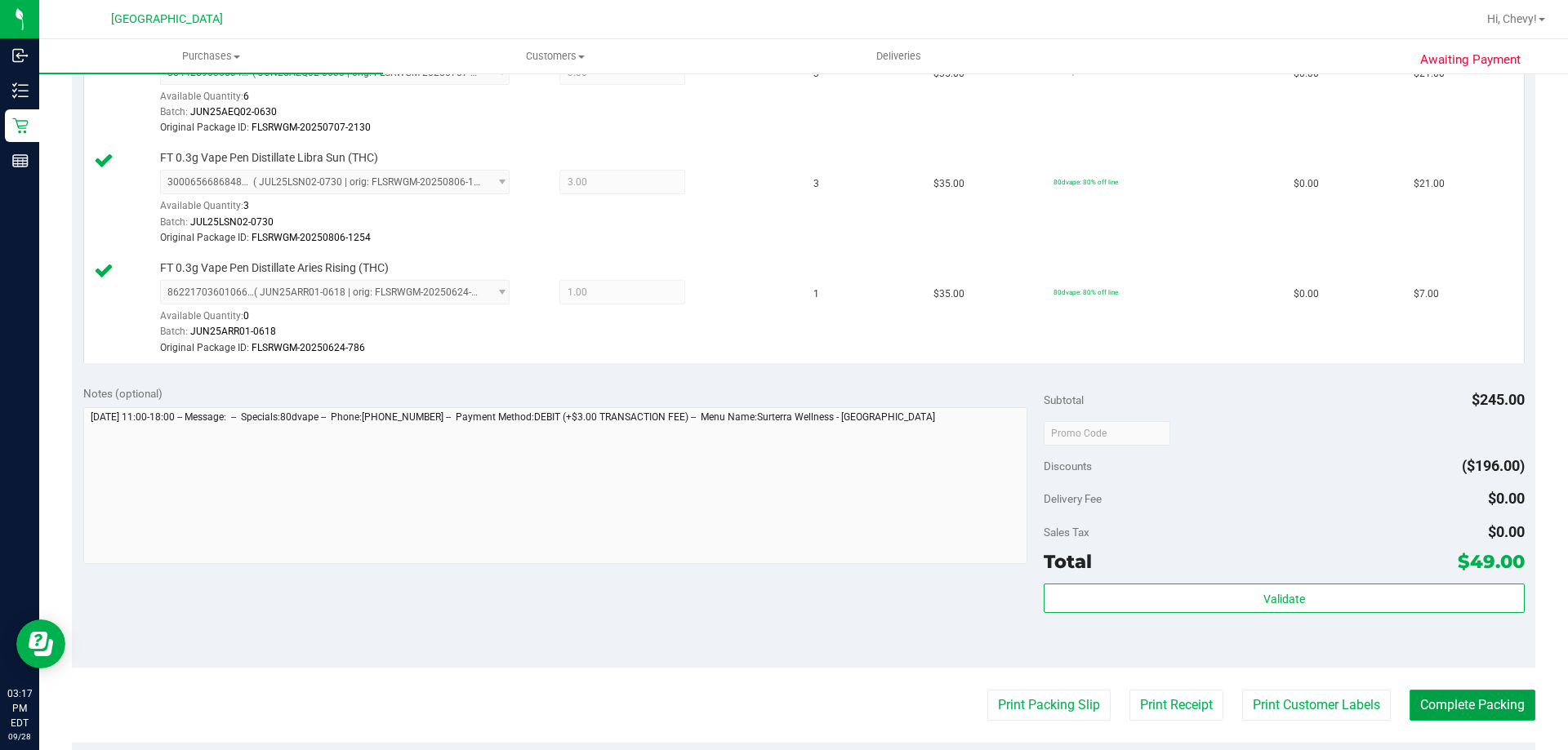
click at [1459, 706] on button "Complete Packing" at bounding box center [1471, 705] width 126 height 31
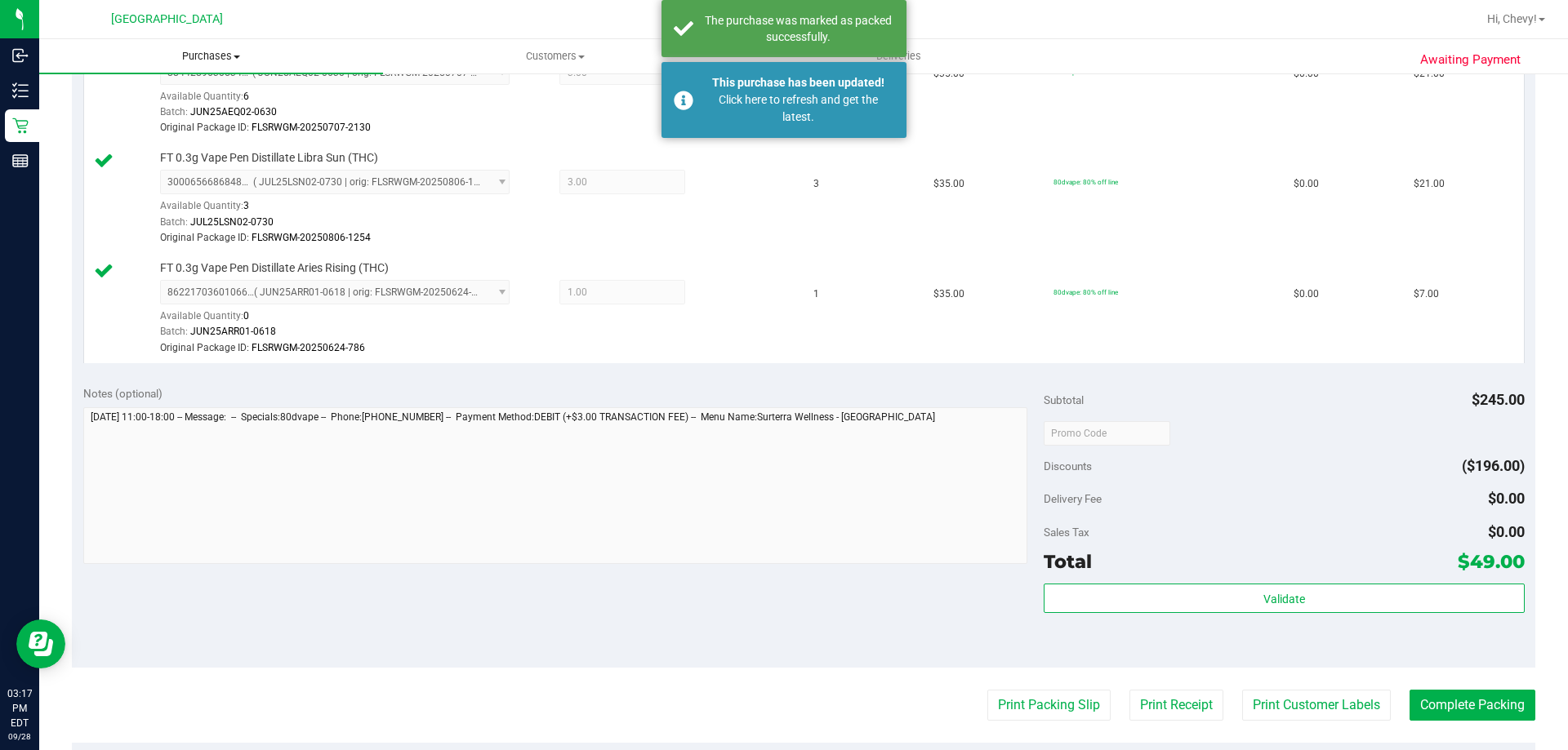
click at [182, 60] on span "Purchases" at bounding box center [211, 56] width 344 height 15
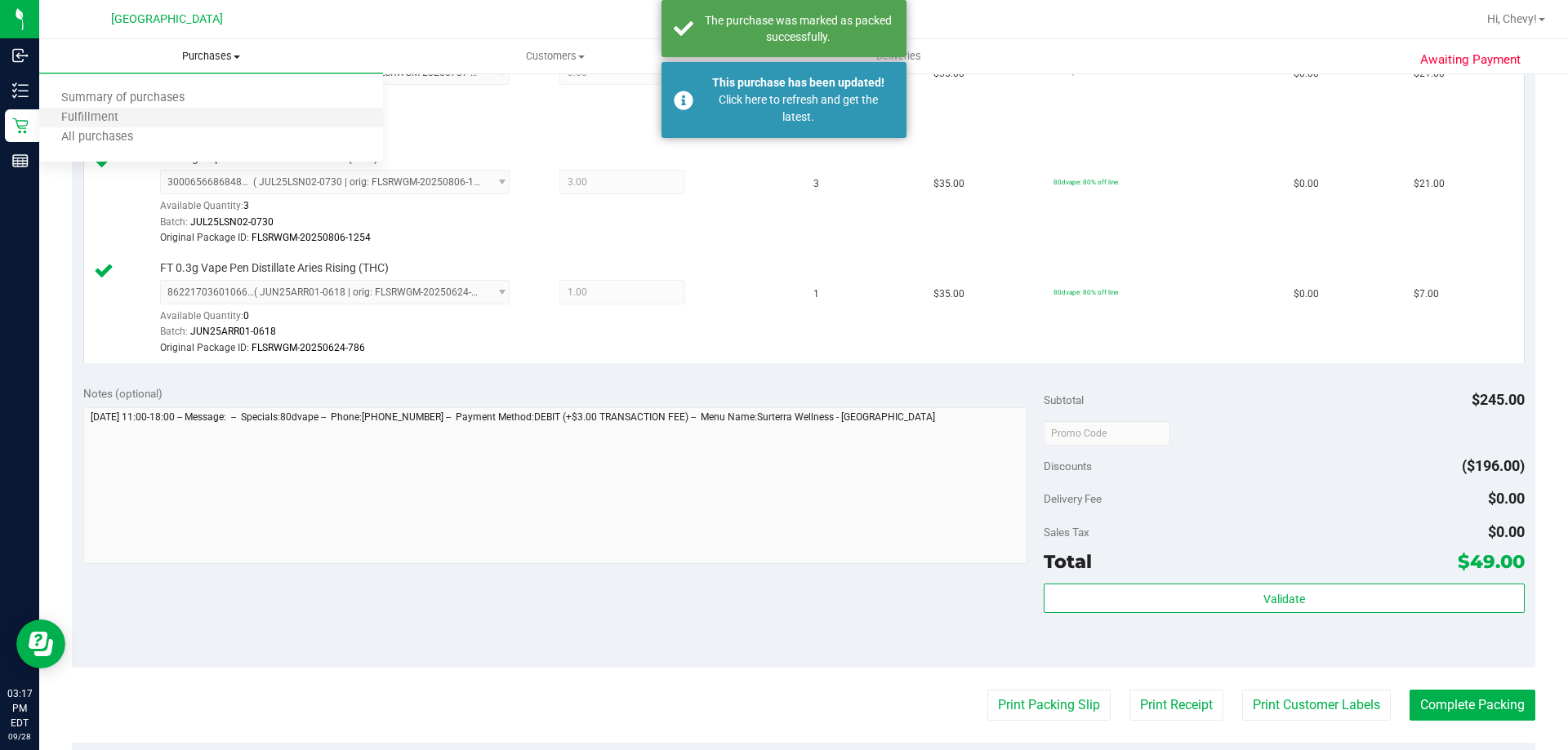
click at [163, 121] on div "Purchases Summary of purchases Fulfillment All purchases Customers All customer…" at bounding box center [803, 395] width 1529 height 711
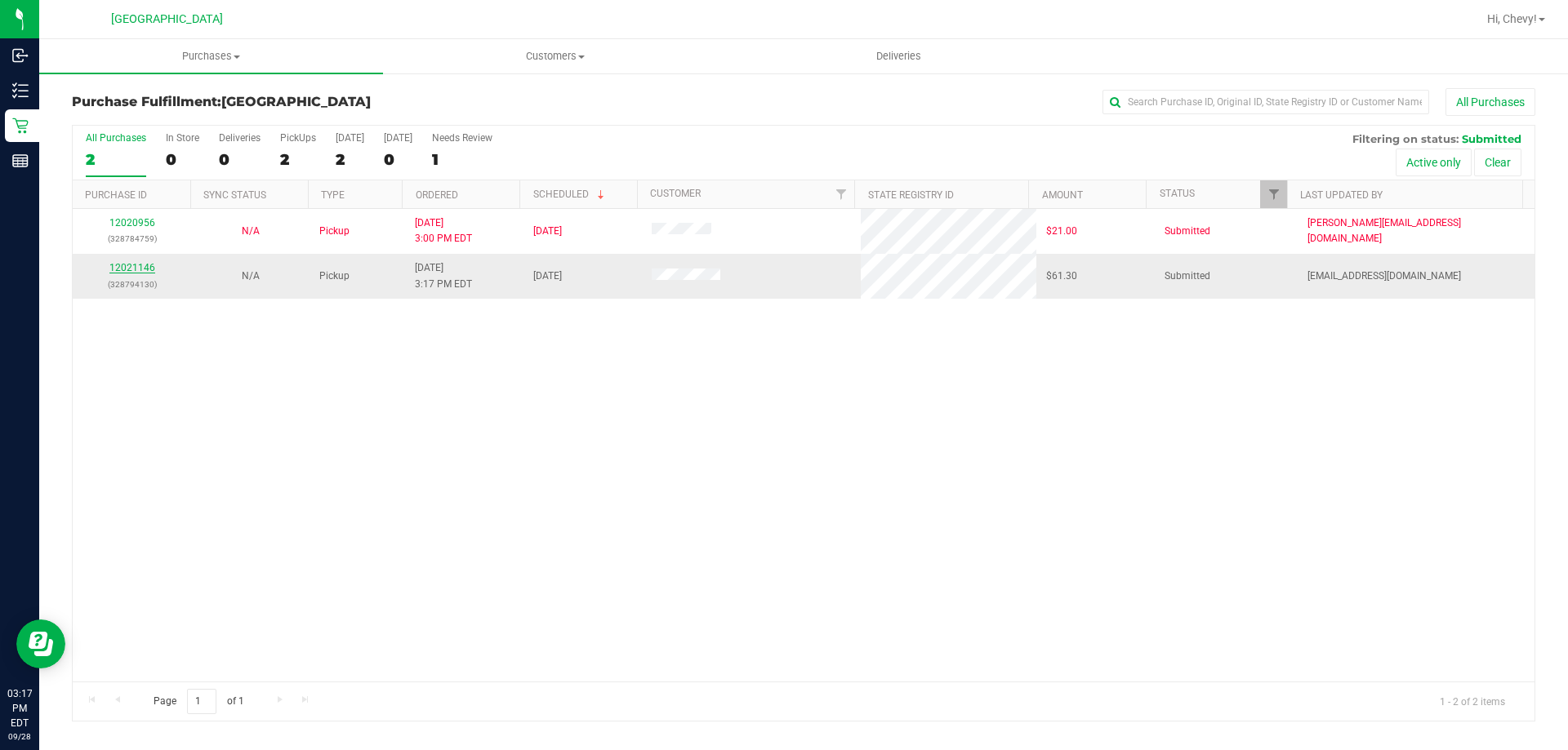
click at [123, 267] on link "12021146" at bounding box center [132, 267] width 46 height 11
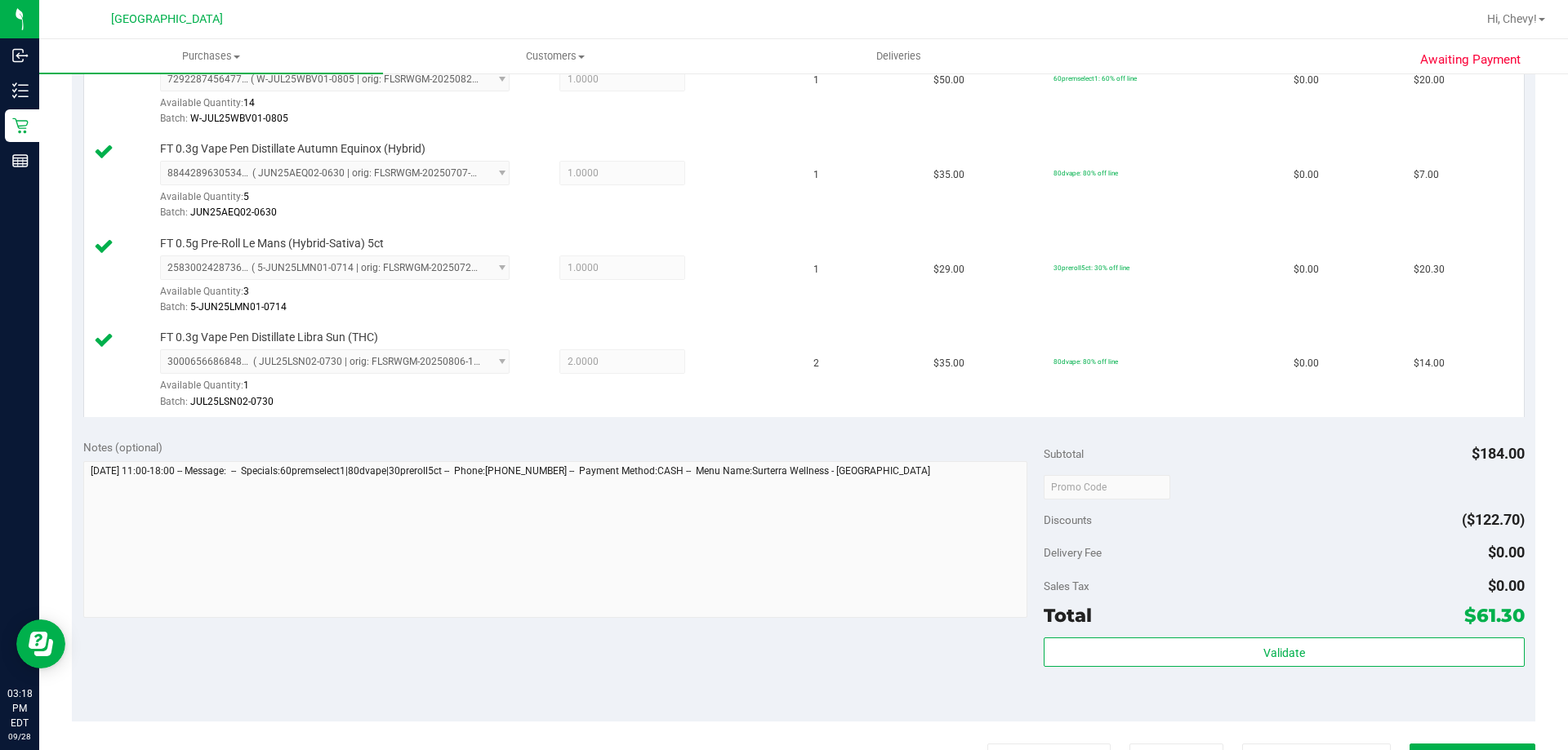
scroll to position [571, 0]
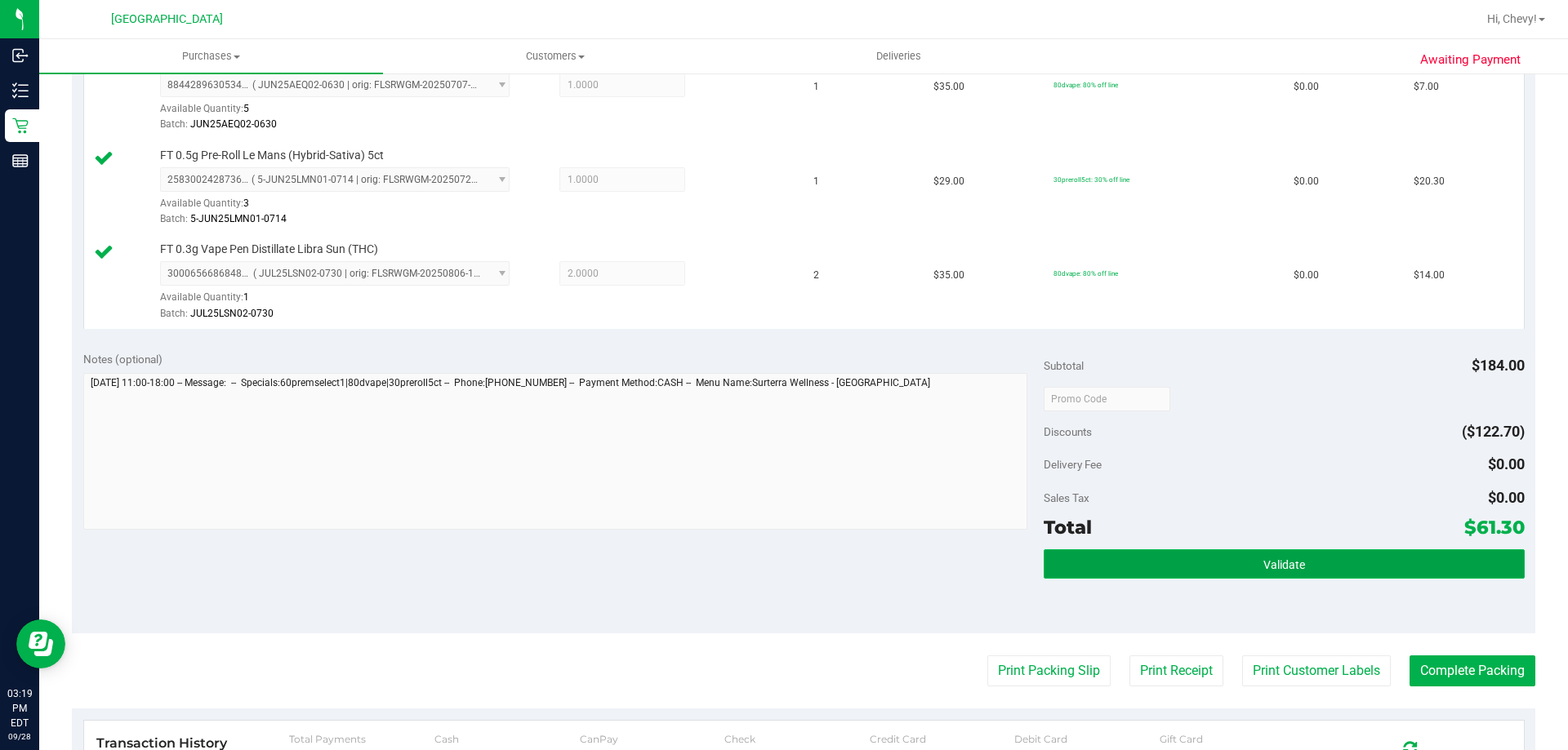
click at [1123, 560] on button "Validate" at bounding box center [1283, 564] width 480 height 29
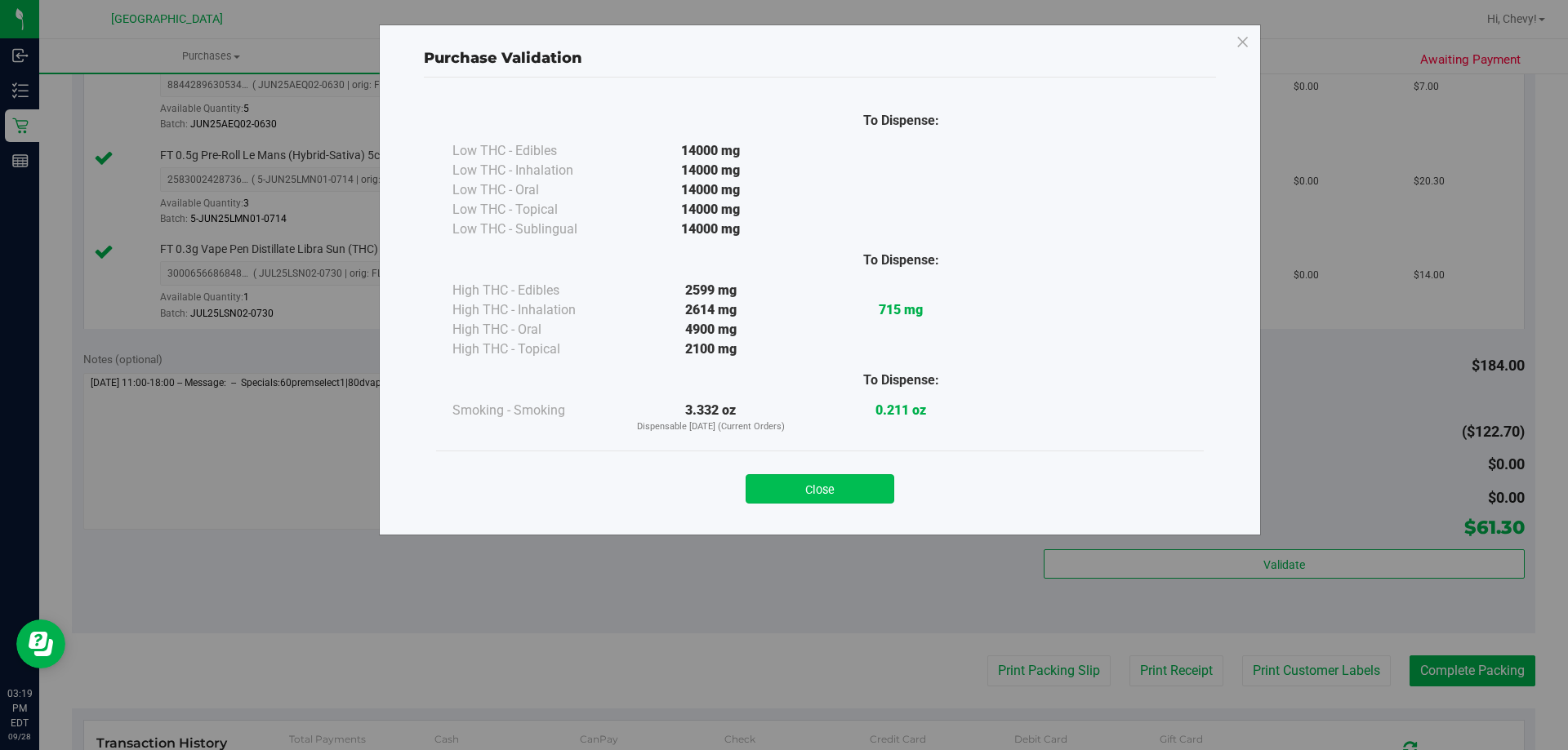
click at [801, 478] on button "Close" at bounding box center [819, 489] width 149 height 29
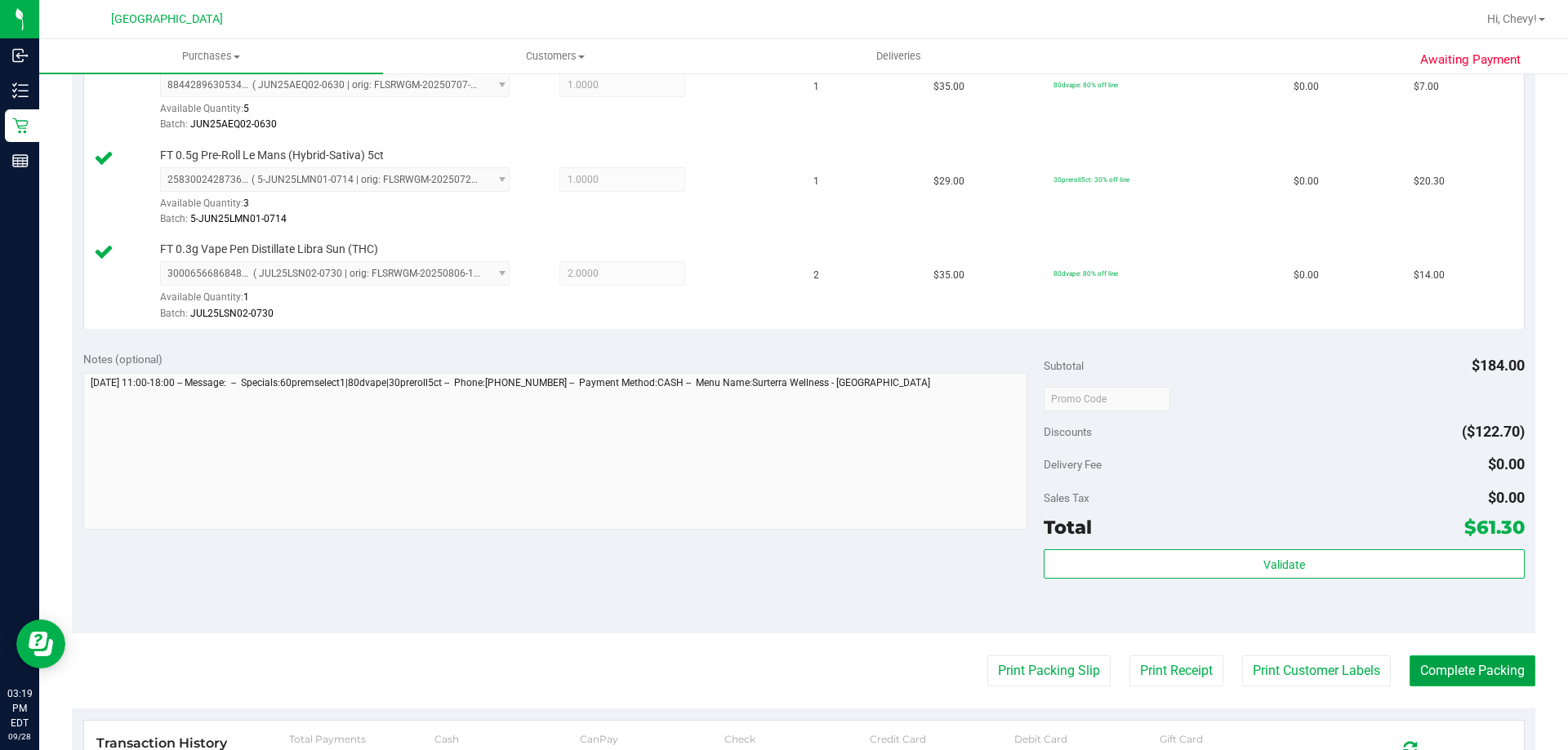
click at [1424, 665] on button "Complete Packing" at bounding box center [1471, 671] width 126 height 31
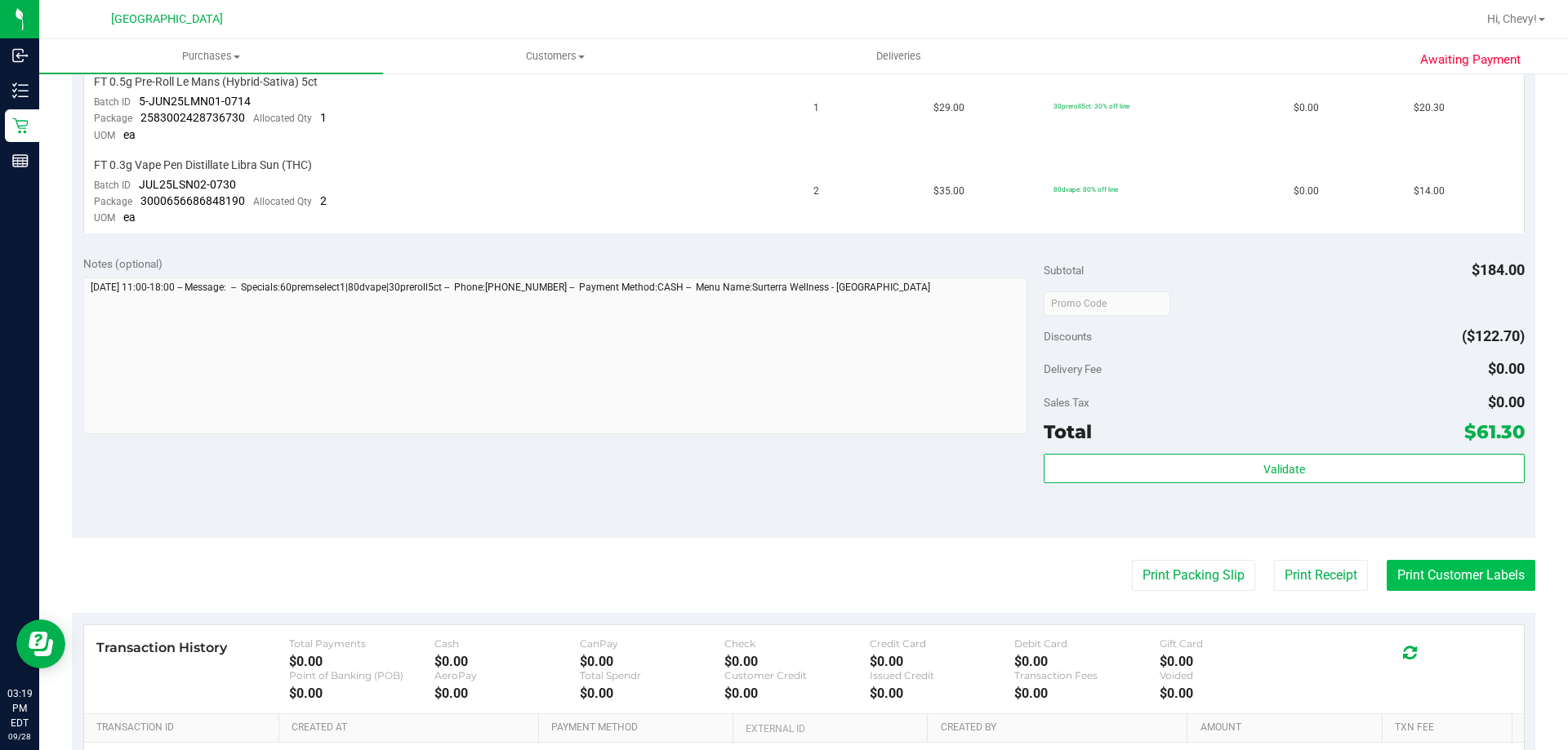
scroll to position [653, 0]
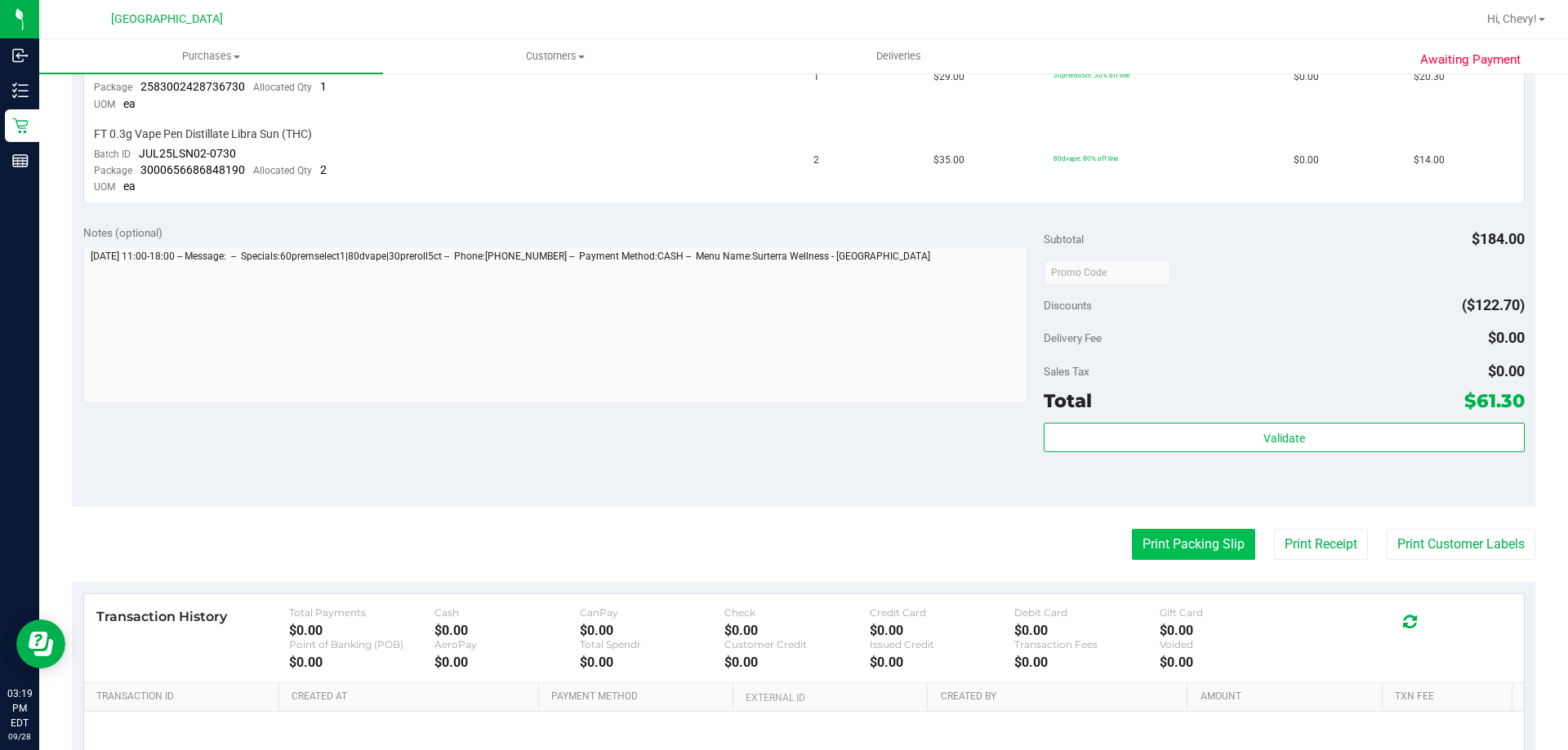
click at [1164, 556] on button "Print Packing Slip" at bounding box center [1193, 544] width 123 height 31
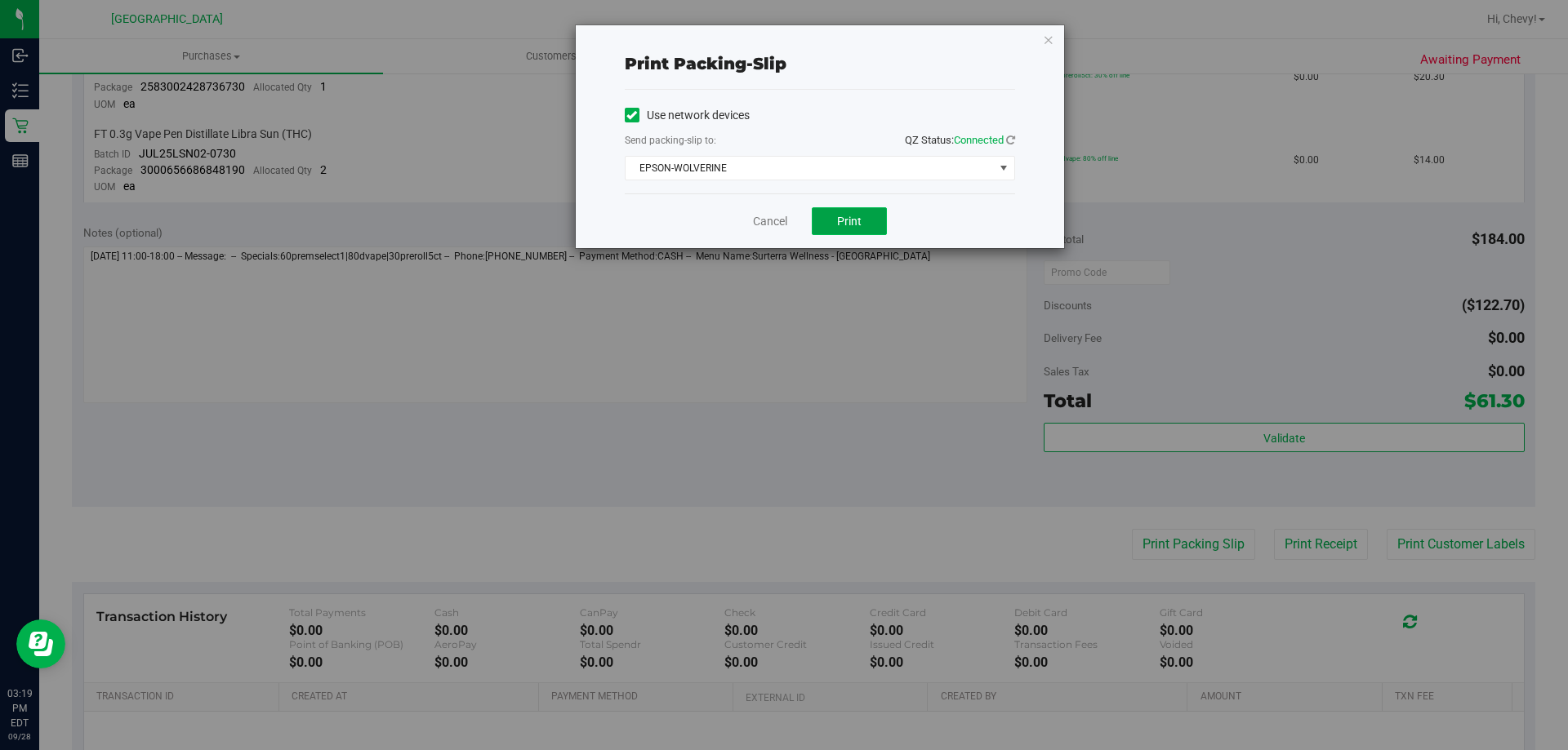
click at [823, 213] on button "Print" at bounding box center [849, 221] width 75 height 27
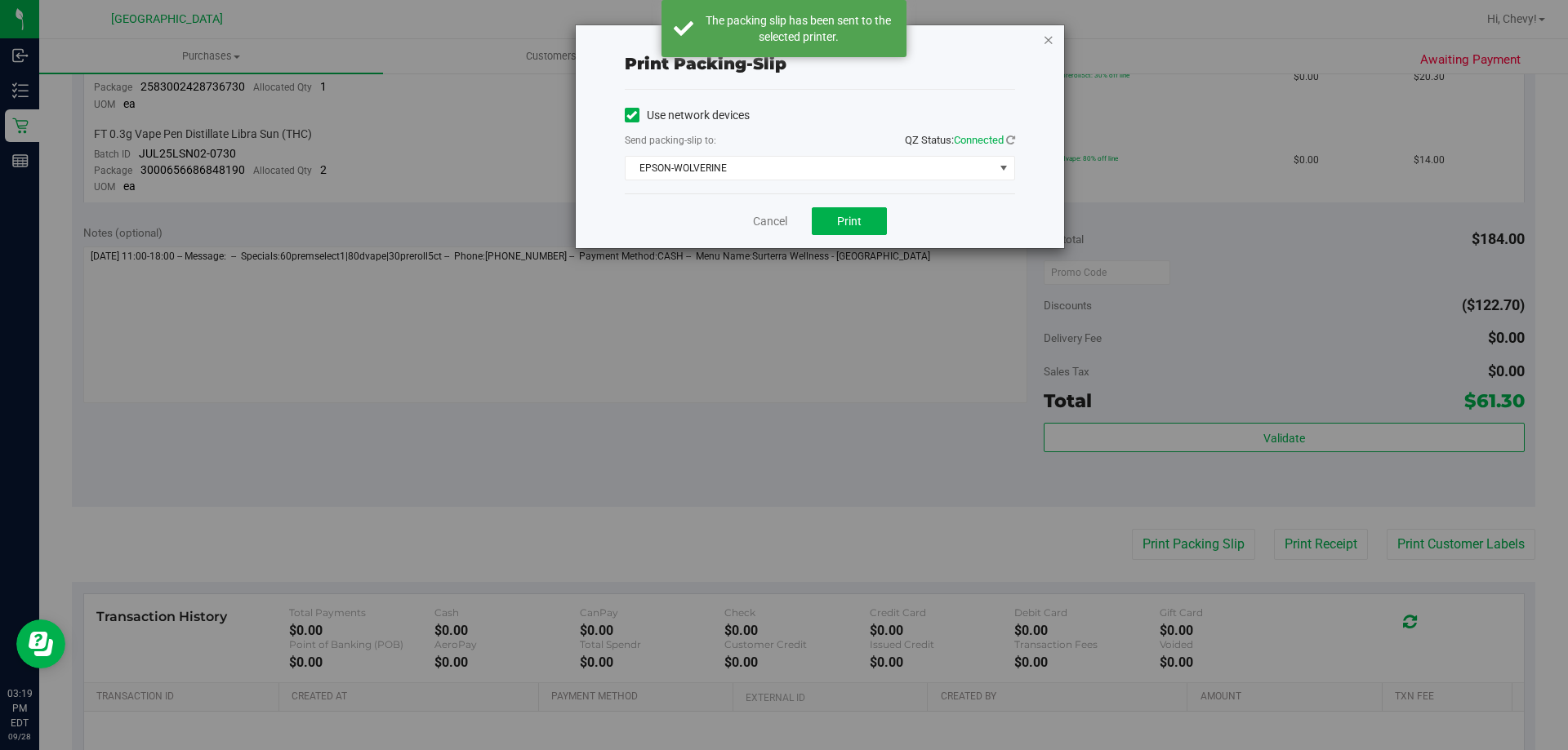
click at [1049, 39] on icon "button" at bounding box center [1048, 38] width 11 height 20
